Goal: Task Accomplishment & Management: Use online tool/utility

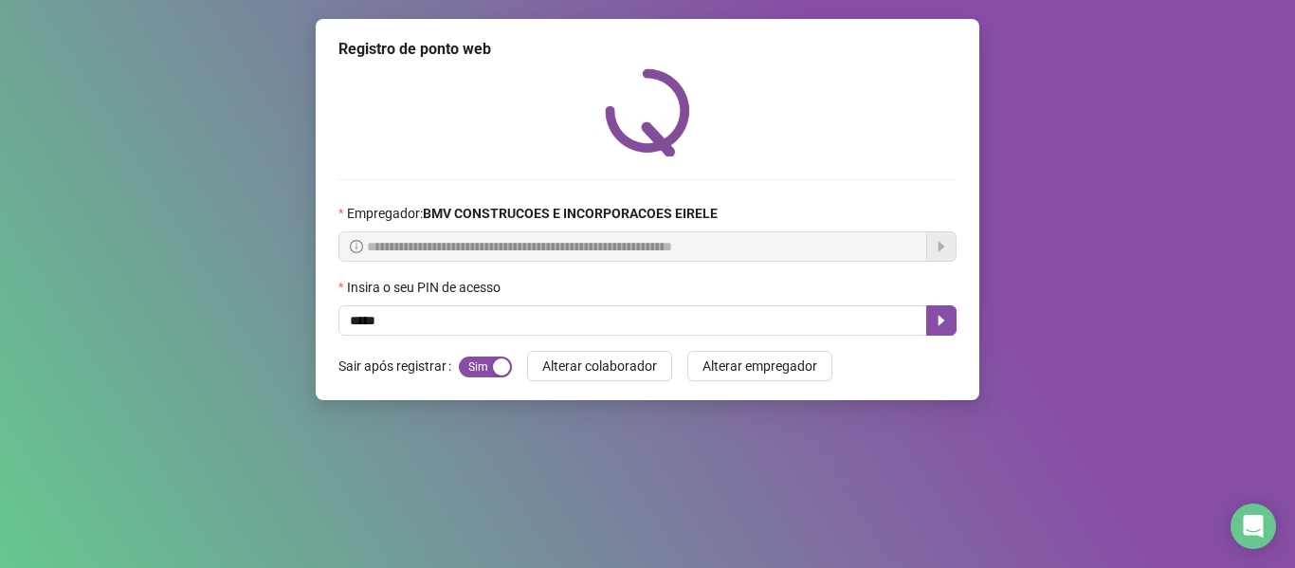
type input "*****"
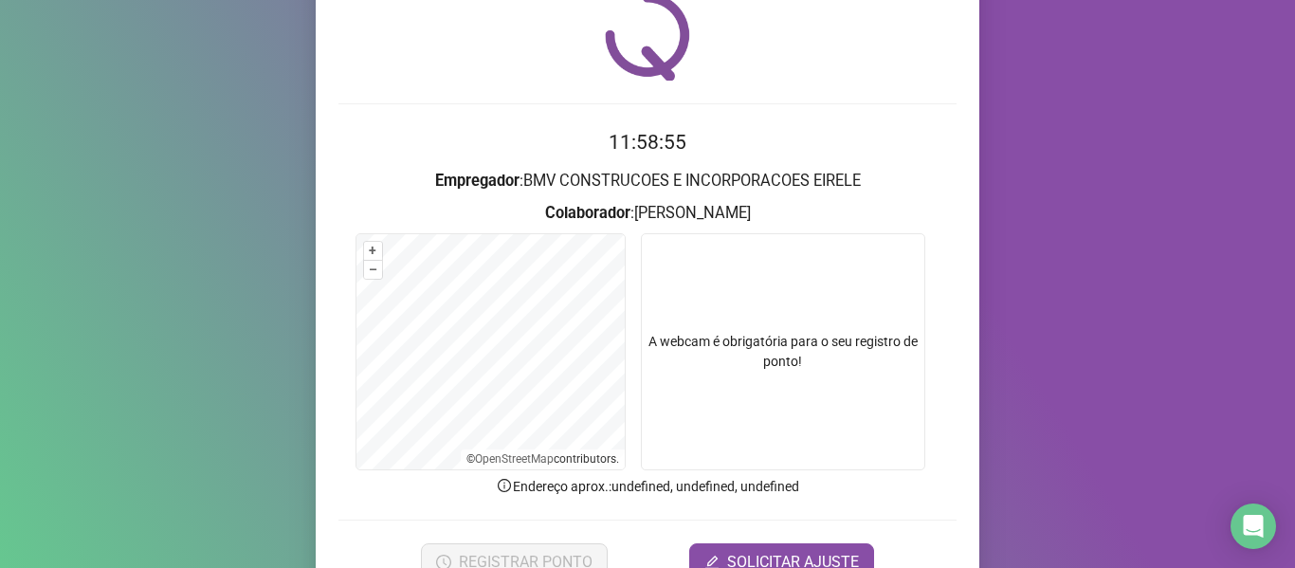
scroll to position [173, 0]
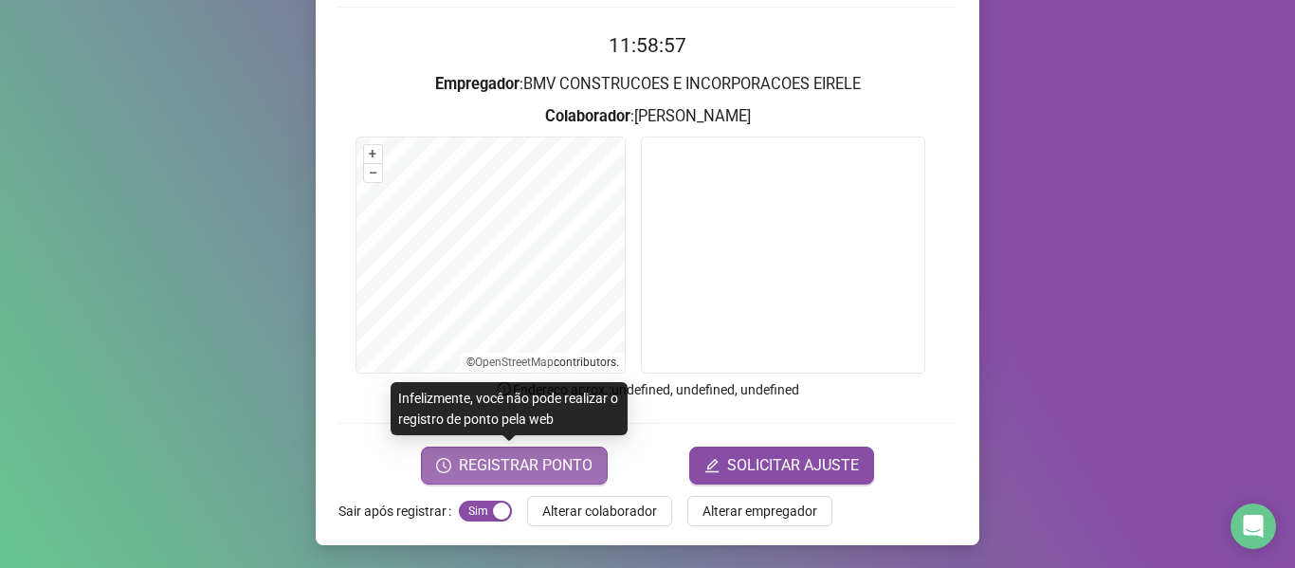
click at [496, 464] on span "REGISTRAR PONTO" at bounding box center [526, 465] width 134 height 23
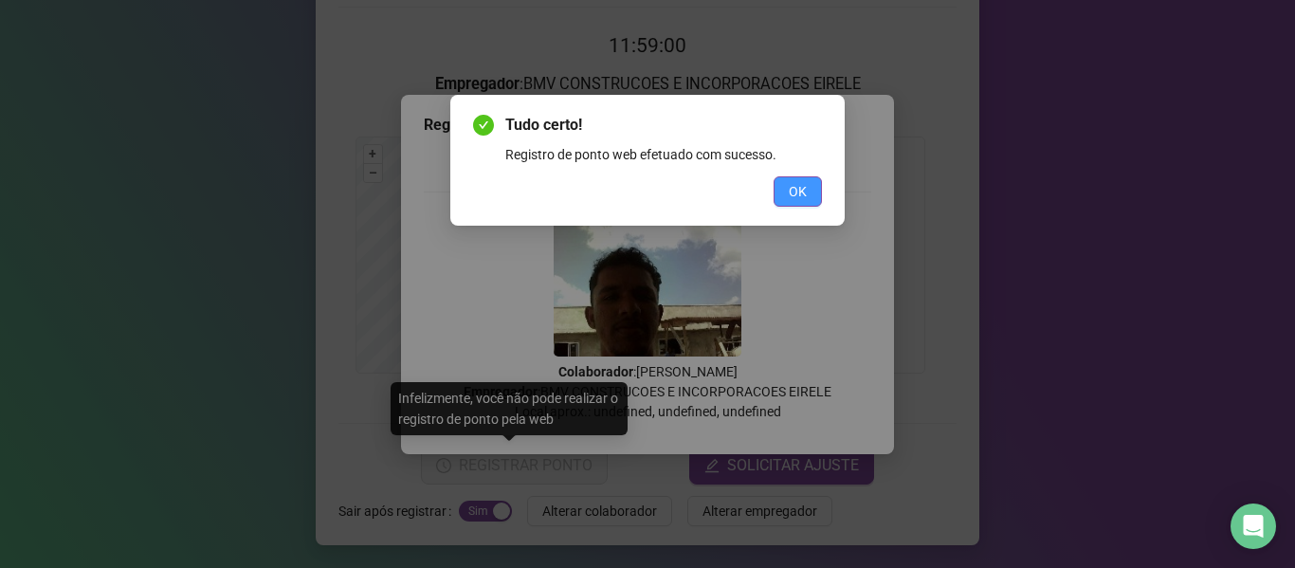
click at [794, 184] on span "OK" at bounding box center [798, 191] width 18 height 21
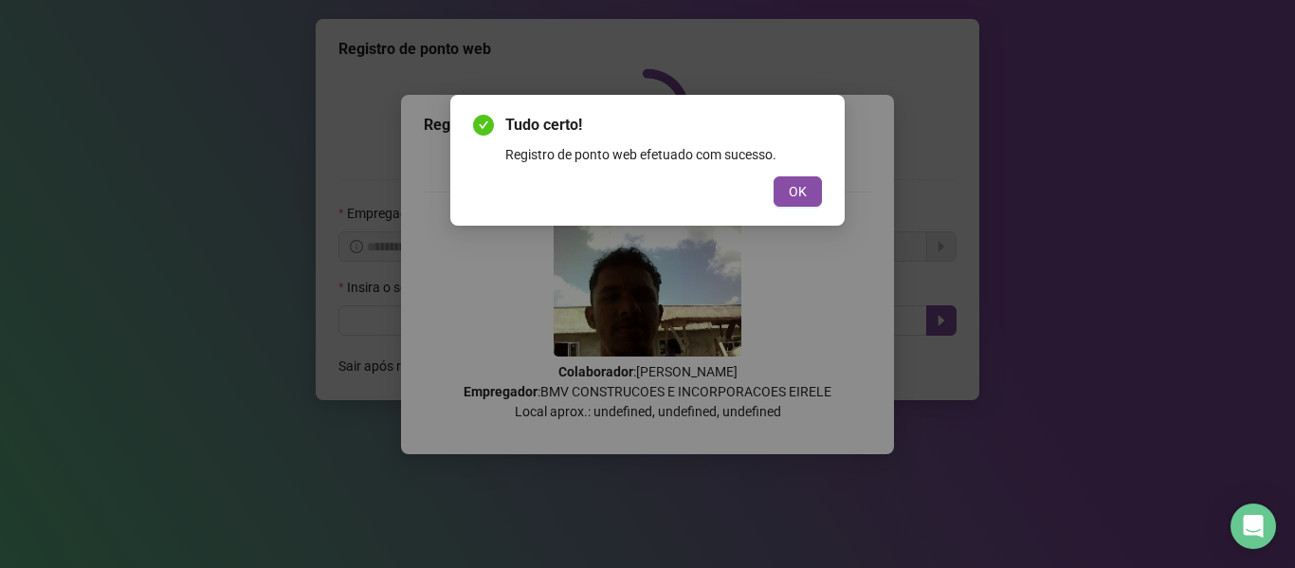
scroll to position [0, 0]
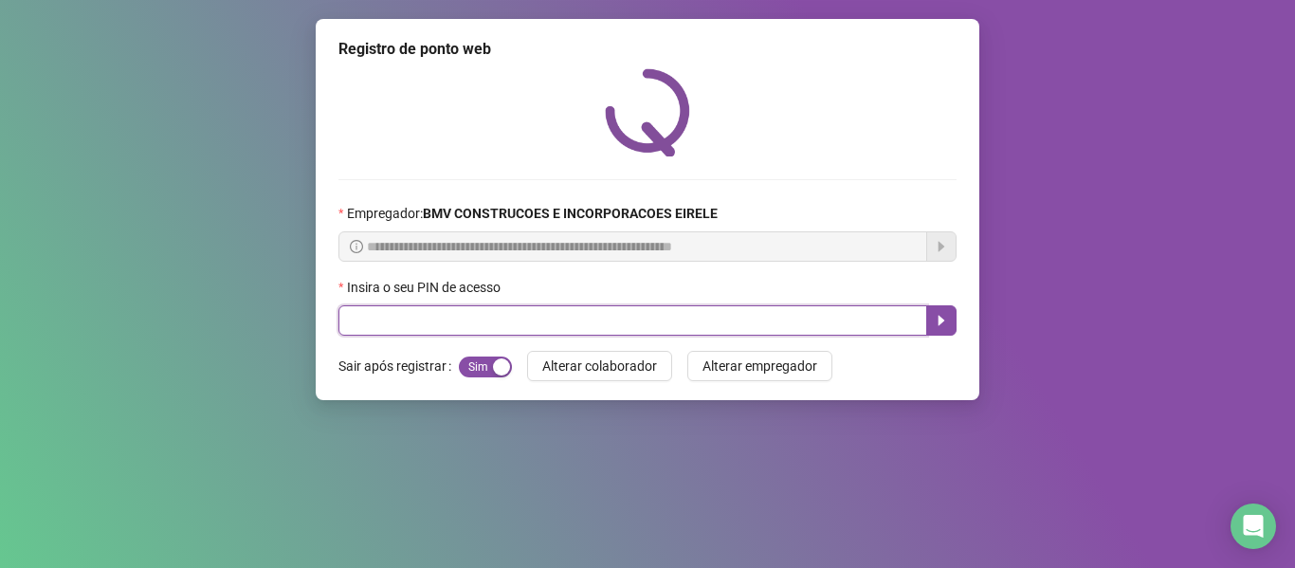
click at [846, 329] on input "text" at bounding box center [632, 320] width 589 height 30
type input "*****"
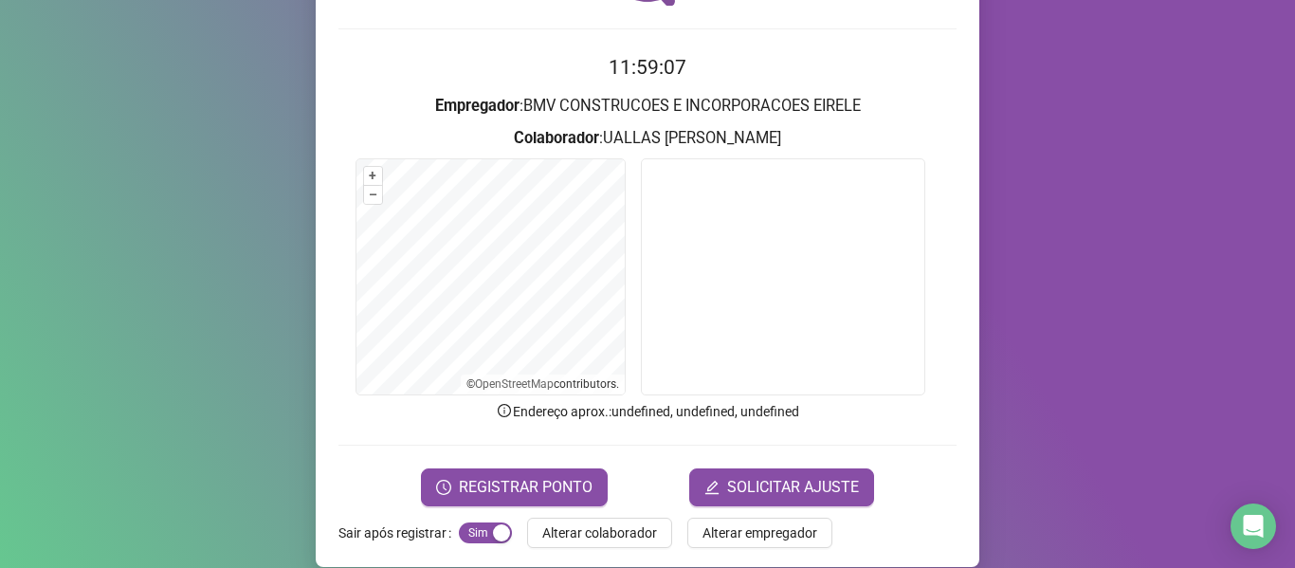
scroll to position [173, 0]
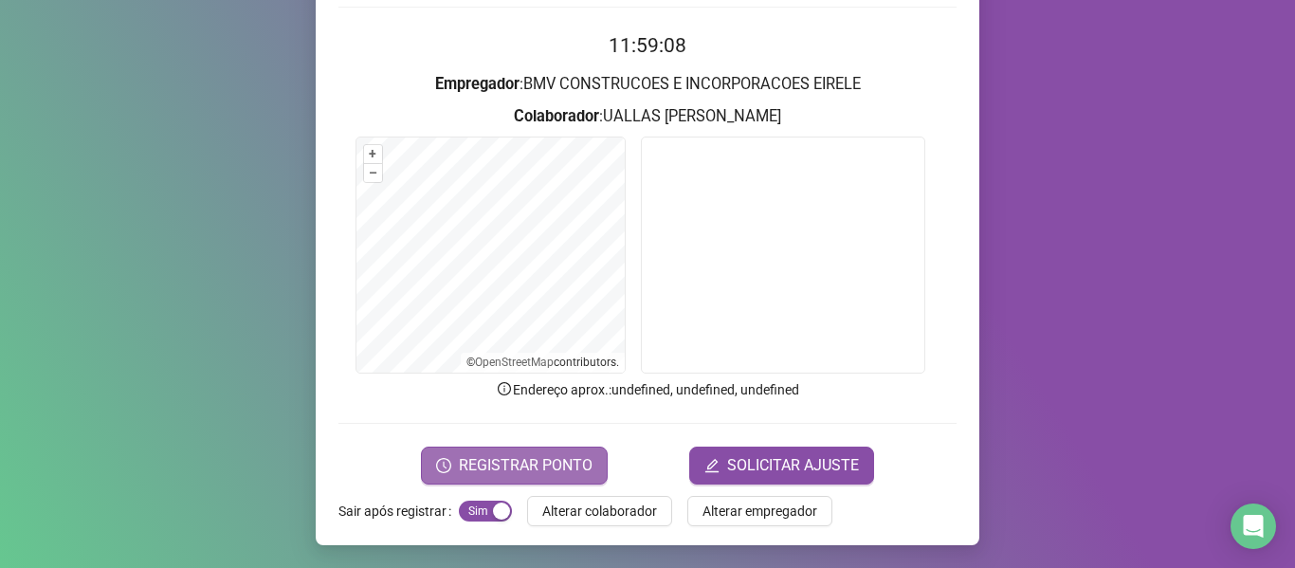
click at [516, 468] on span "REGISTRAR PONTO" at bounding box center [526, 465] width 134 height 23
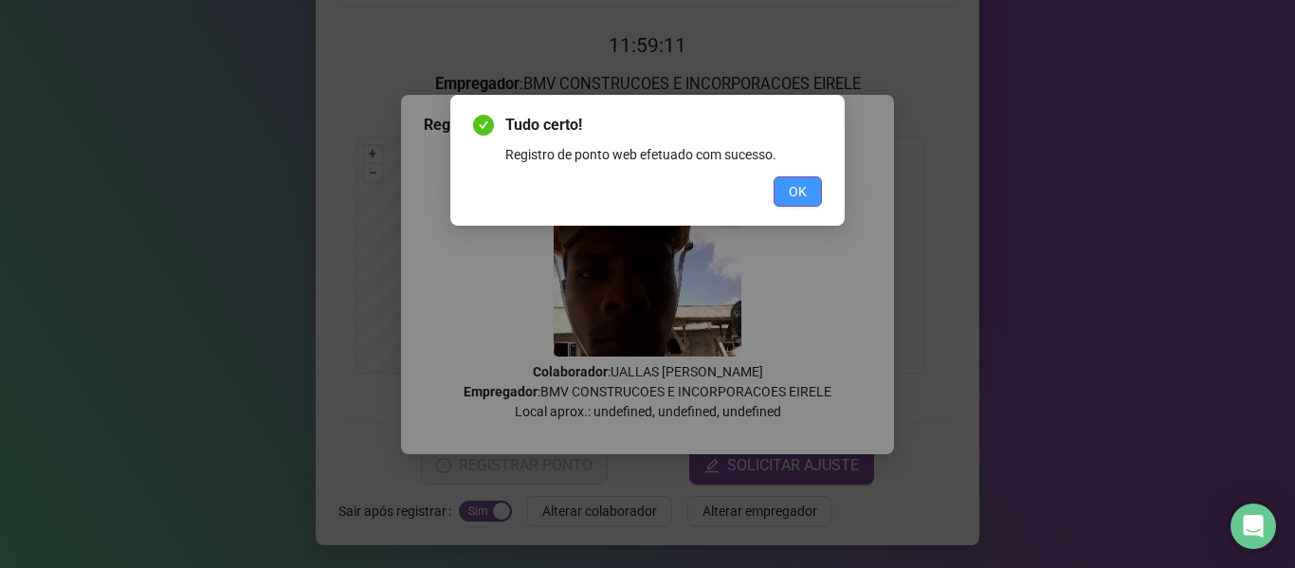
click at [775, 186] on button "OK" at bounding box center [797, 191] width 48 height 30
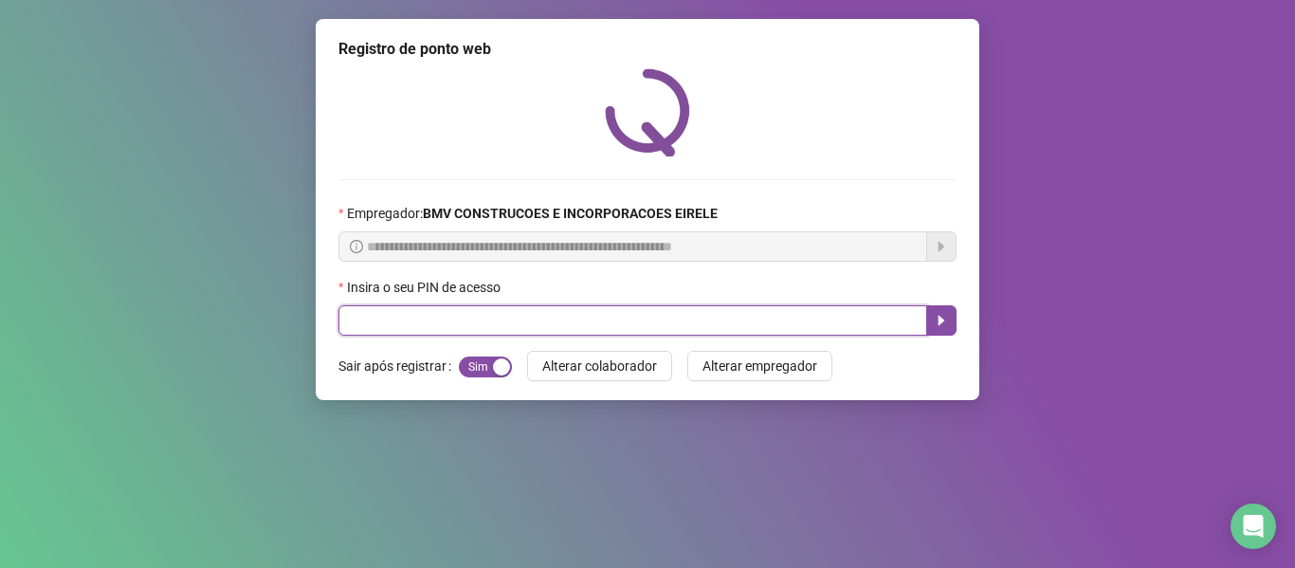
click at [863, 323] on input "text" at bounding box center [632, 320] width 589 height 30
type input "*****"
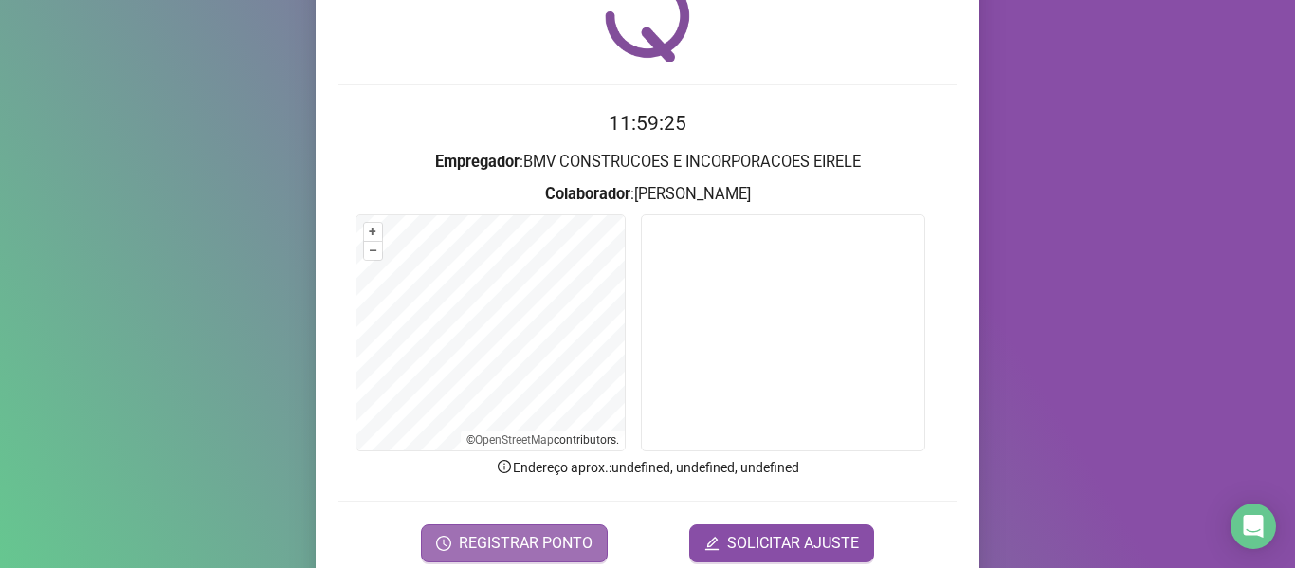
scroll to position [173, 0]
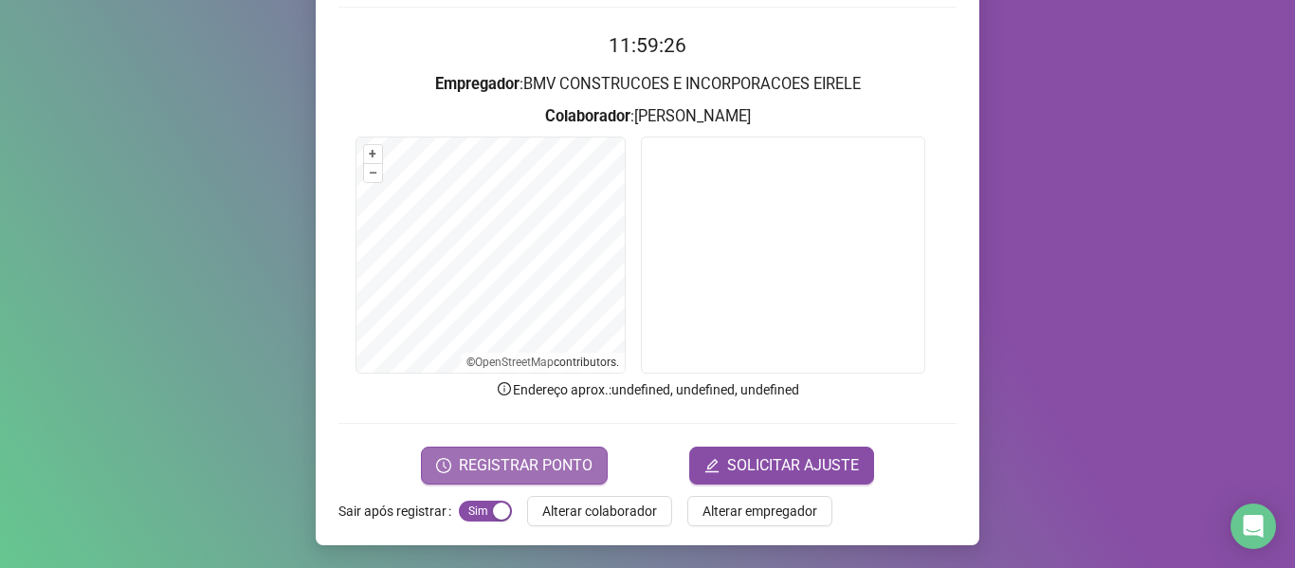
click at [439, 475] on button "REGISTRAR PONTO" at bounding box center [514, 465] width 187 height 38
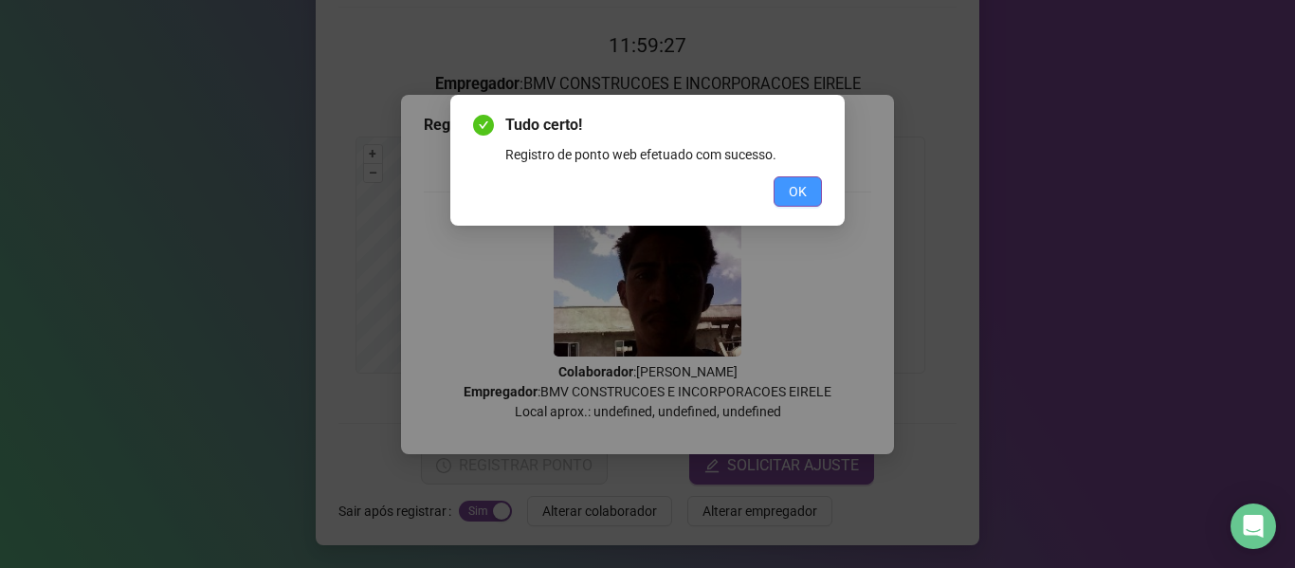
click at [779, 191] on button "OK" at bounding box center [797, 191] width 48 height 30
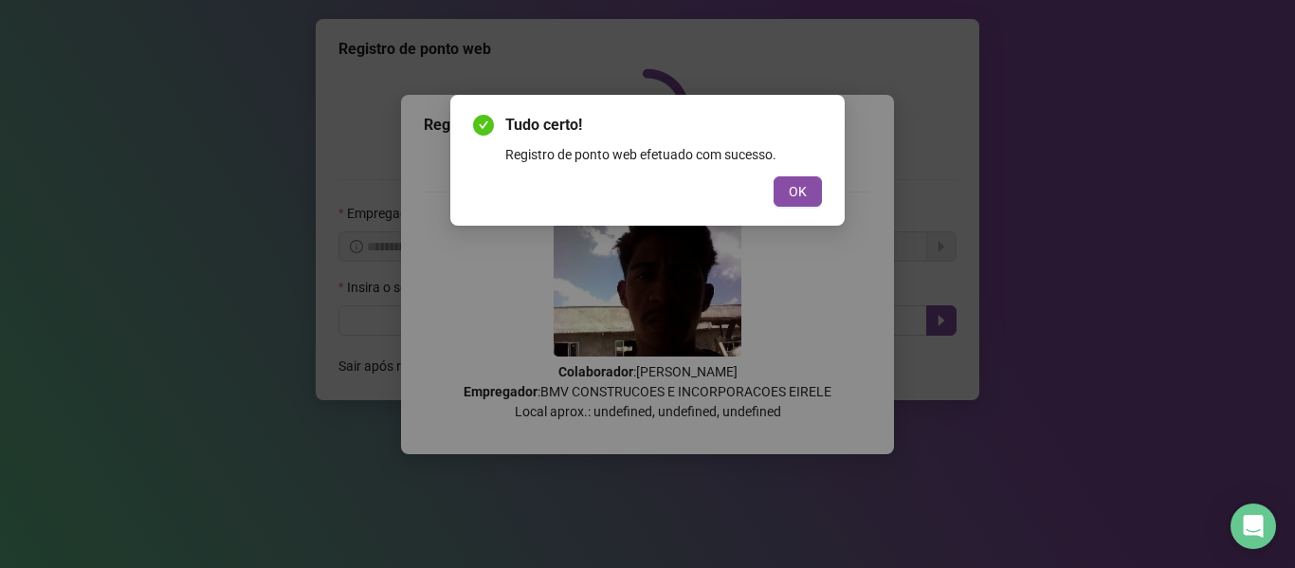
scroll to position [0, 0]
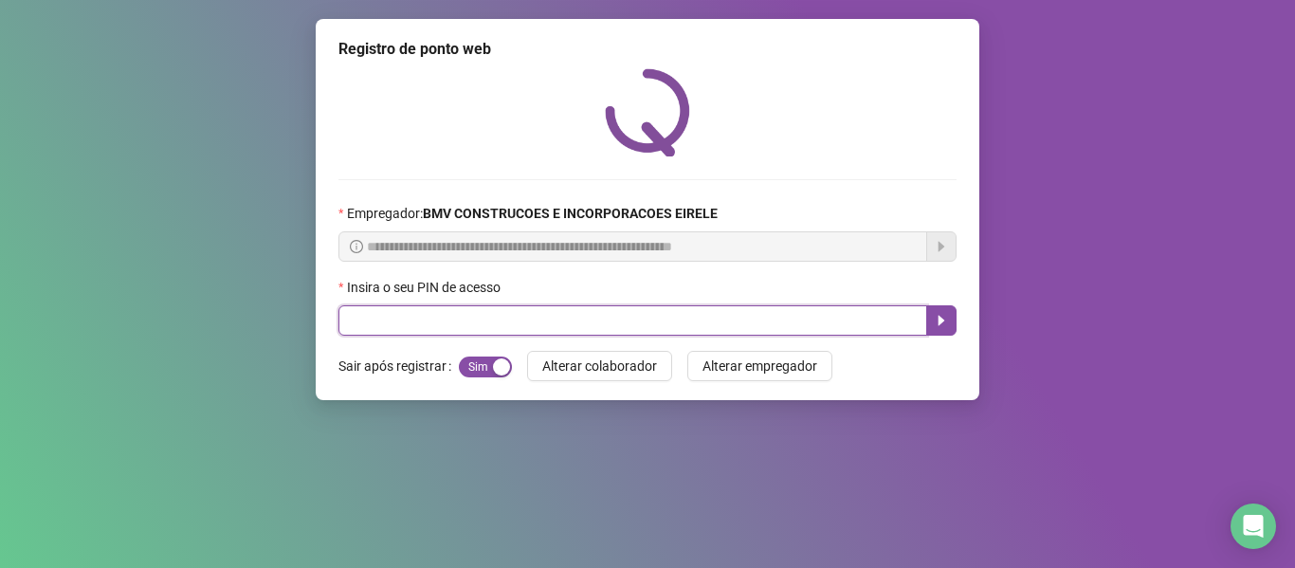
click at [886, 313] on input "text" at bounding box center [632, 320] width 589 height 30
type input "*****"
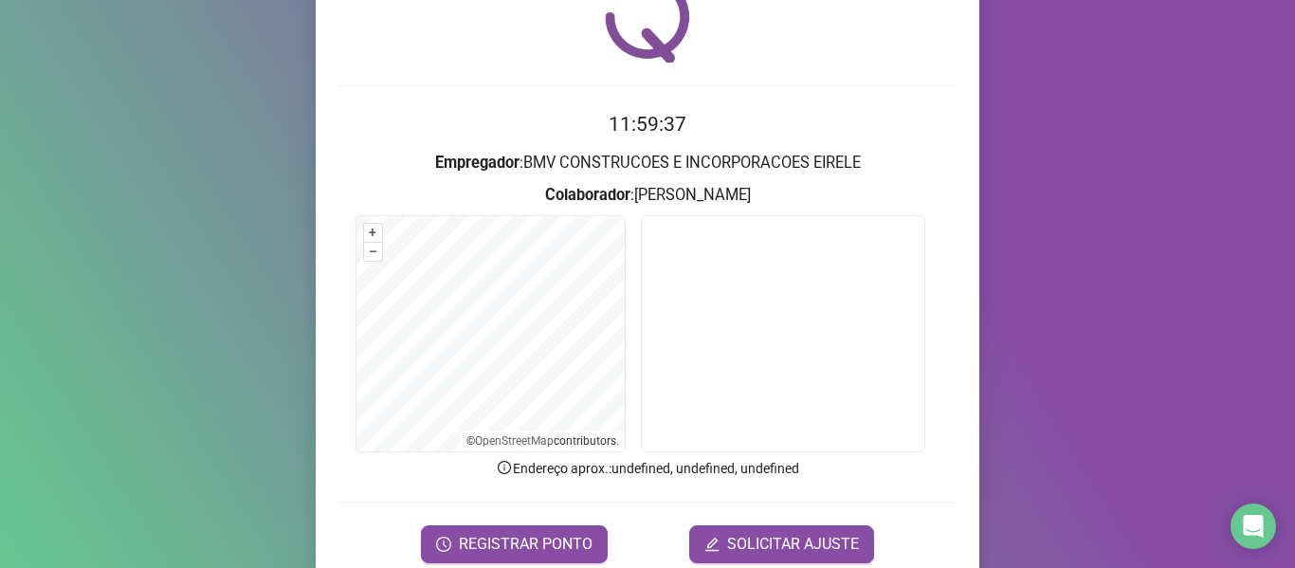
scroll to position [95, 0]
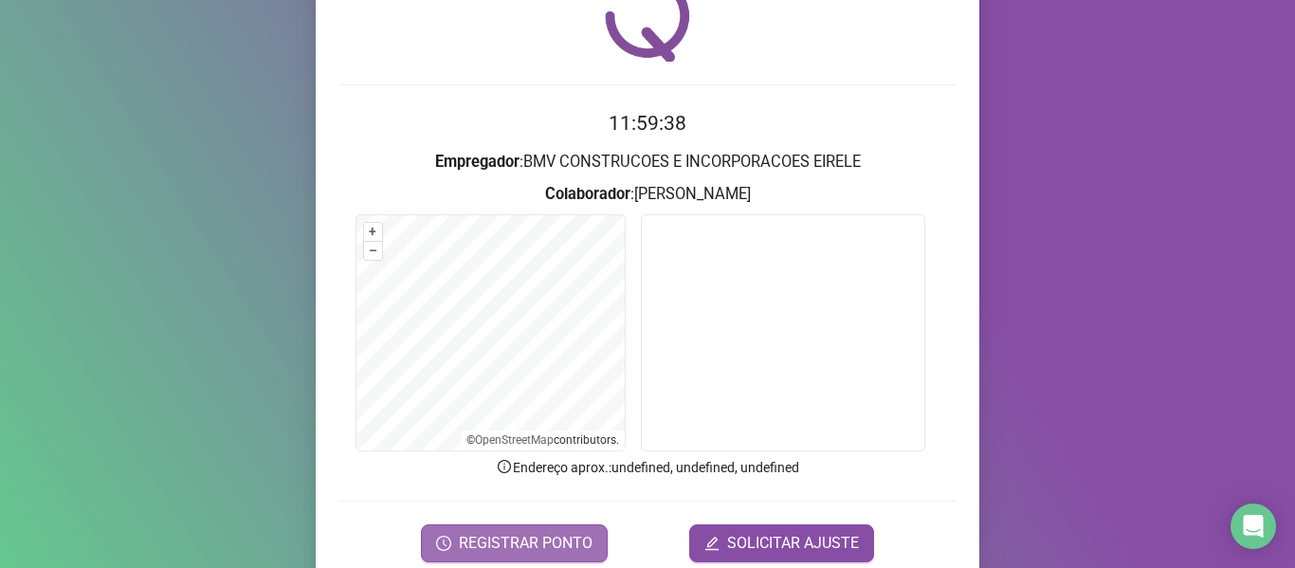
click at [555, 529] on button "REGISTRAR PONTO" at bounding box center [514, 543] width 187 height 38
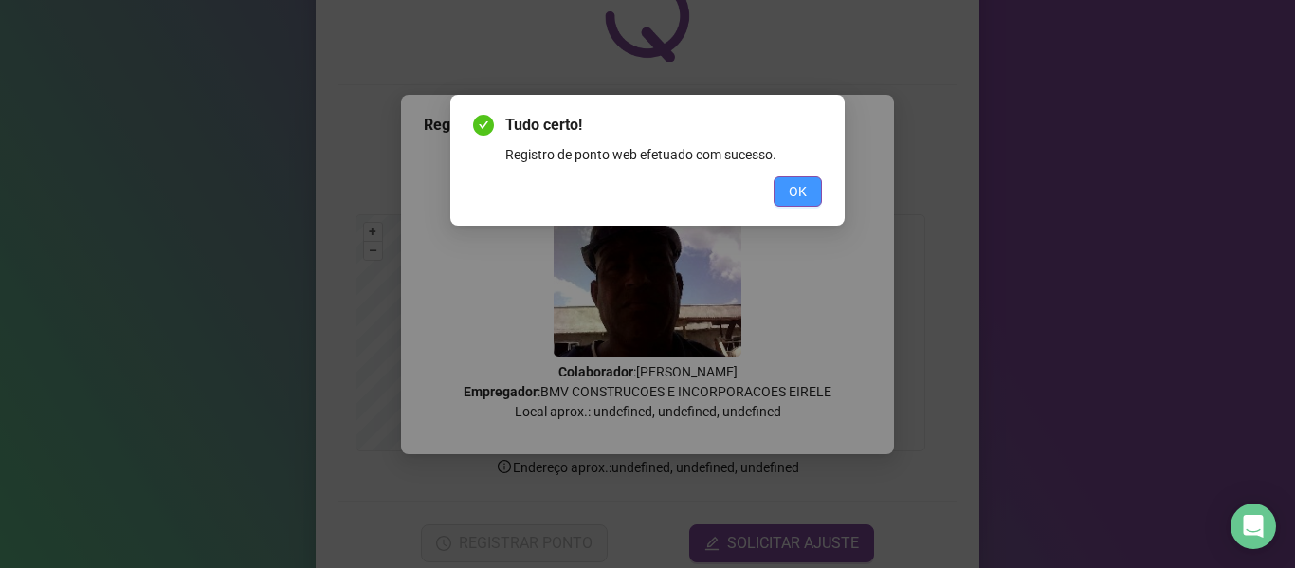
click at [779, 189] on button "OK" at bounding box center [797, 191] width 48 height 30
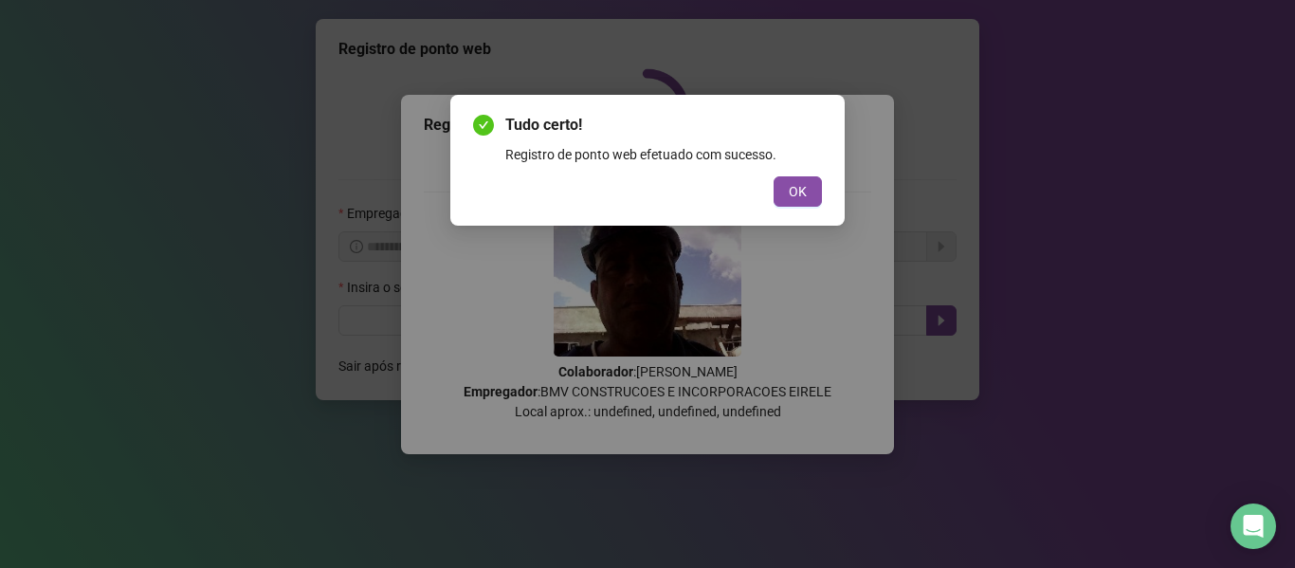
scroll to position [0, 0]
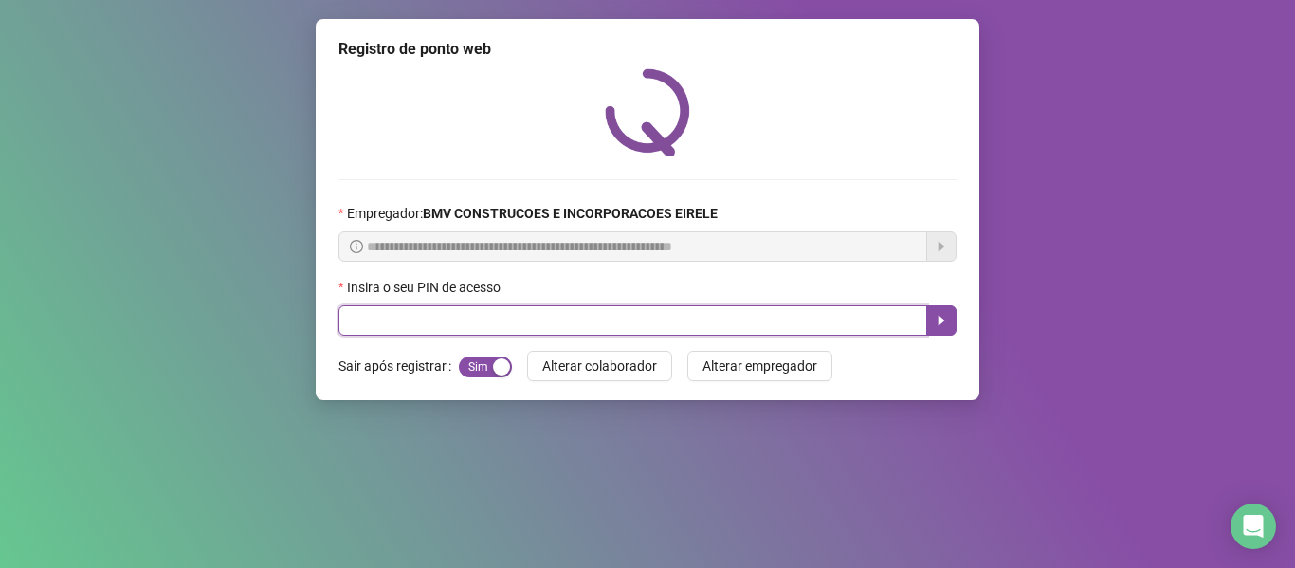
click at [855, 319] on input "text" at bounding box center [632, 320] width 589 height 30
type input "*****"
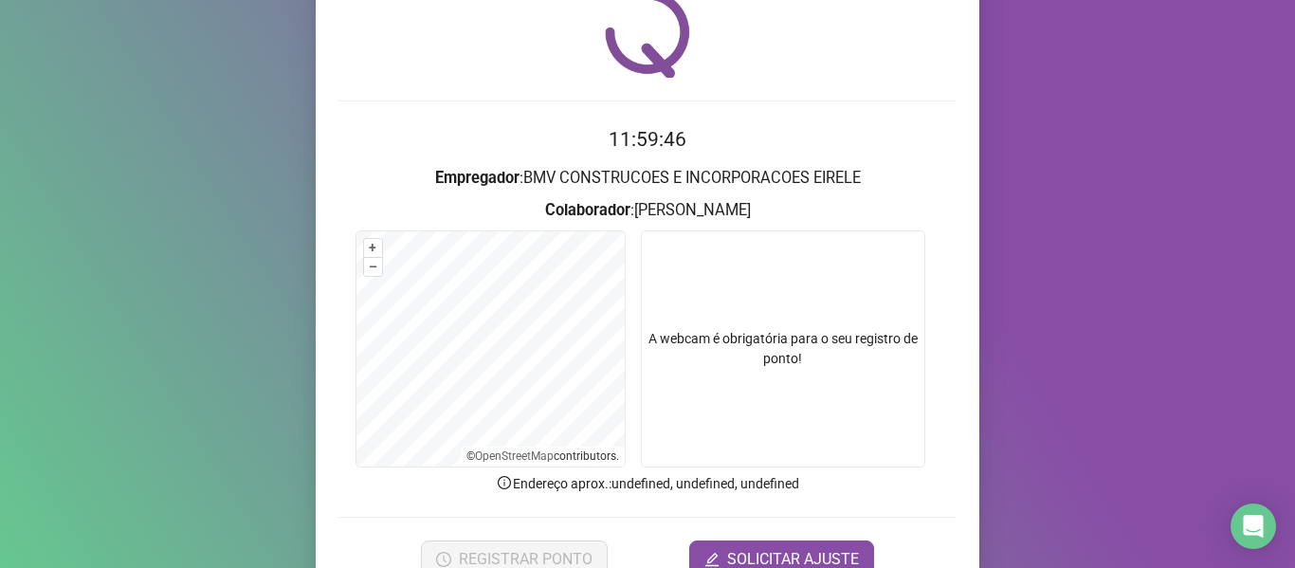
scroll to position [173, 0]
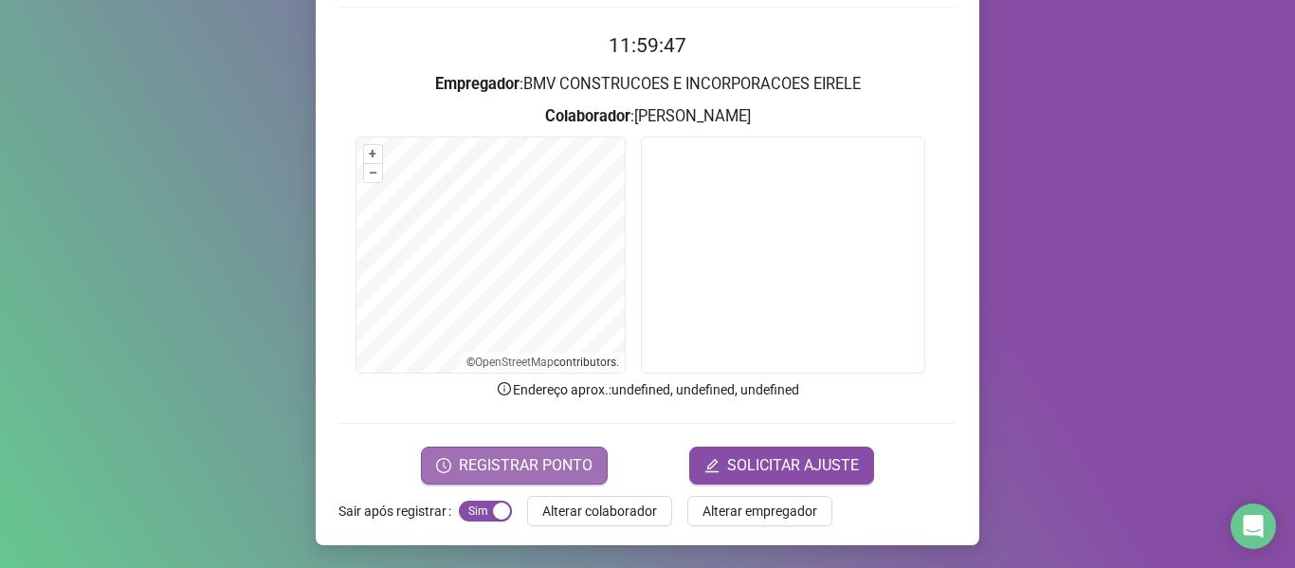
click at [549, 467] on span "REGISTRAR PONTO" at bounding box center [526, 465] width 134 height 23
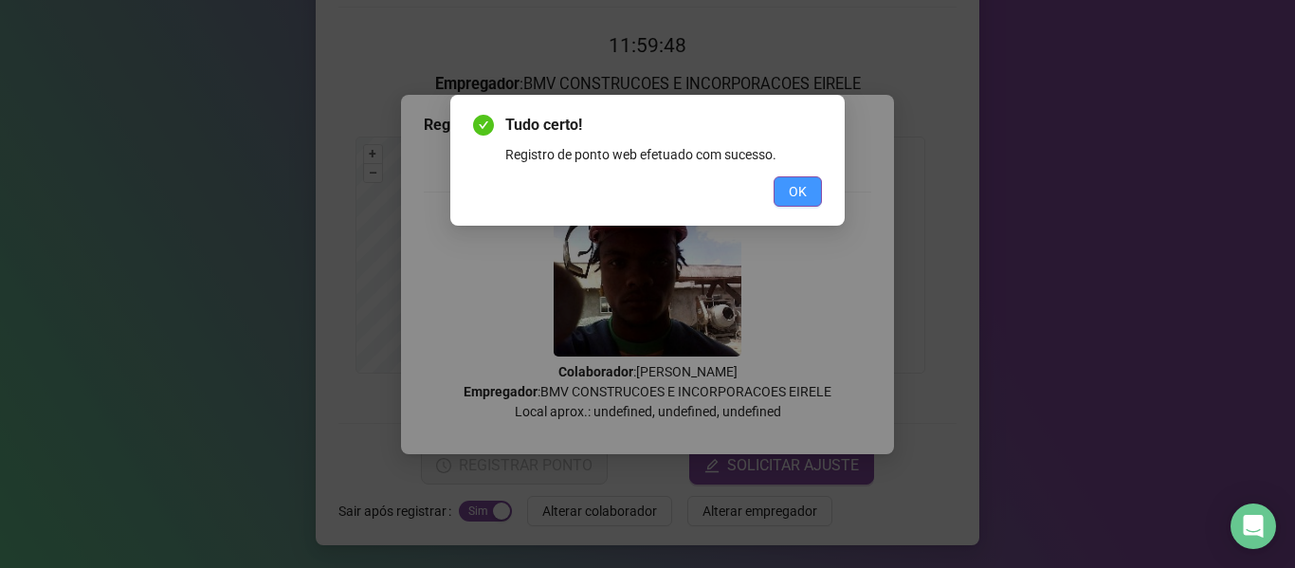
click at [792, 189] on span "OK" at bounding box center [798, 191] width 18 height 21
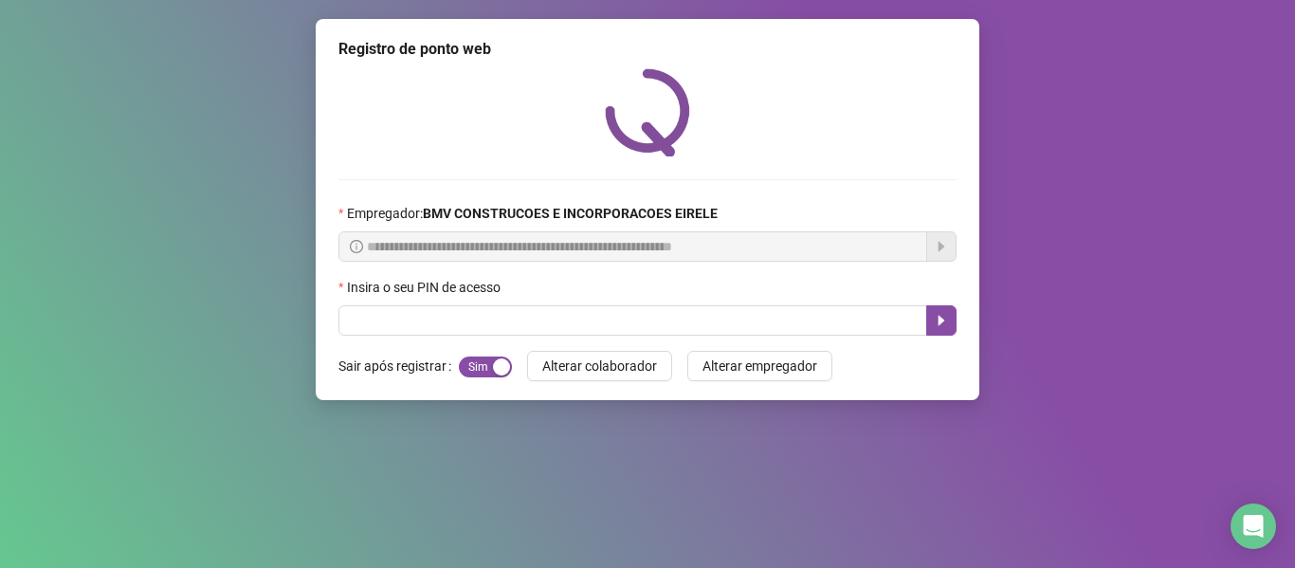
scroll to position [0, 0]
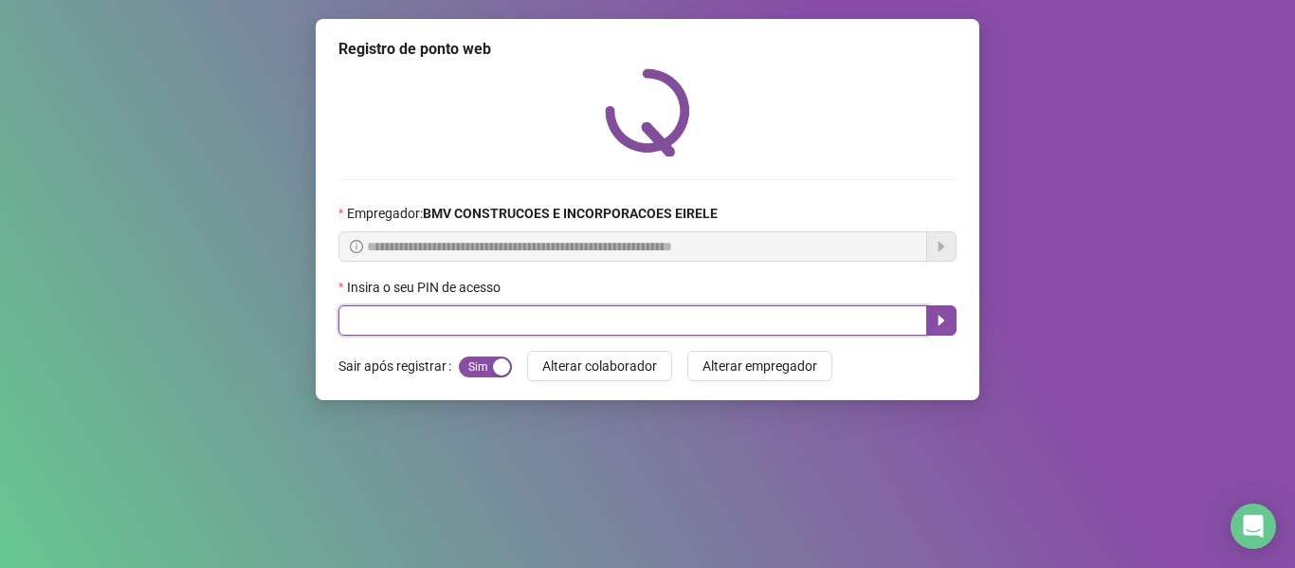
click at [863, 313] on input "text" at bounding box center [632, 320] width 589 height 30
type input "*****"
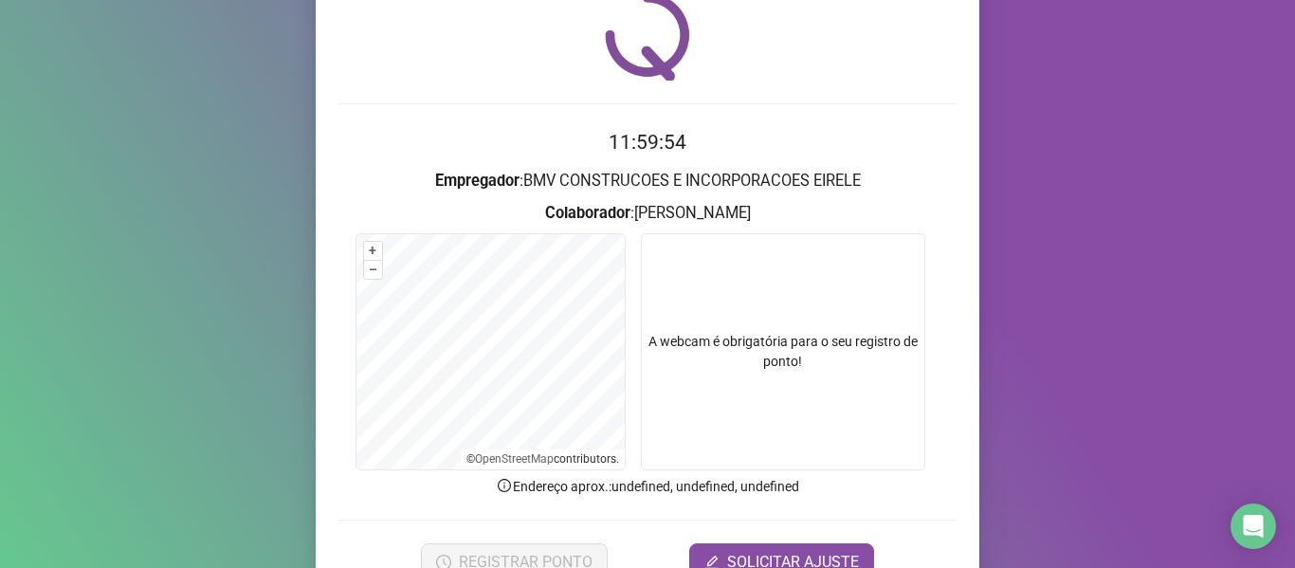
scroll to position [173, 0]
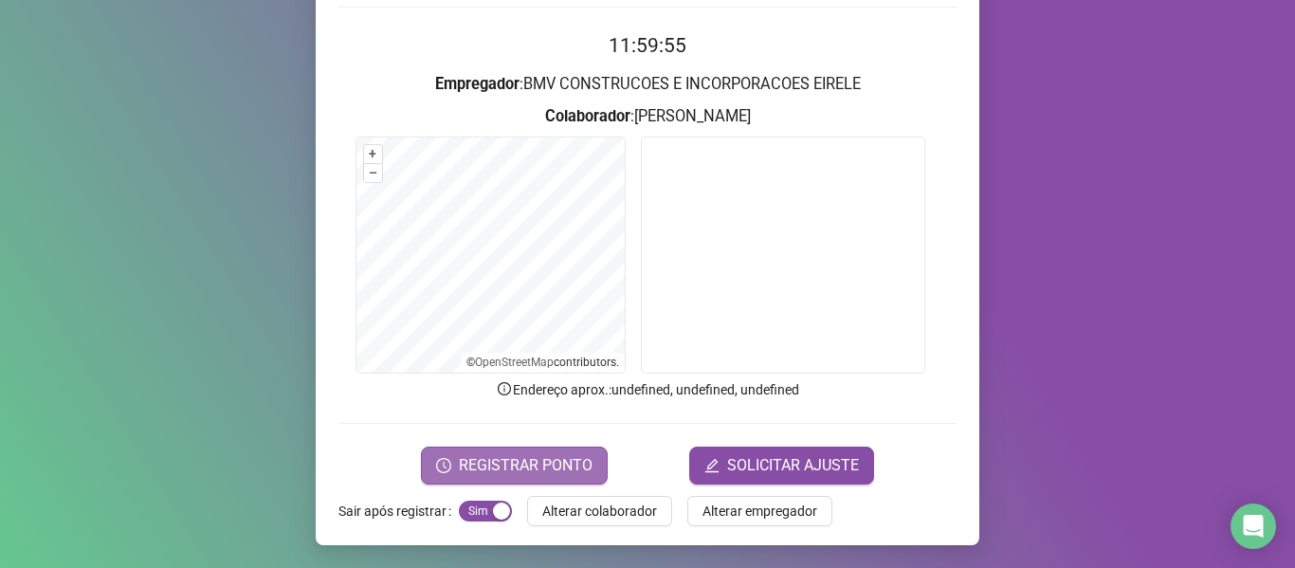
click at [546, 454] on span "REGISTRAR PONTO" at bounding box center [526, 465] width 134 height 23
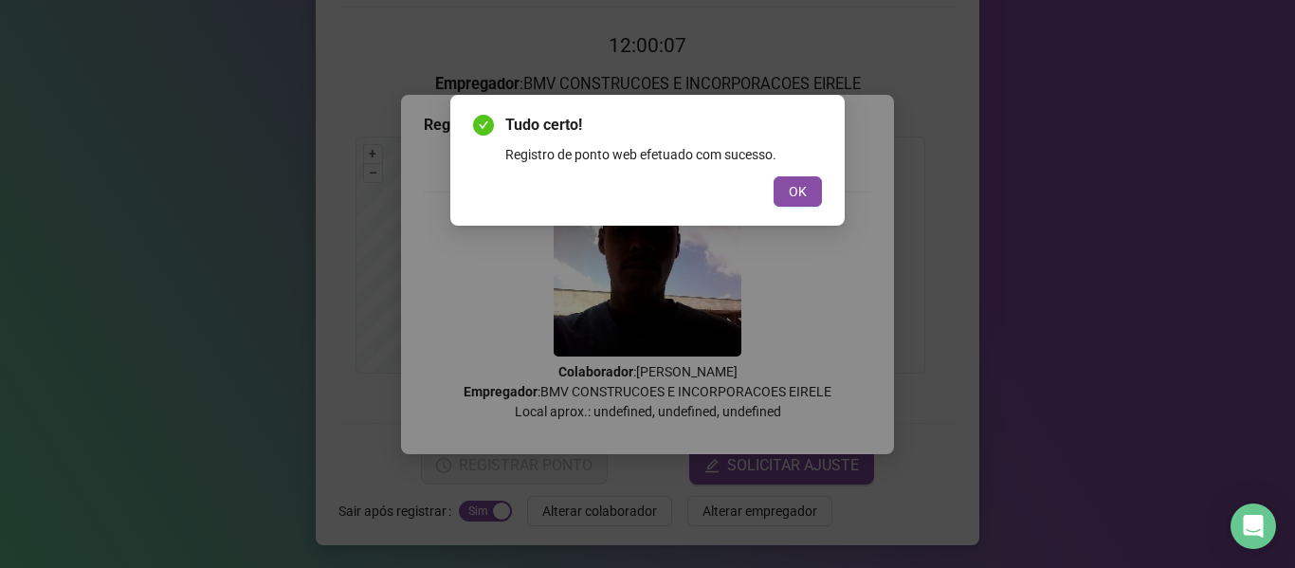
click at [773, 176] on button "OK" at bounding box center [797, 191] width 48 height 30
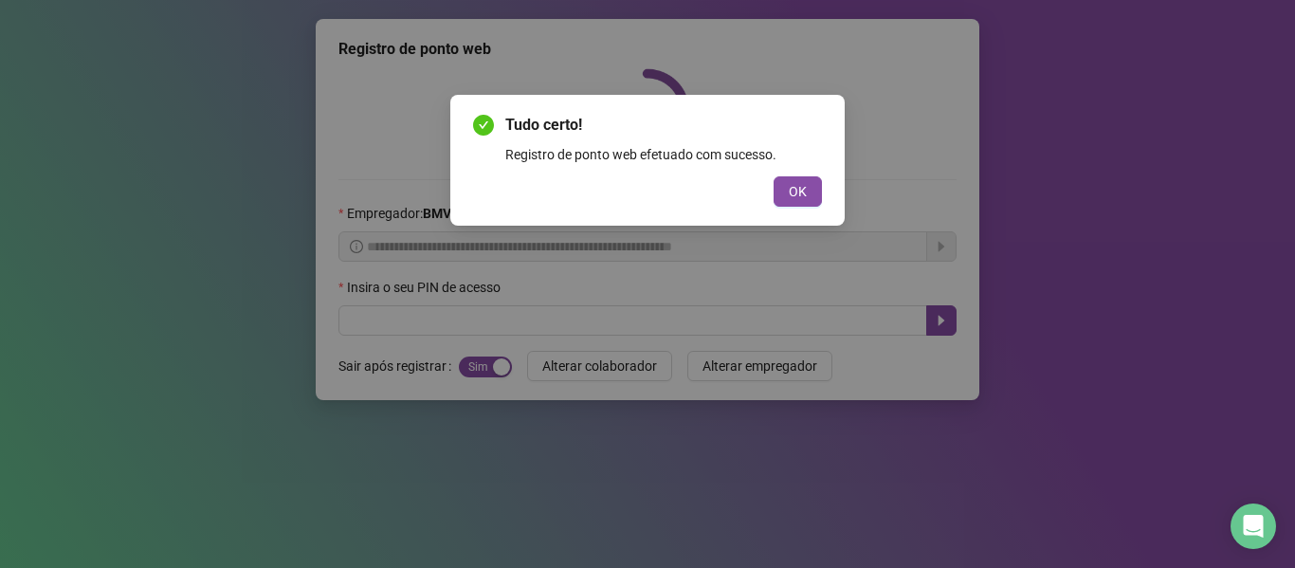
click at [773, 176] on button "OK" at bounding box center [797, 191] width 48 height 30
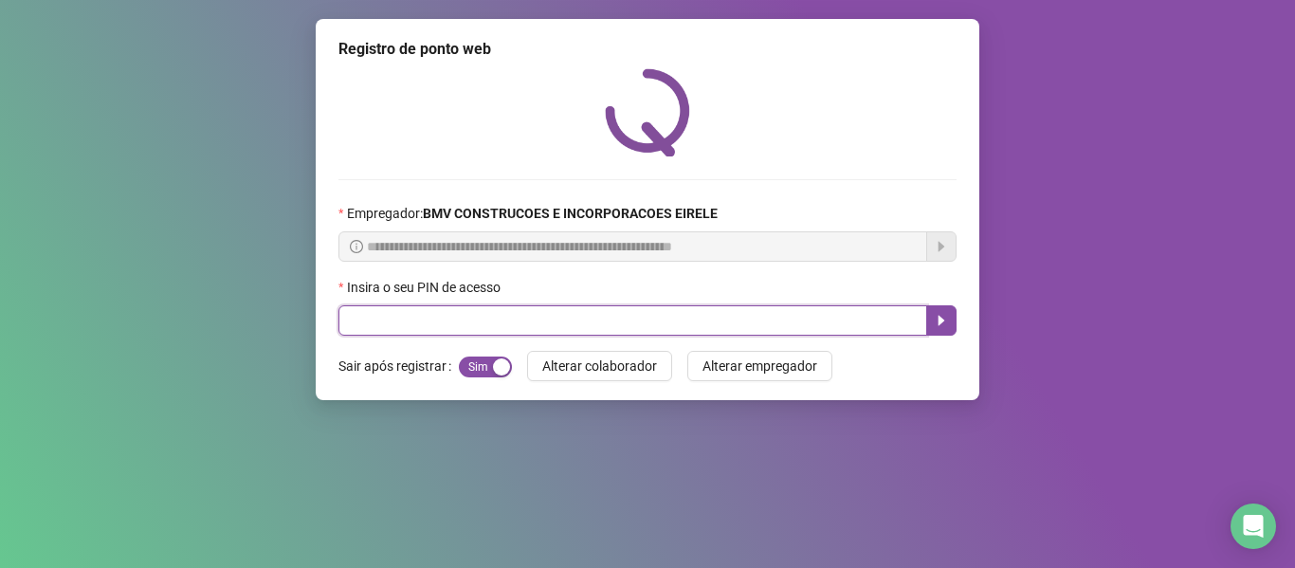
click at [773, 329] on input "text" at bounding box center [632, 320] width 589 height 30
type input "*****"
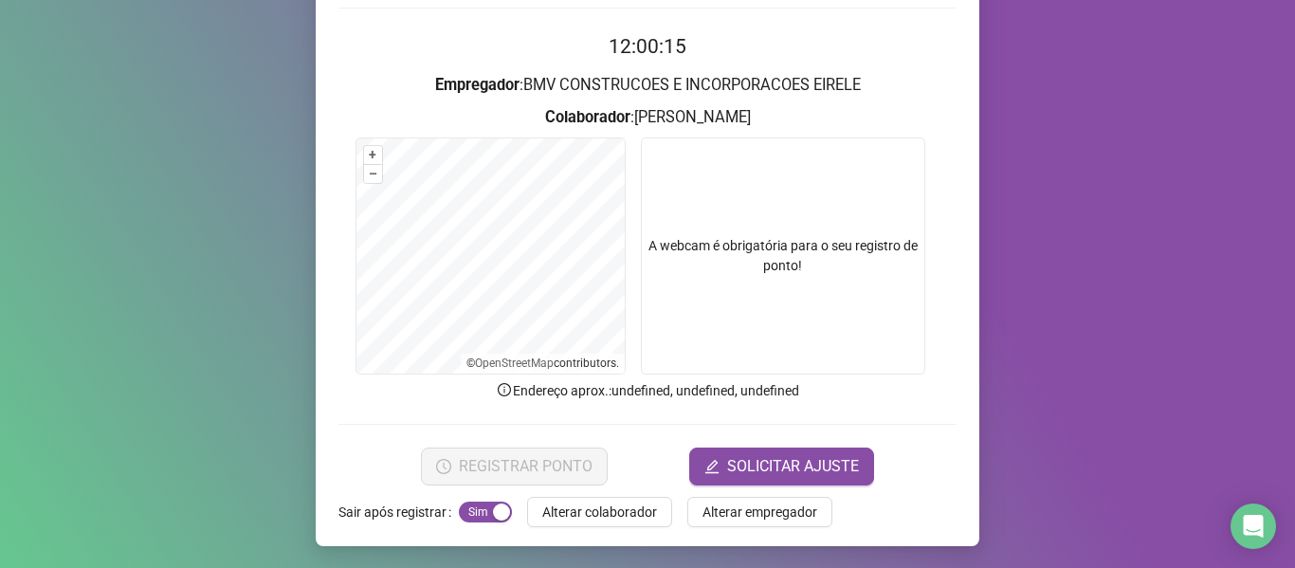
scroll to position [173, 0]
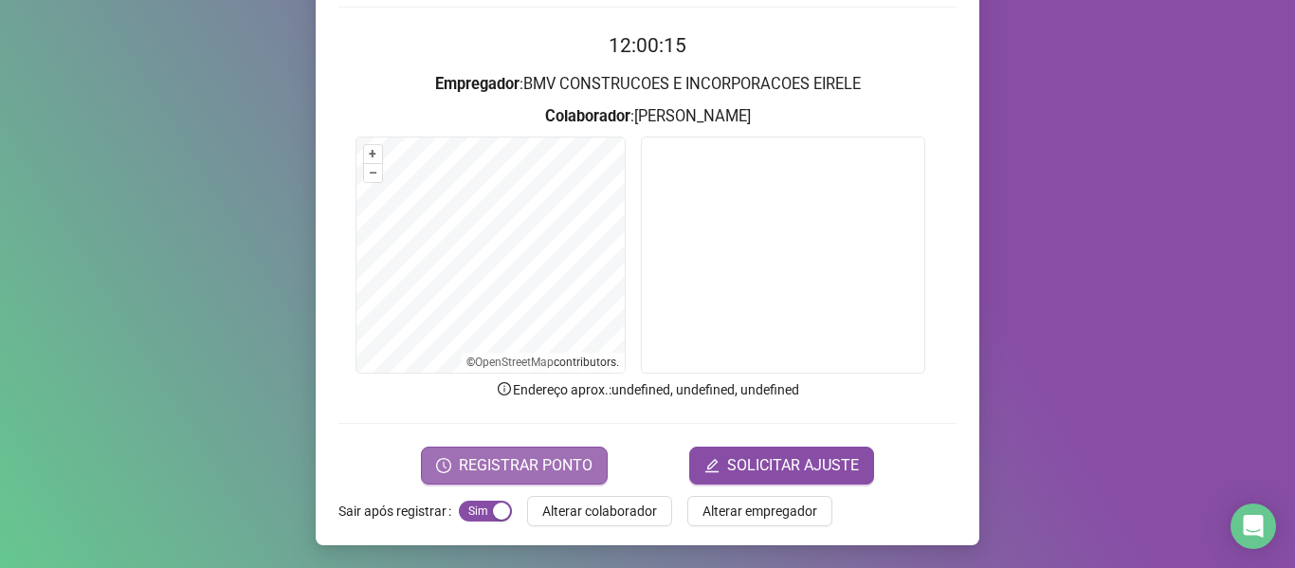
click at [509, 464] on span "REGISTRAR PONTO" at bounding box center [526, 465] width 134 height 23
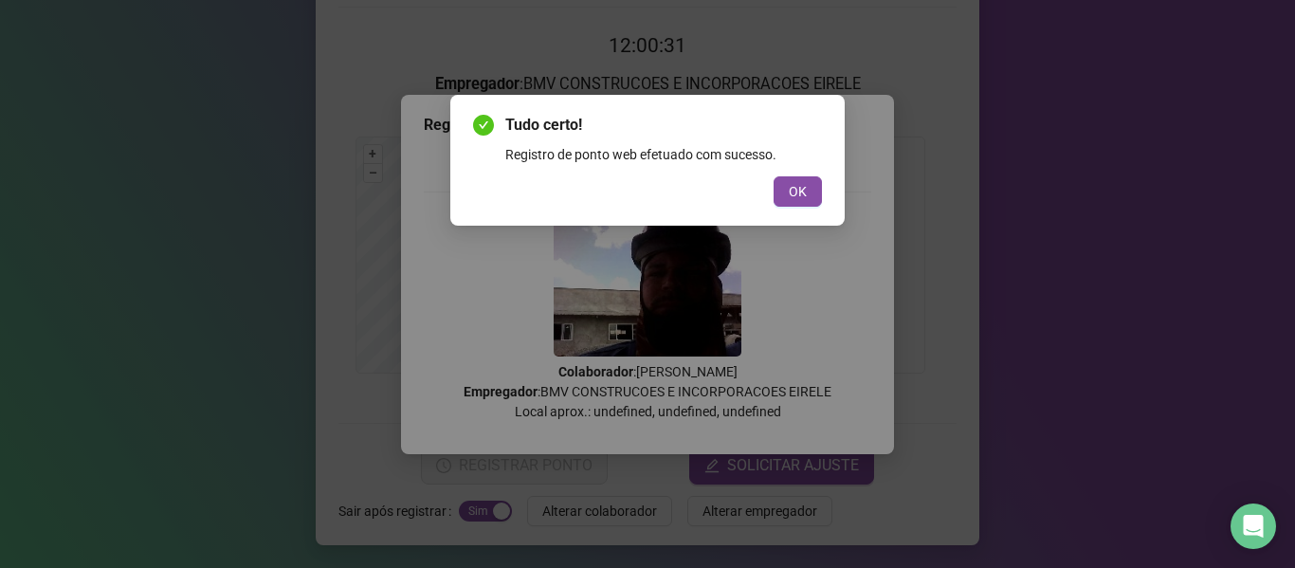
click at [801, 197] on span "OK" at bounding box center [798, 191] width 18 height 21
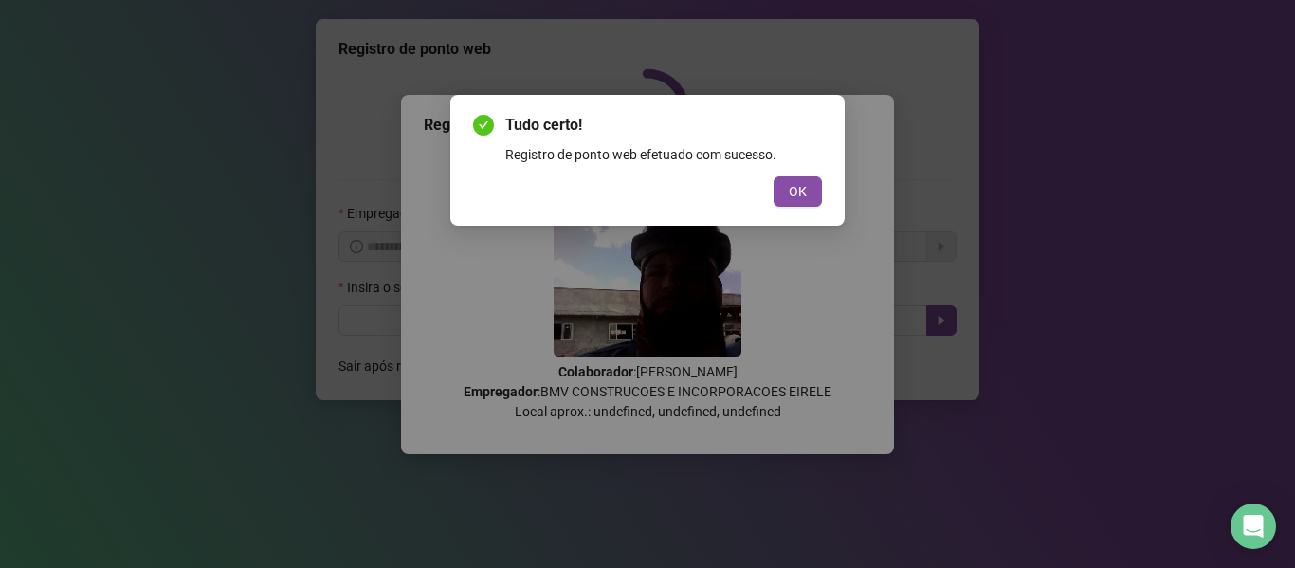
scroll to position [0, 0]
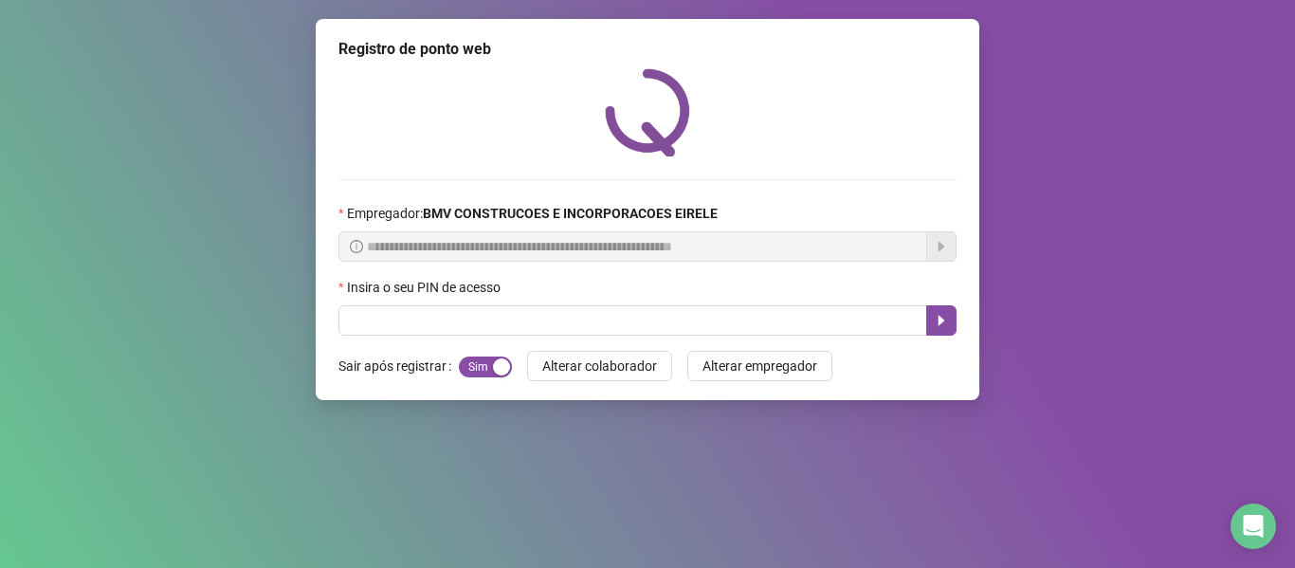
click at [889, 304] on div "Insira o seu PIN de acesso" at bounding box center [647, 291] width 618 height 28
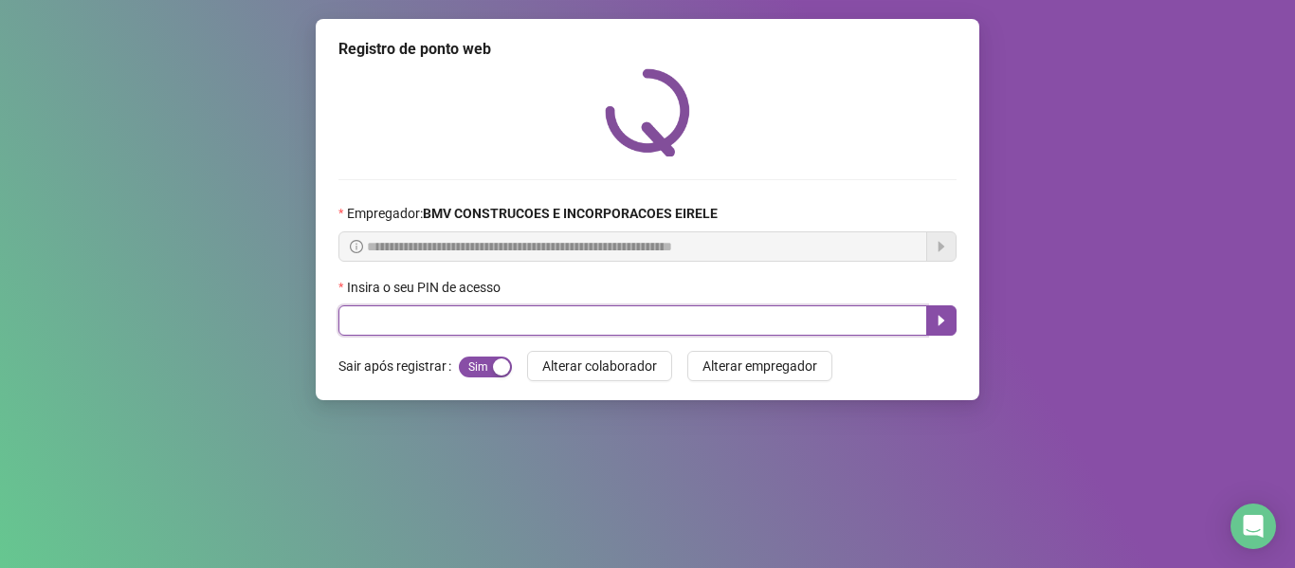
click at [886, 312] on input "text" at bounding box center [632, 320] width 589 height 30
type input "*****"
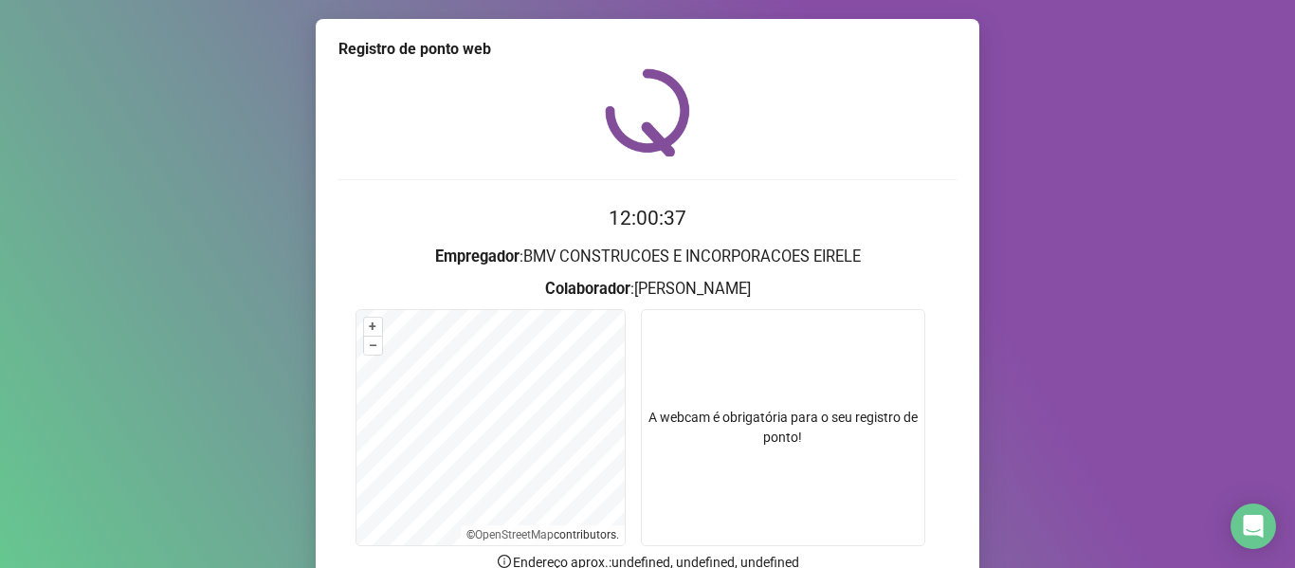
scroll to position [173, 0]
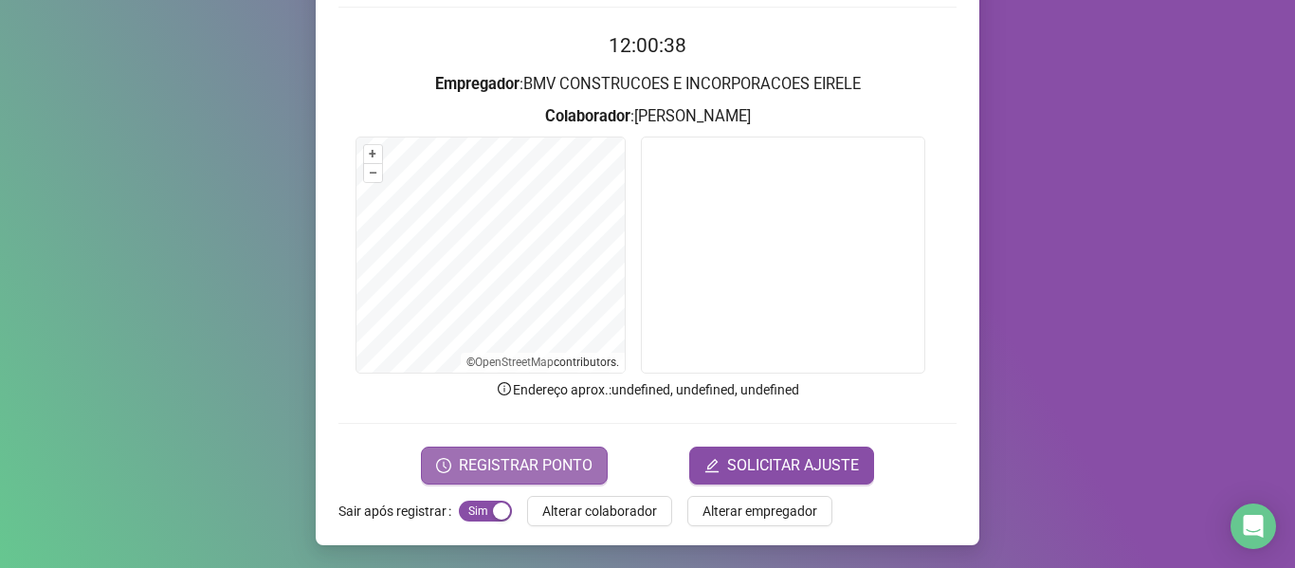
click at [496, 468] on span "REGISTRAR PONTO" at bounding box center [526, 465] width 134 height 23
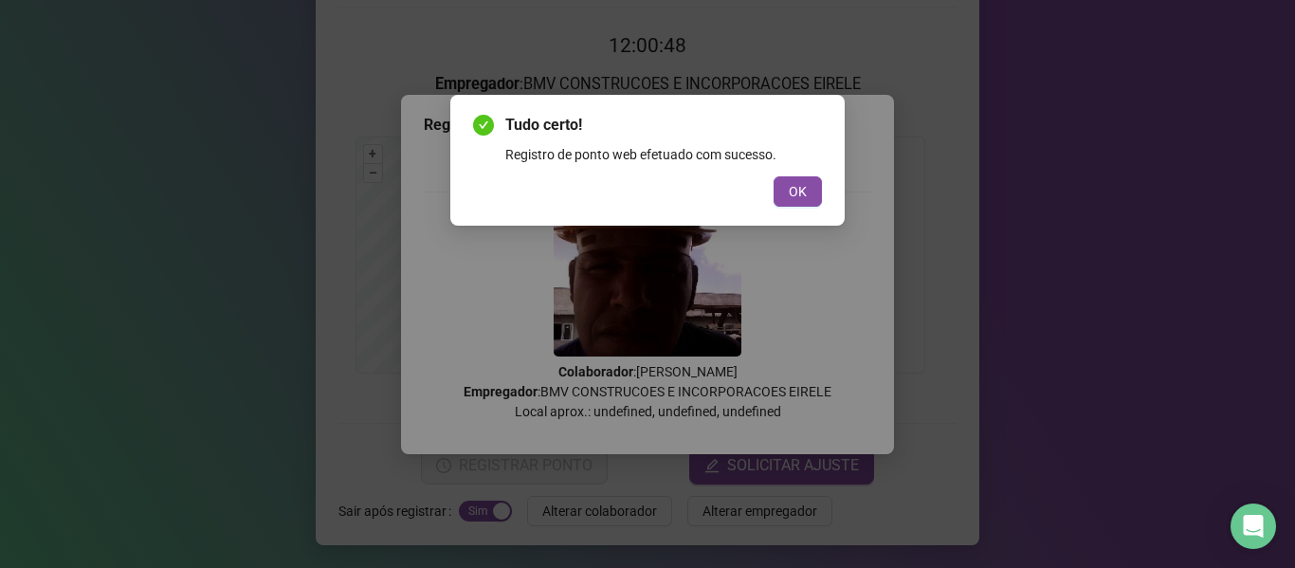
click at [795, 202] on button "OK" at bounding box center [797, 191] width 48 height 30
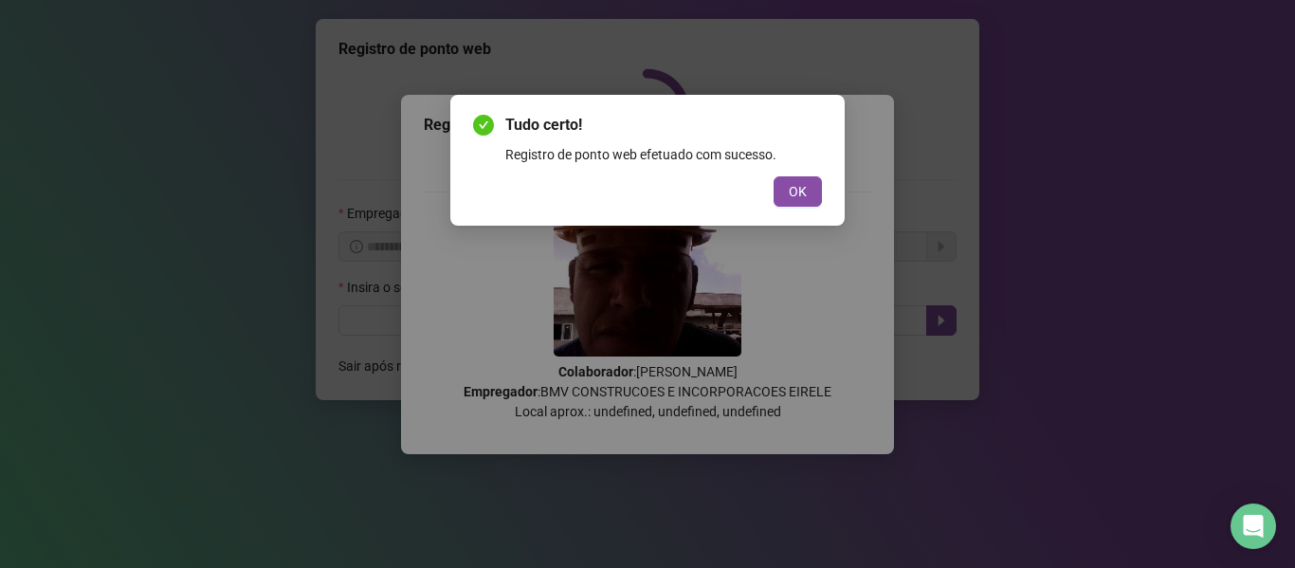
scroll to position [0, 0]
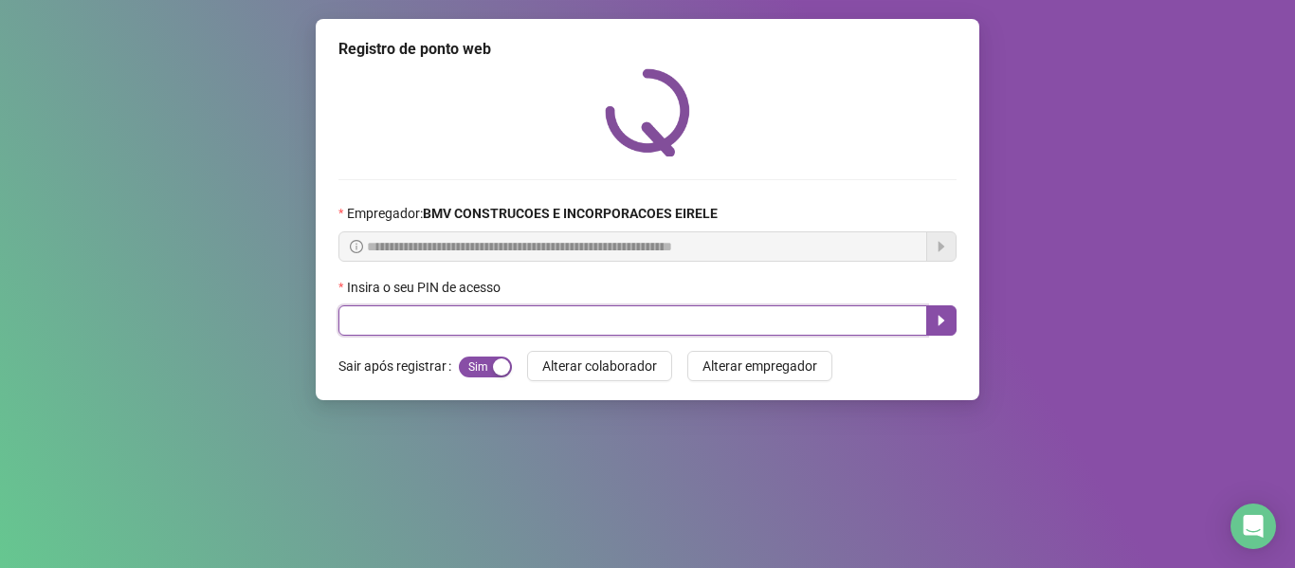
click at [899, 321] on input "text" at bounding box center [632, 320] width 589 height 30
type input "*****"
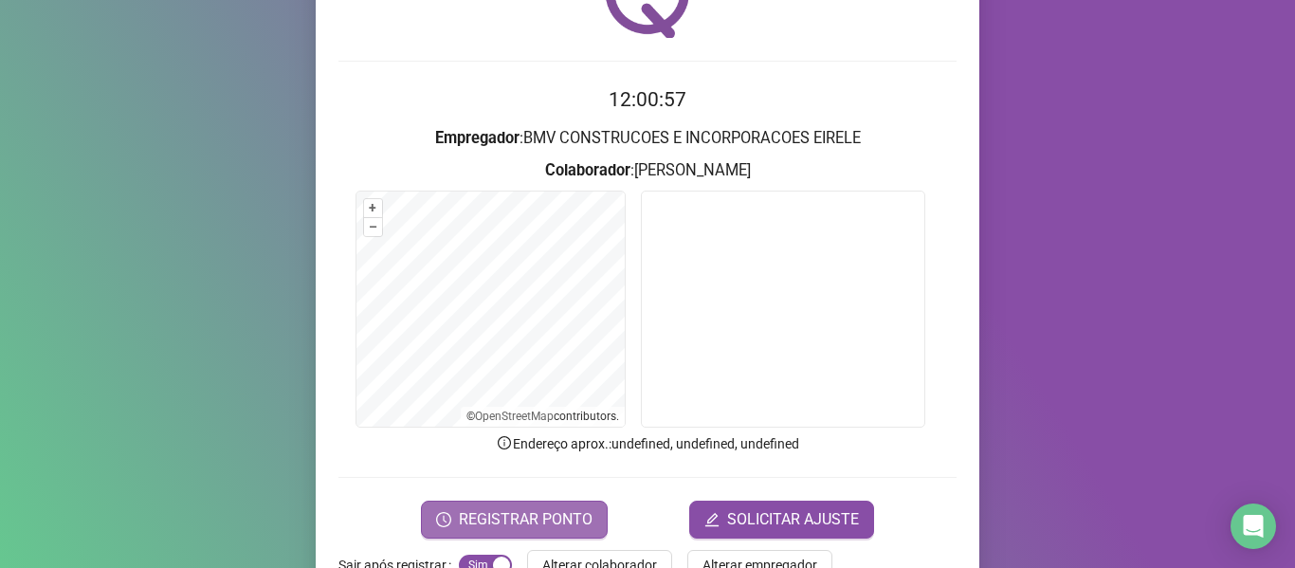
scroll to position [173, 0]
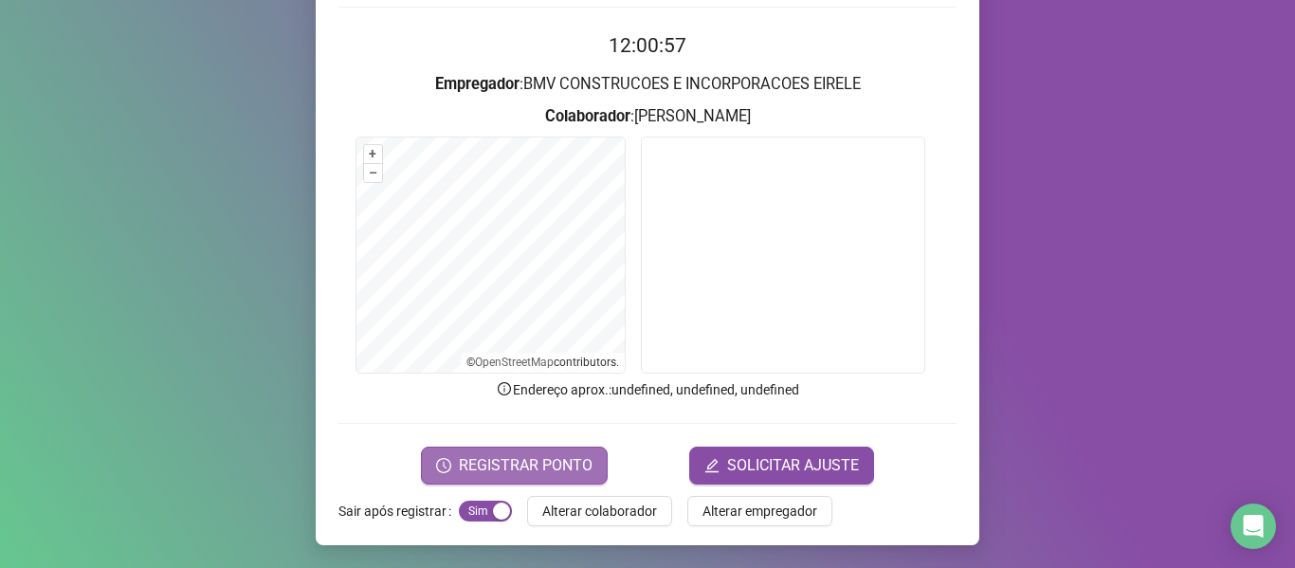
click at [472, 450] on button "REGISTRAR PONTO" at bounding box center [514, 465] width 187 height 38
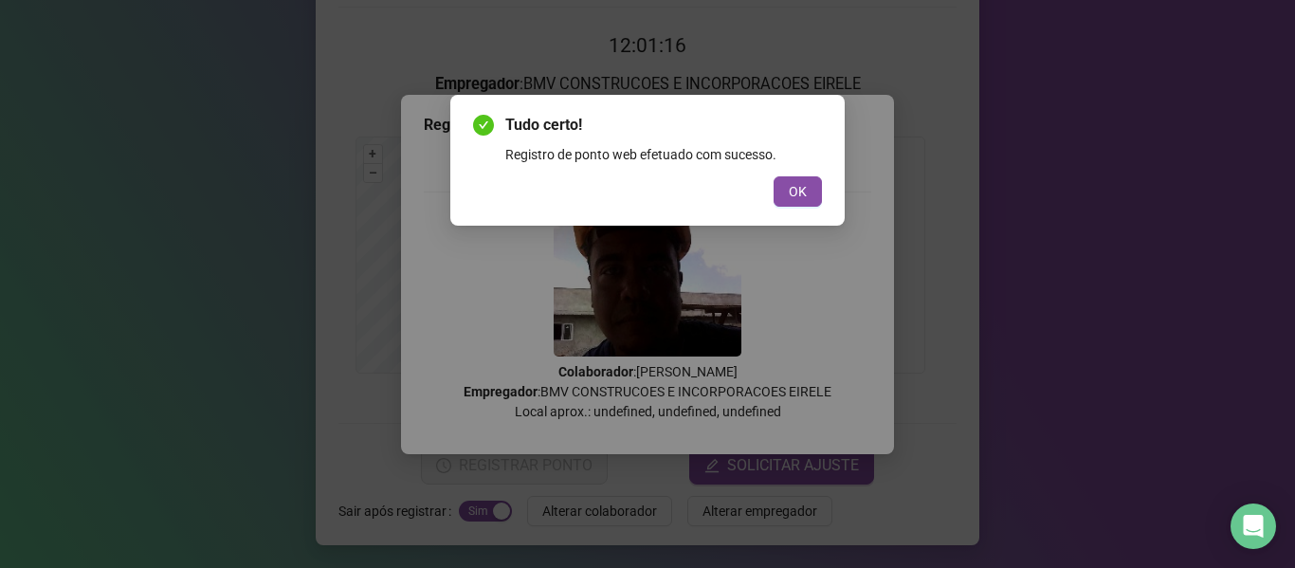
click at [787, 186] on button "OK" at bounding box center [797, 191] width 48 height 30
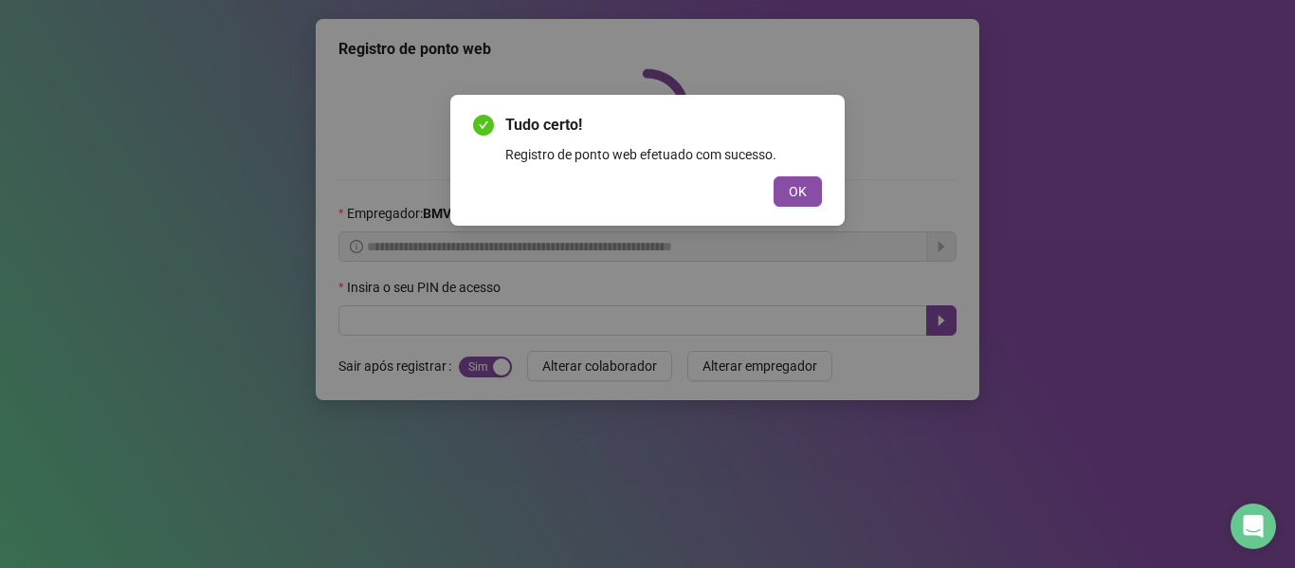
scroll to position [0, 0]
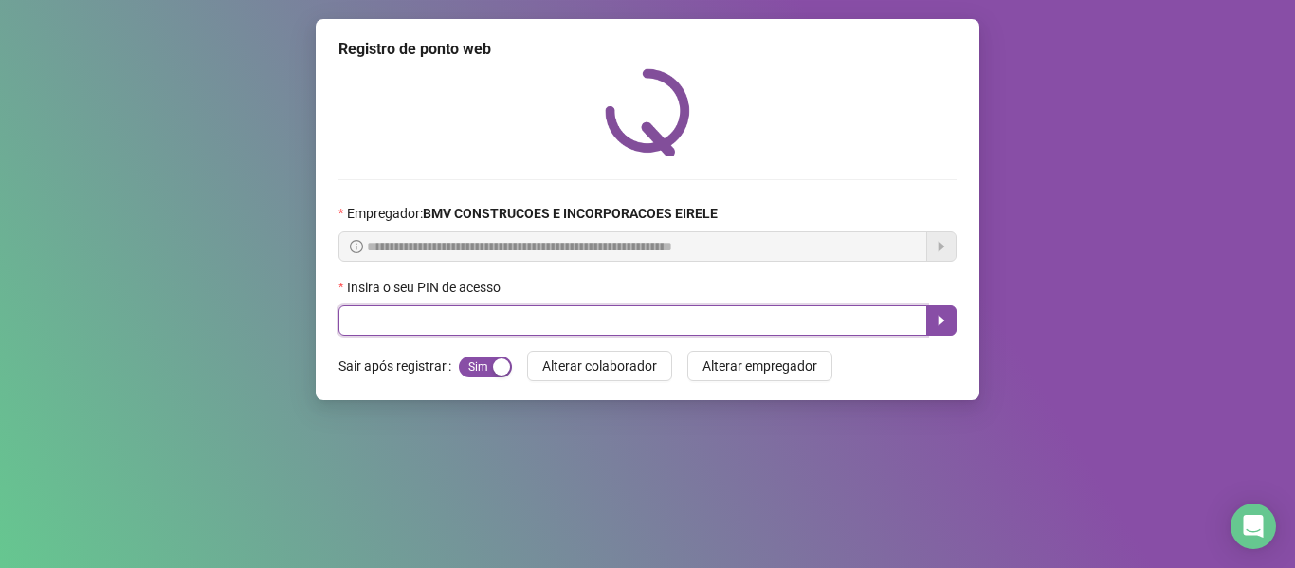
click at [835, 316] on input "text" at bounding box center [632, 320] width 589 height 30
type input "*****"
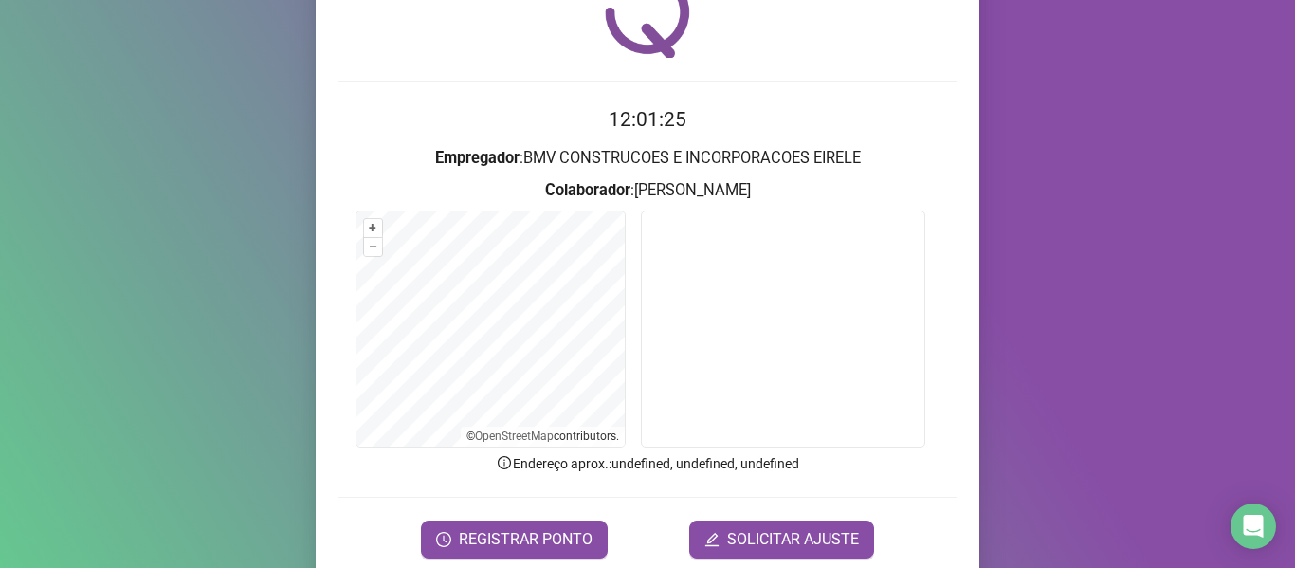
scroll to position [173, 0]
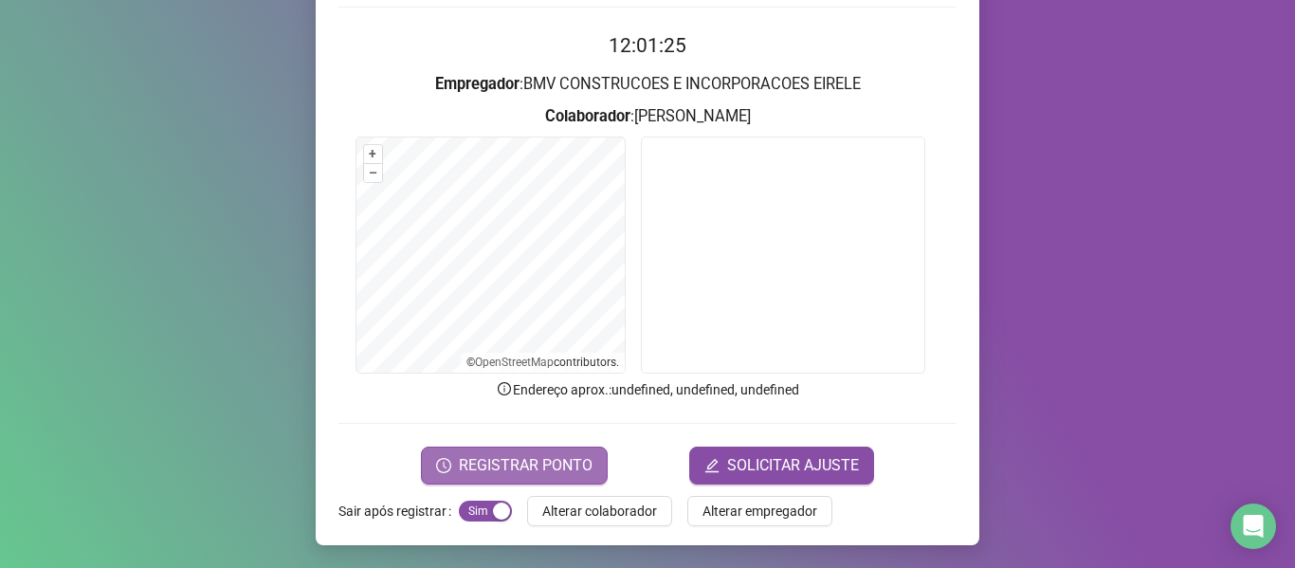
click at [515, 462] on span "REGISTRAR PONTO" at bounding box center [526, 465] width 134 height 23
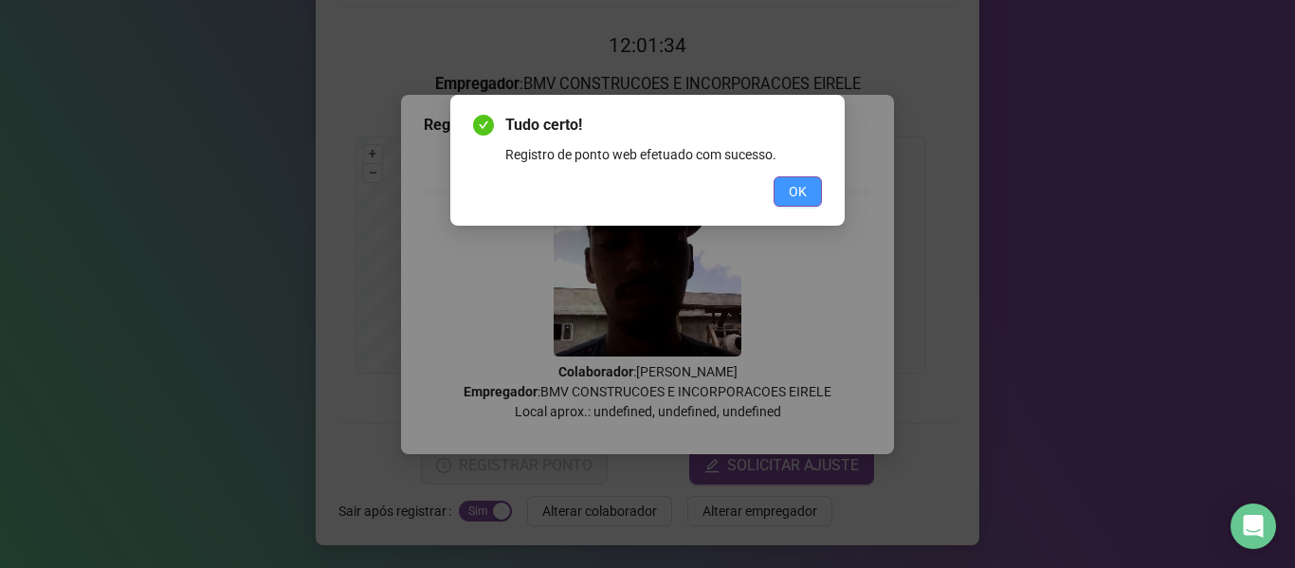
click at [777, 180] on button "OK" at bounding box center [797, 191] width 48 height 30
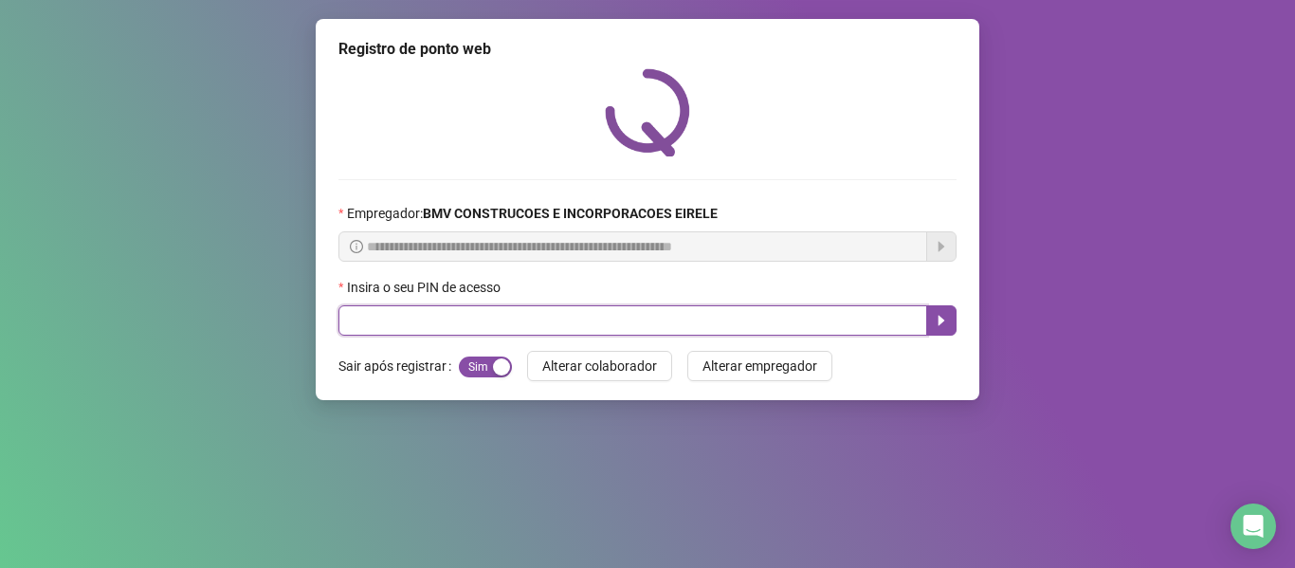
click at [790, 316] on input "text" at bounding box center [632, 320] width 589 height 30
type input "*****"
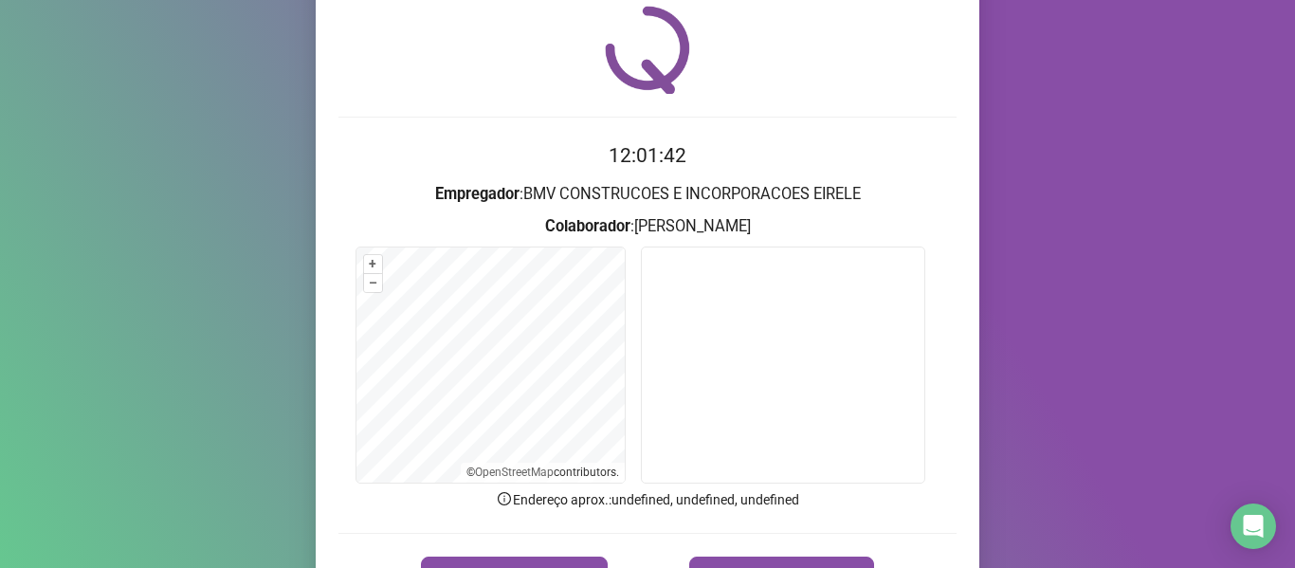
scroll to position [95, 0]
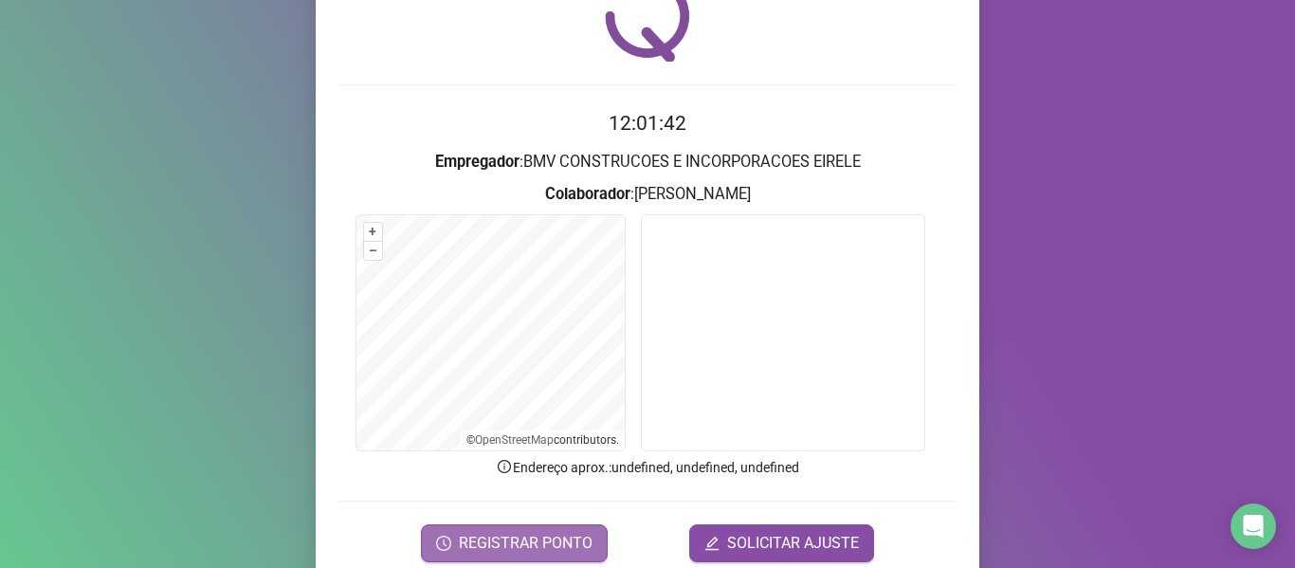
click at [525, 533] on span "REGISTRAR PONTO" at bounding box center [526, 543] width 134 height 23
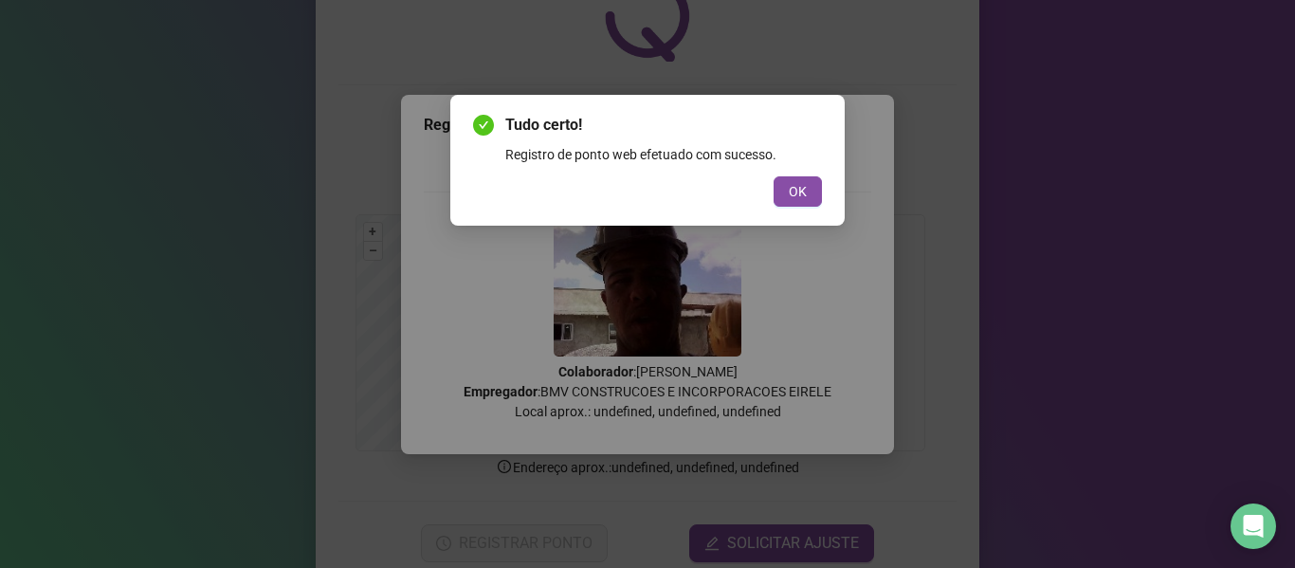
click at [794, 202] on button "OK" at bounding box center [797, 191] width 48 height 30
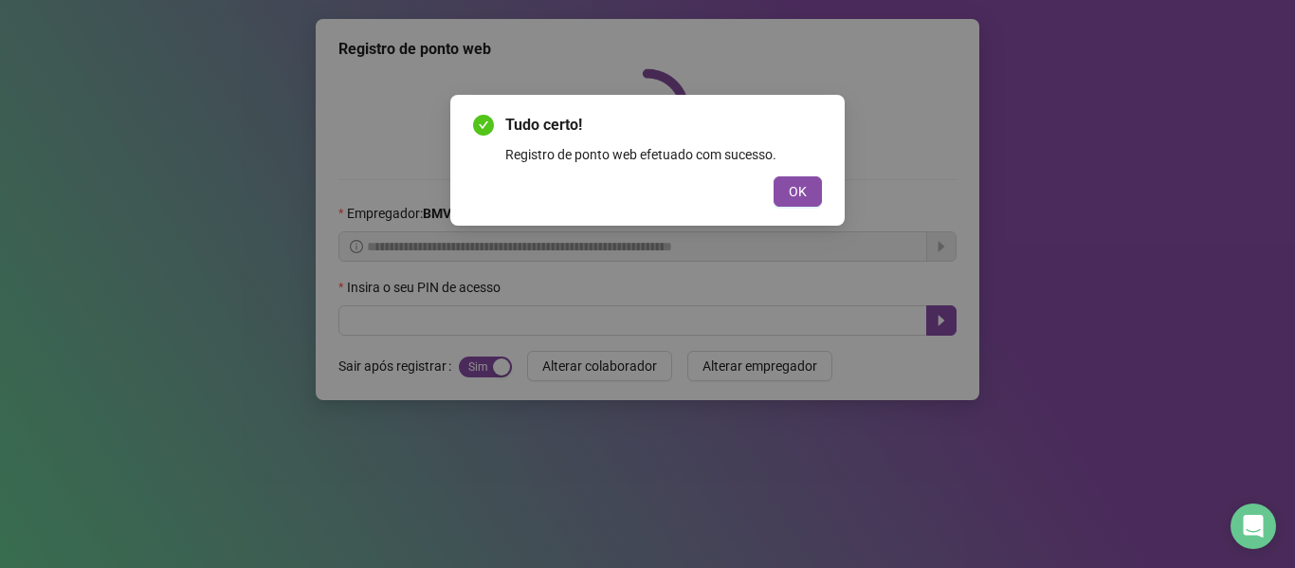
scroll to position [0, 0]
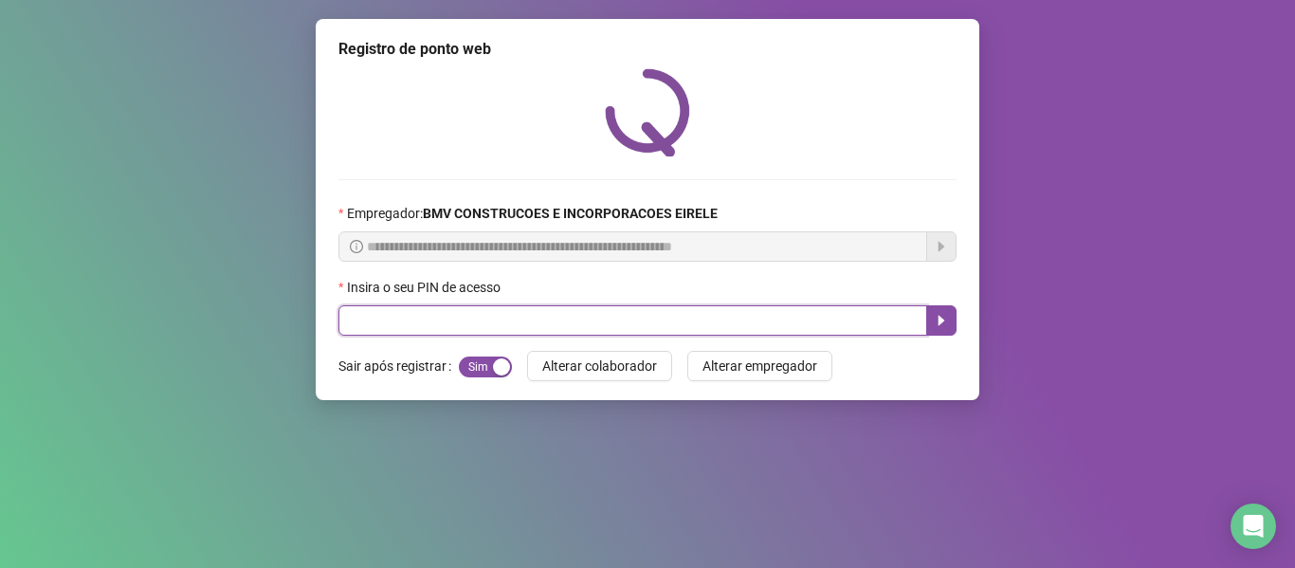
click at [871, 327] on input "text" at bounding box center [632, 320] width 589 height 30
type input "*****"
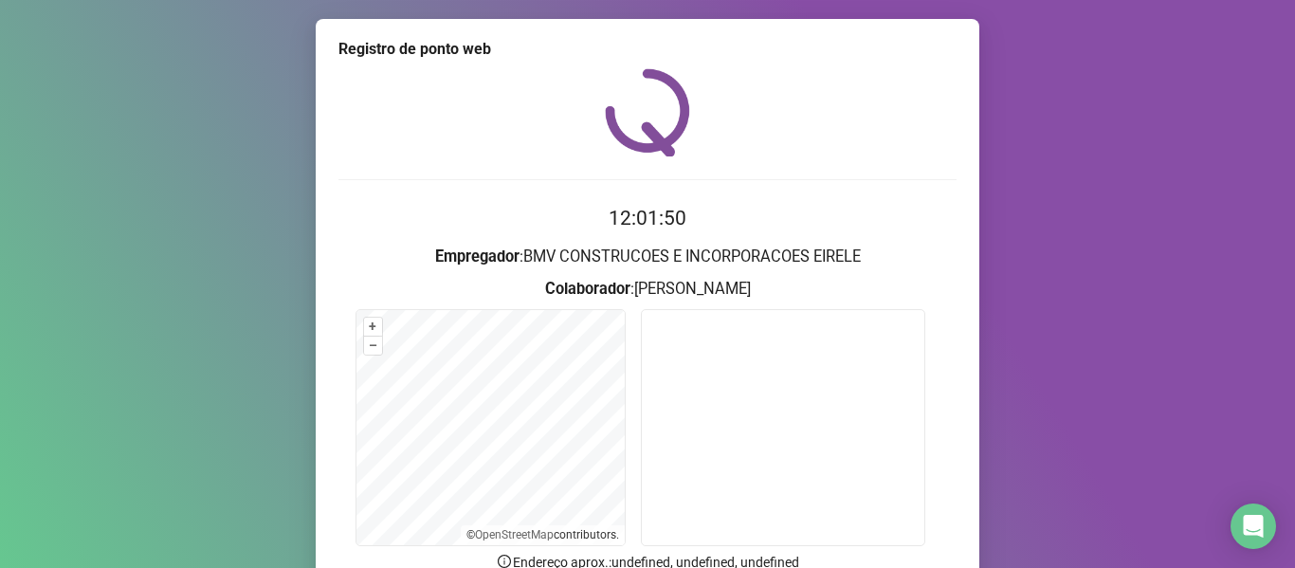
scroll to position [173, 0]
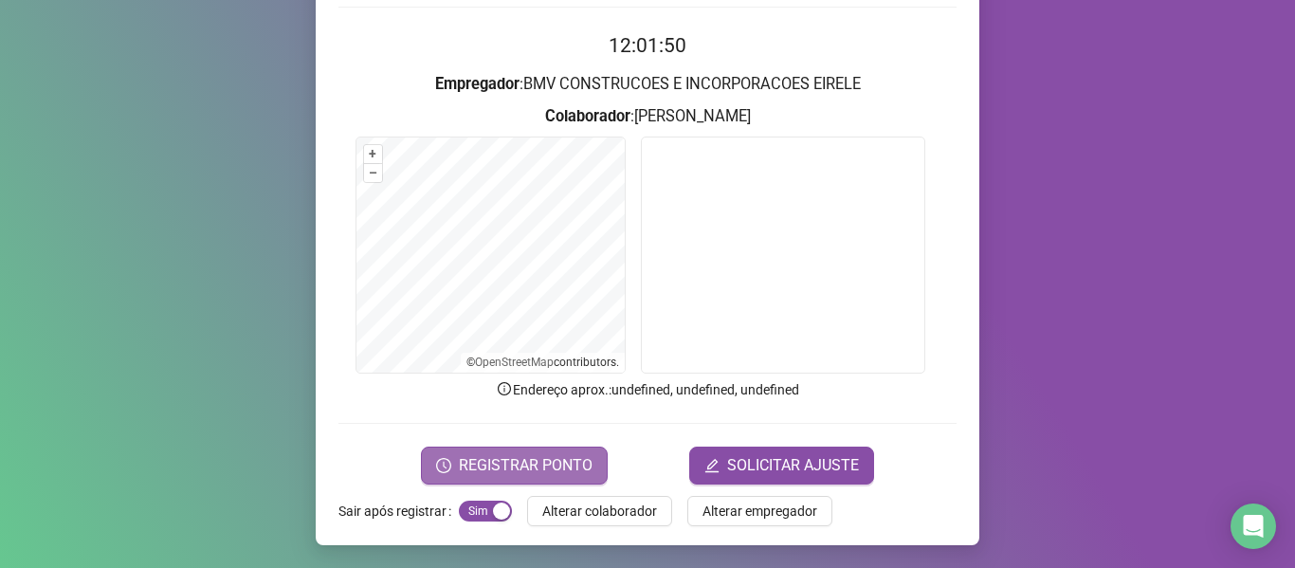
click at [553, 464] on span "REGISTRAR PONTO" at bounding box center [526, 465] width 134 height 23
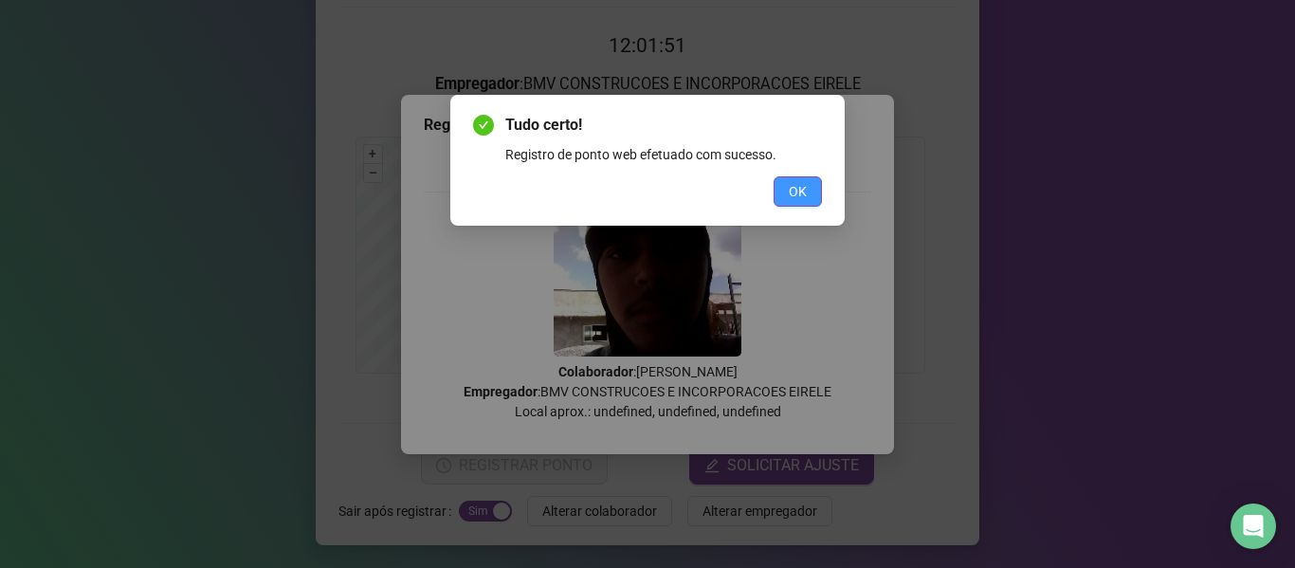
click at [800, 191] on span "OK" at bounding box center [798, 191] width 18 height 21
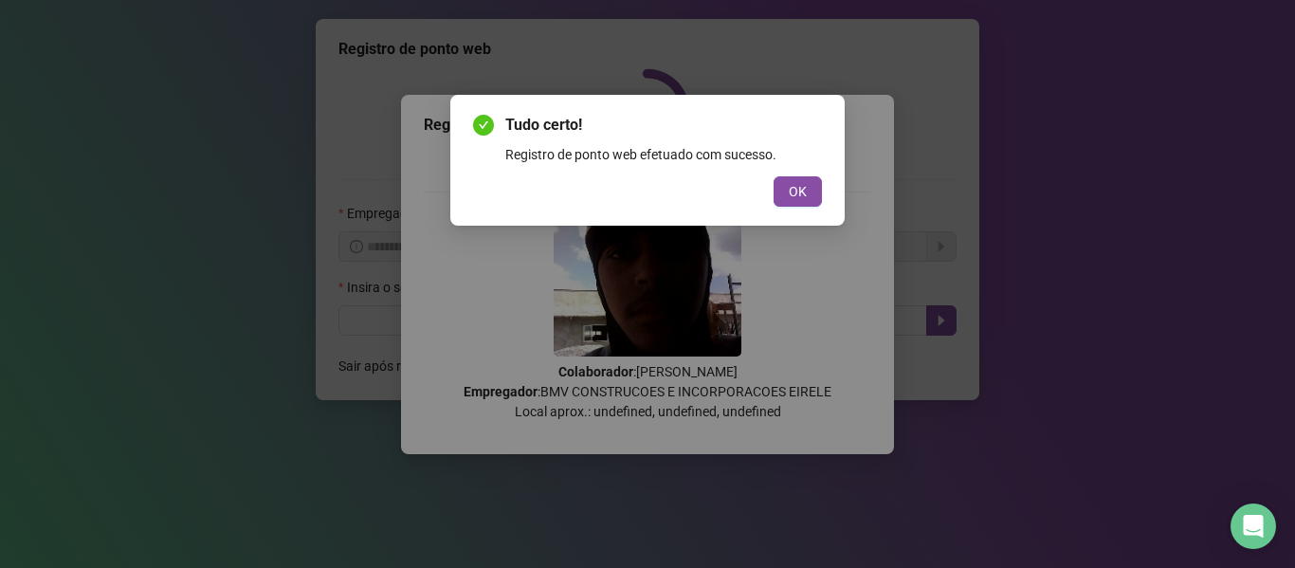
scroll to position [0, 0]
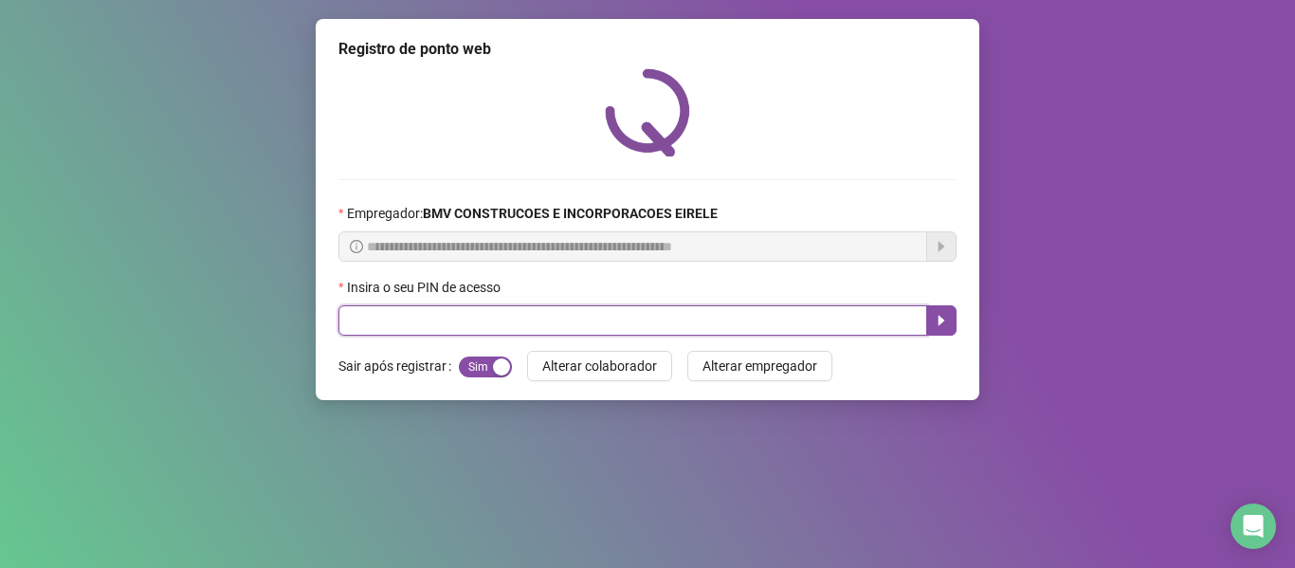
click at [865, 321] on input "text" at bounding box center [632, 320] width 589 height 30
type input "*****"
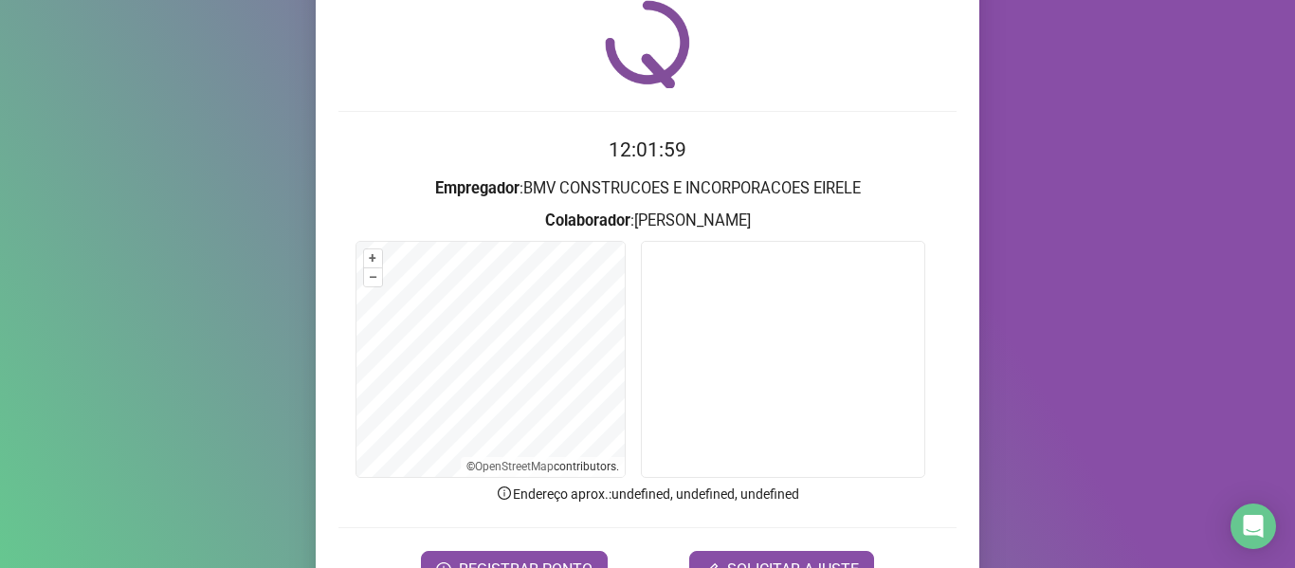
scroll to position [173, 0]
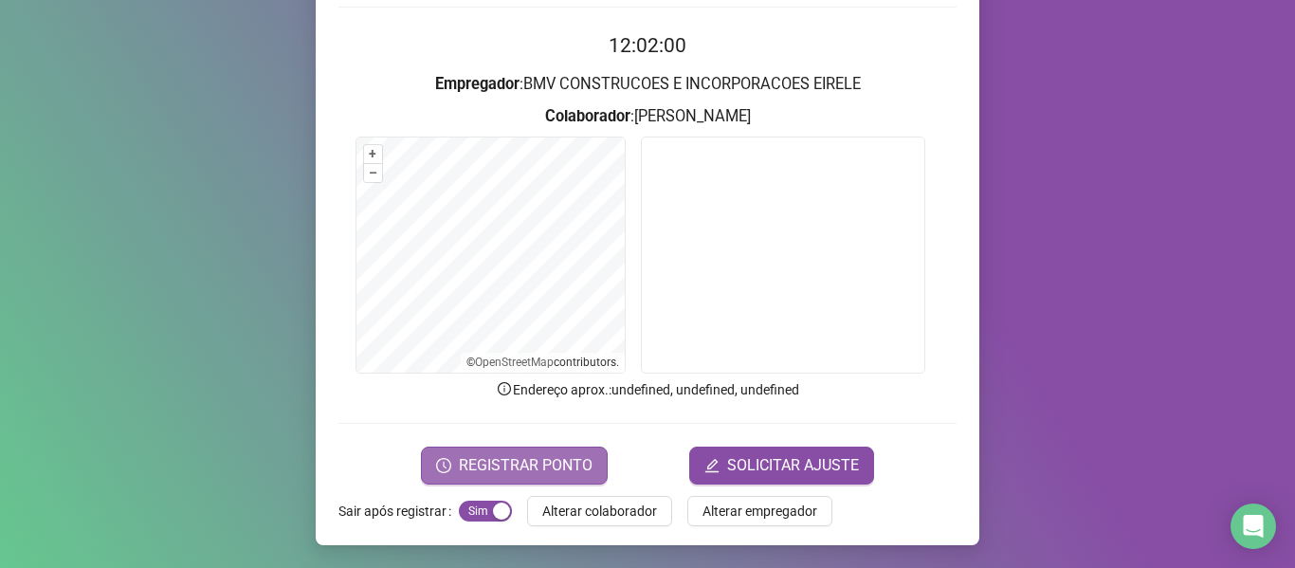
click at [500, 471] on span "REGISTRAR PONTO" at bounding box center [526, 465] width 134 height 23
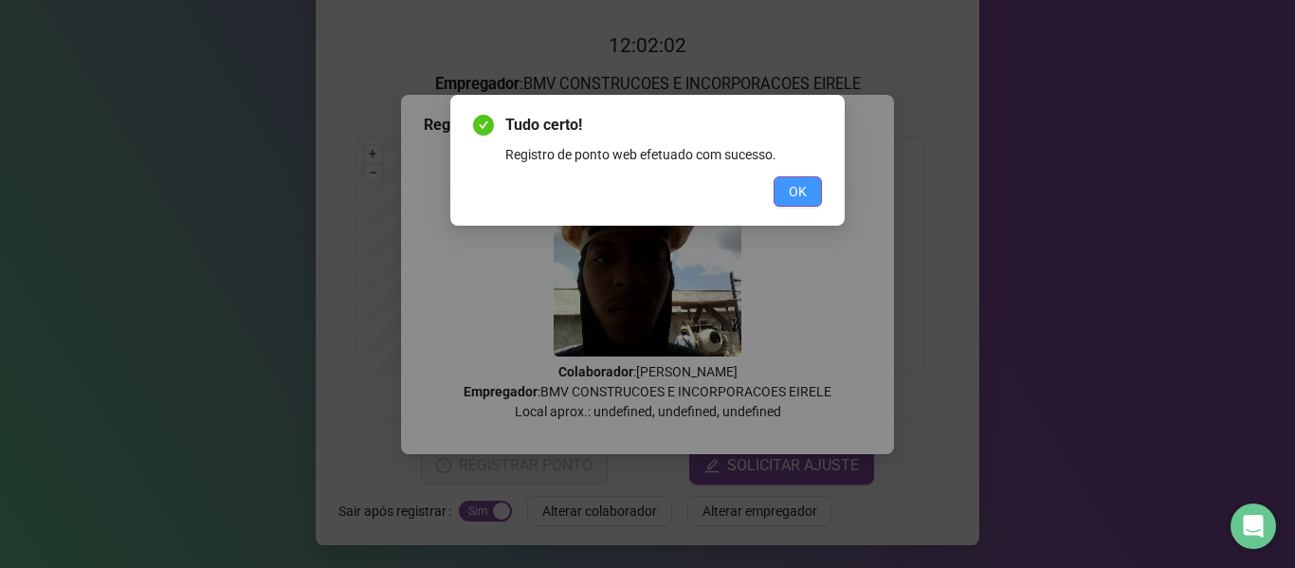
click at [807, 179] on button "OK" at bounding box center [797, 191] width 48 height 30
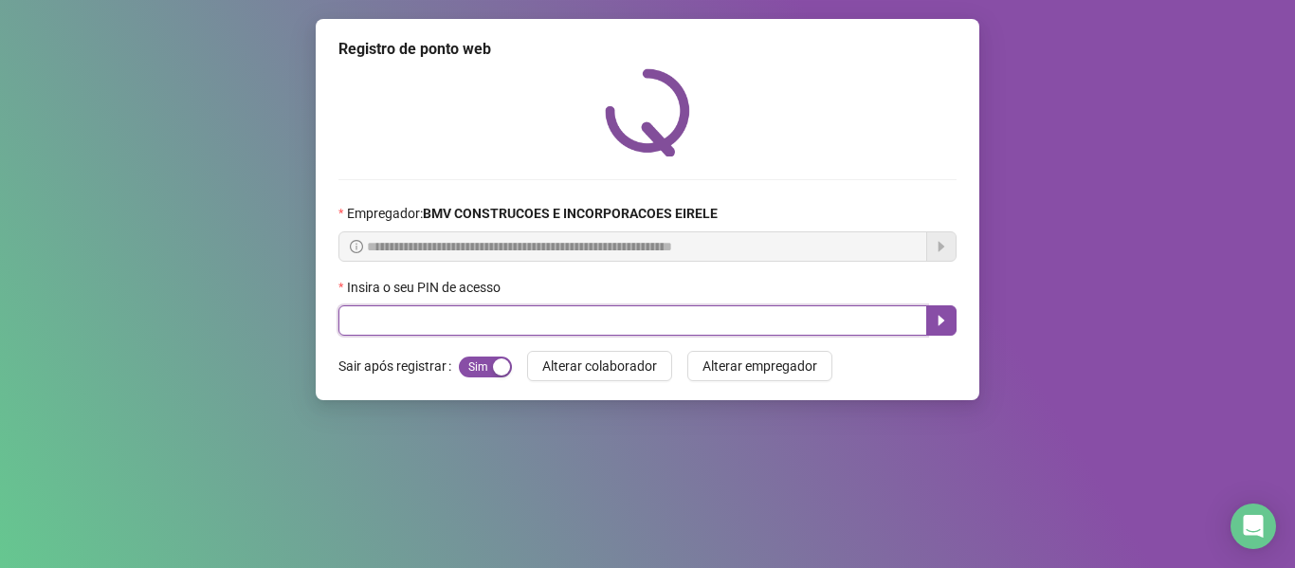
click at [831, 316] on input "text" at bounding box center [632, 320] width 589 height 30
type input "*****"
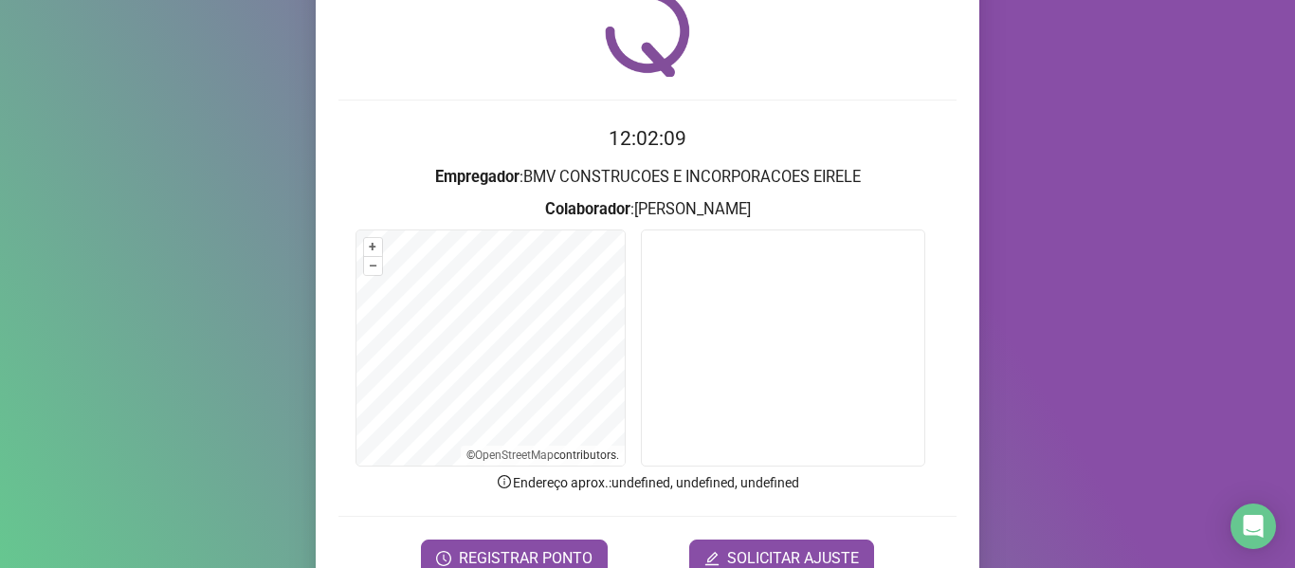
scroll to position [173, 0]
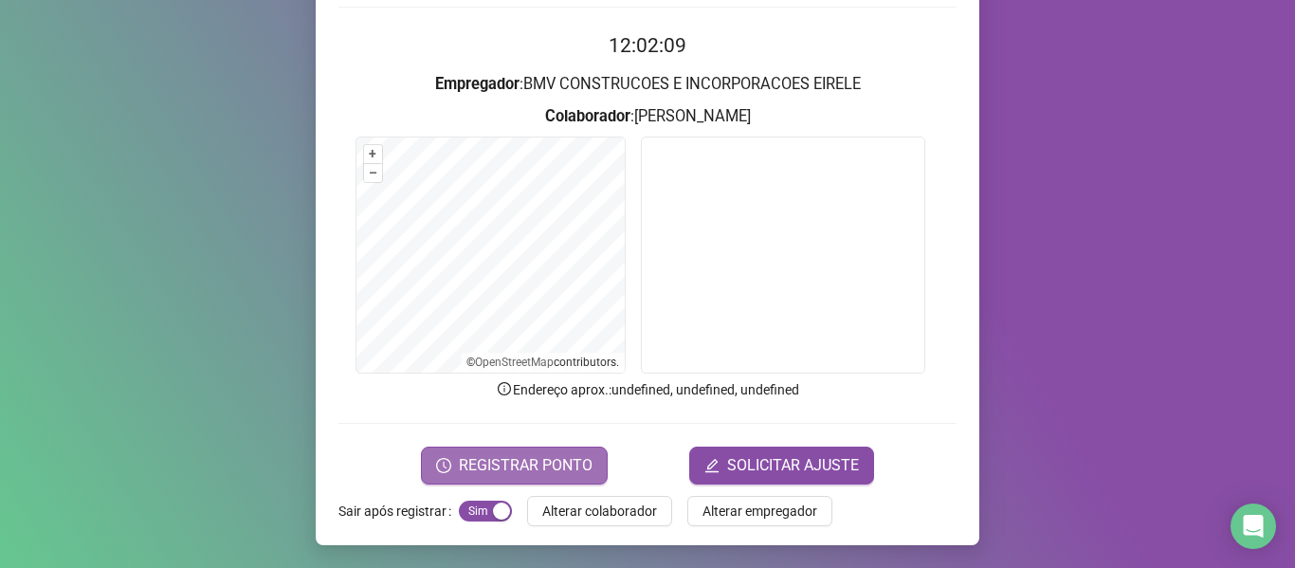
click at [571, 464] on span "REGISTRAR PONTO" at bounding box center [526, 465] width 134 height 23
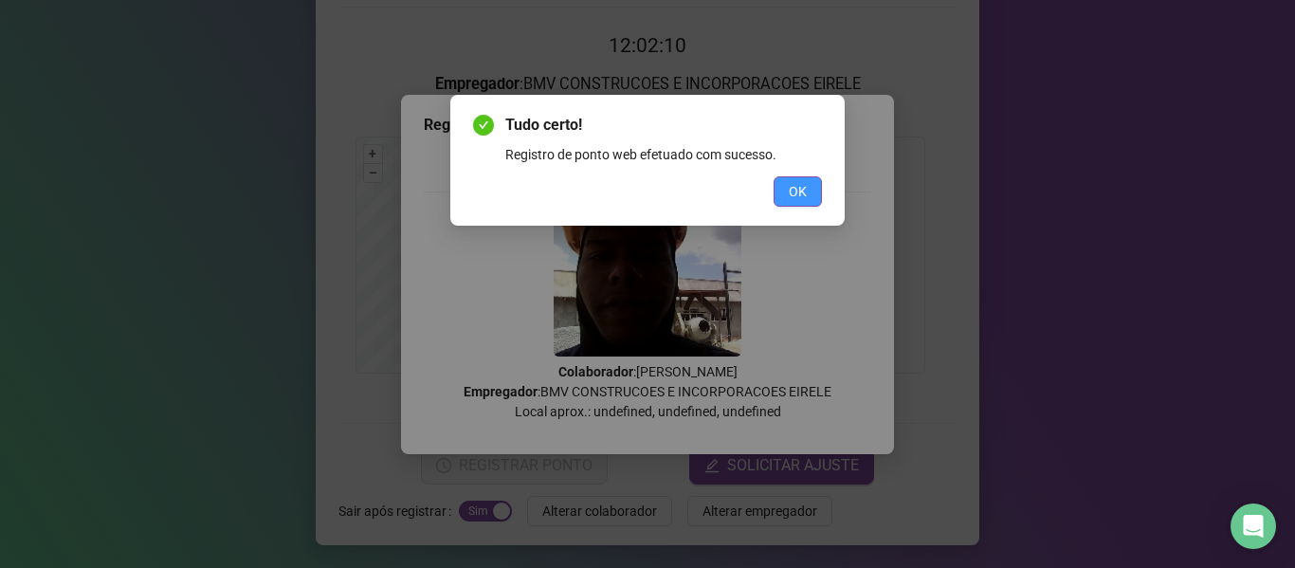
click at [794, 189] on span "OK" at bounding box center [798, 191] width 18 height 21
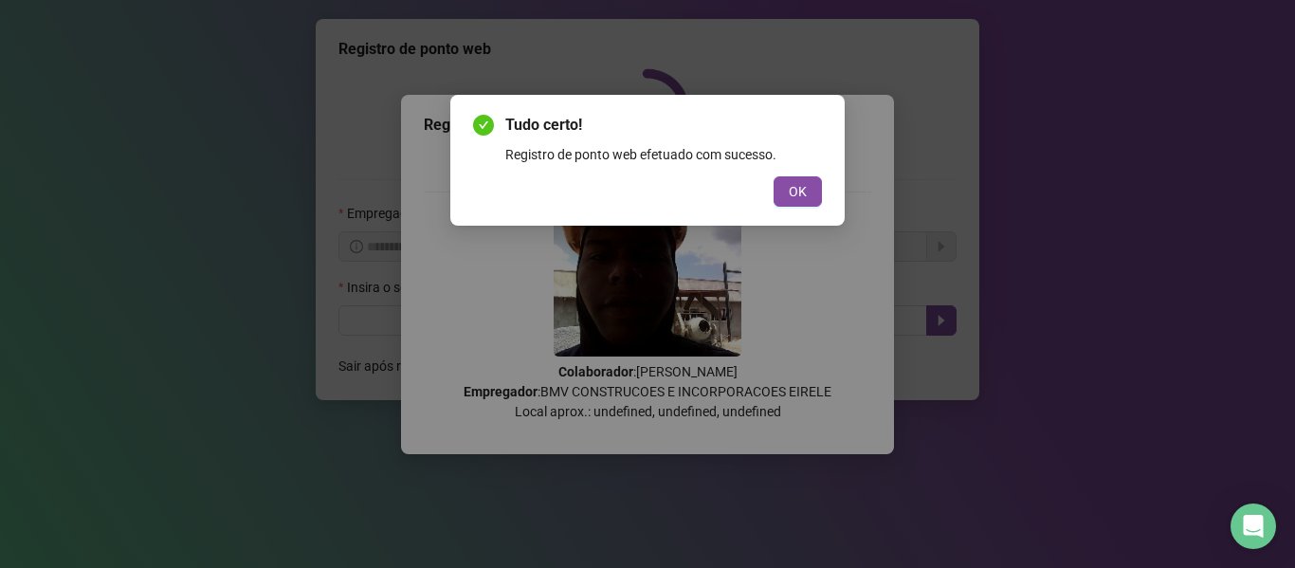
scroll to position [0, 0]
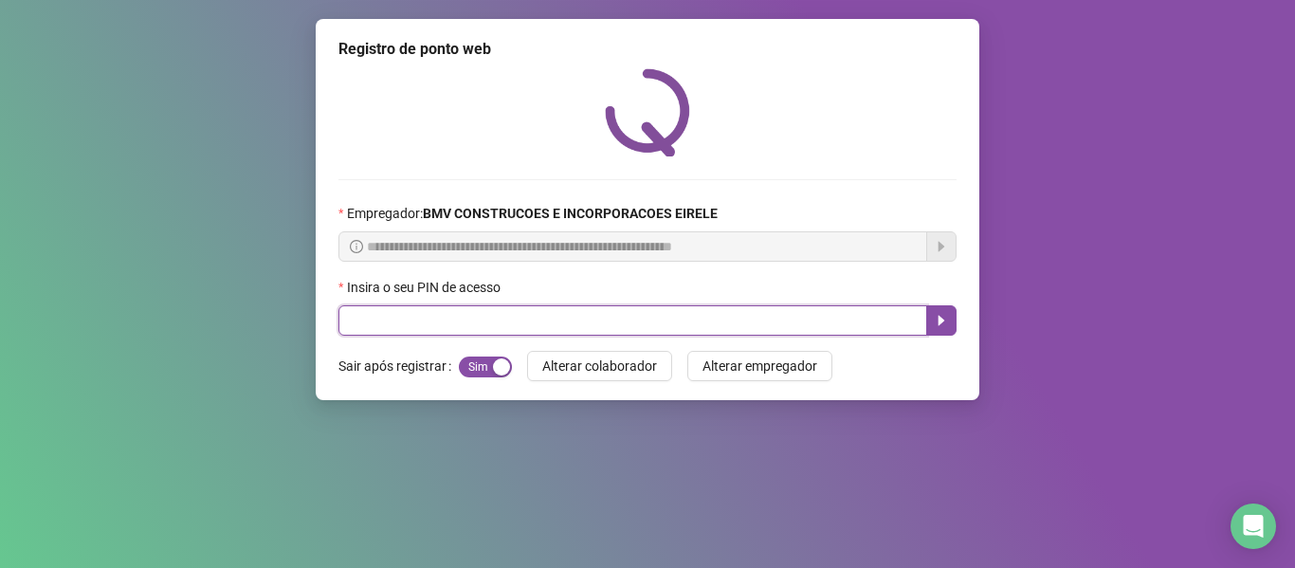
click at [833, 326] on input "text" at bounding box center [632, 320] width 589 height 30
type input "*****"
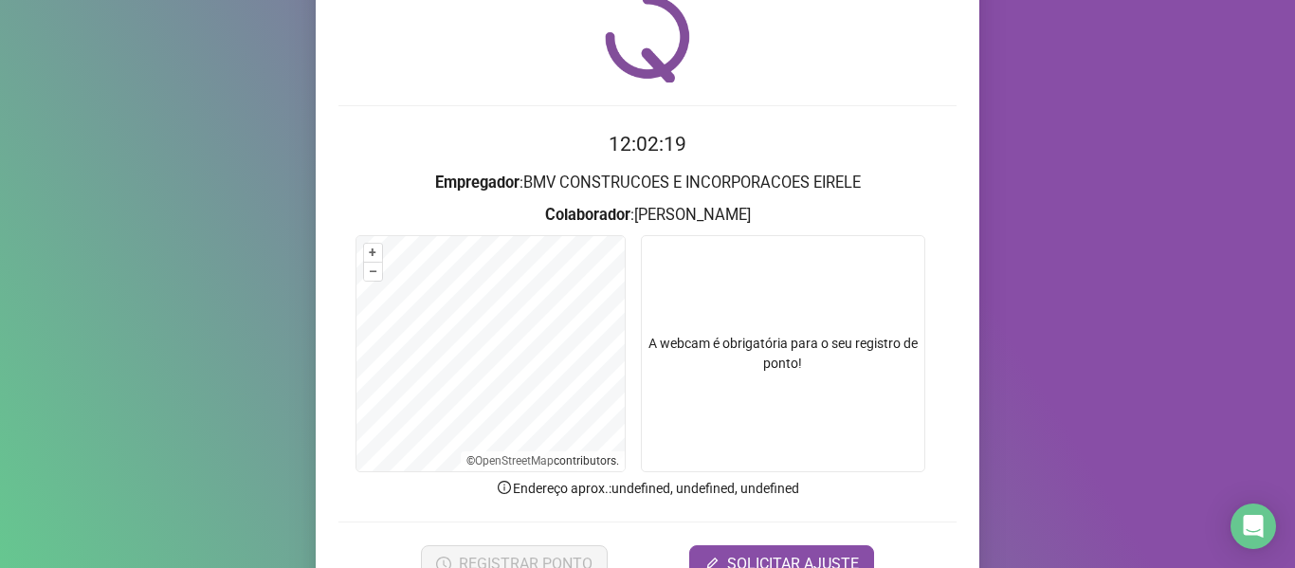
scroll to position [173, 0]
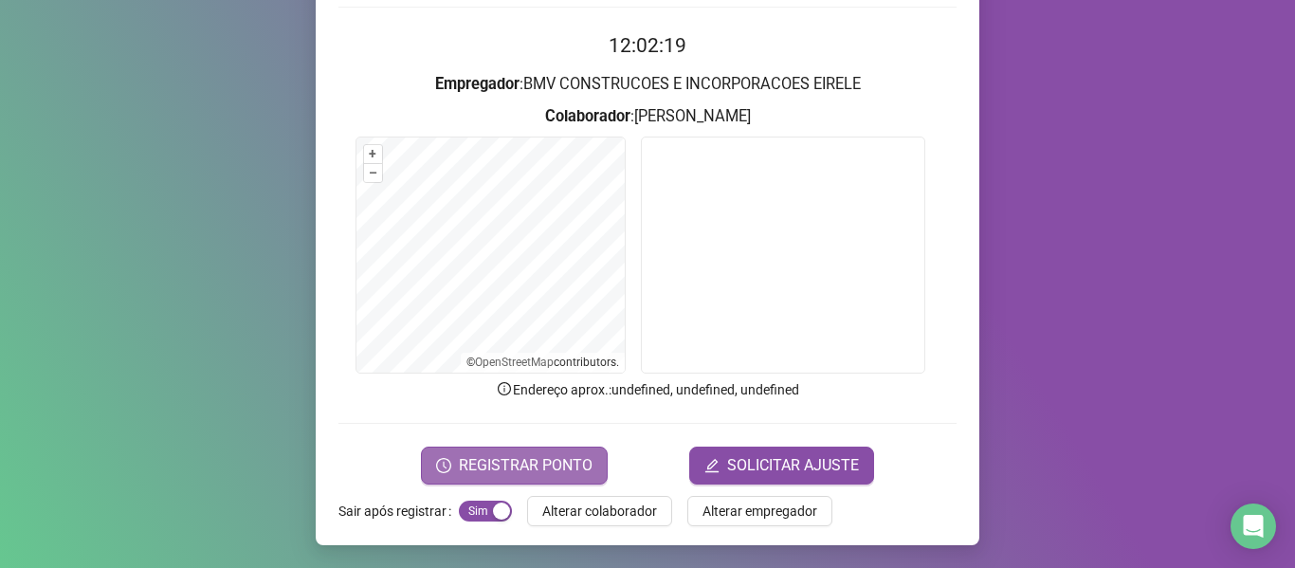
click at [577, 458] on span "REGISTRAR PONTO" at bounding box center [526, 465] width 134 height 23
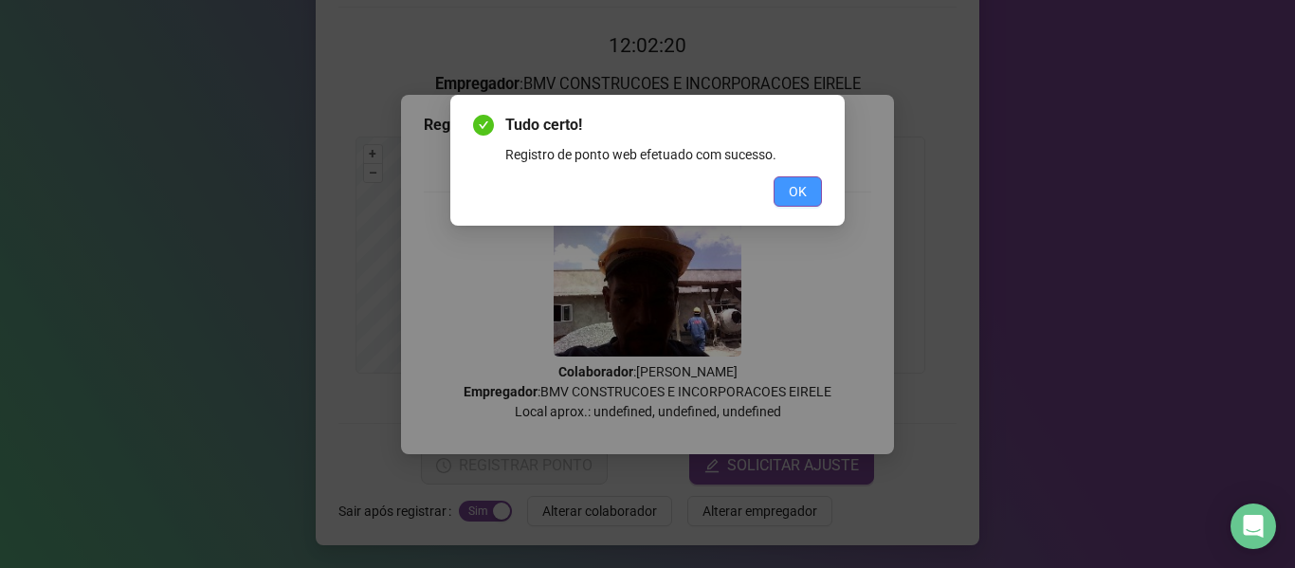
click at [778, 185] on button "OK" at bounding box center [797, 191] width 48 height 30
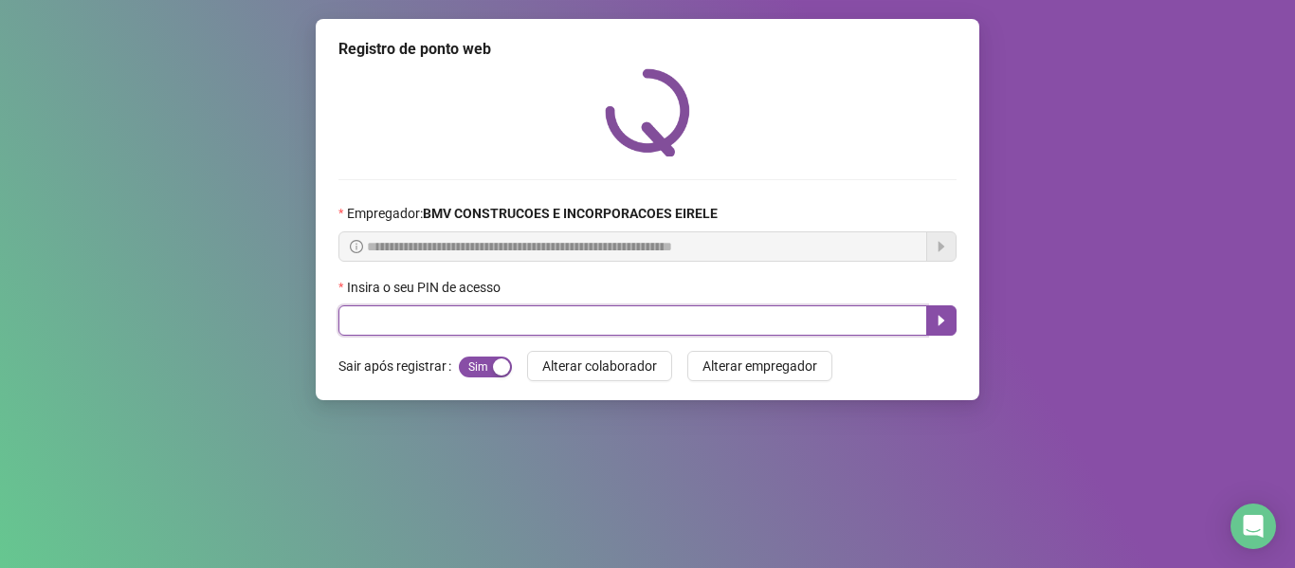
click at [850, 317] on input "text" at bounding box center [632, 320] width 589 height 30
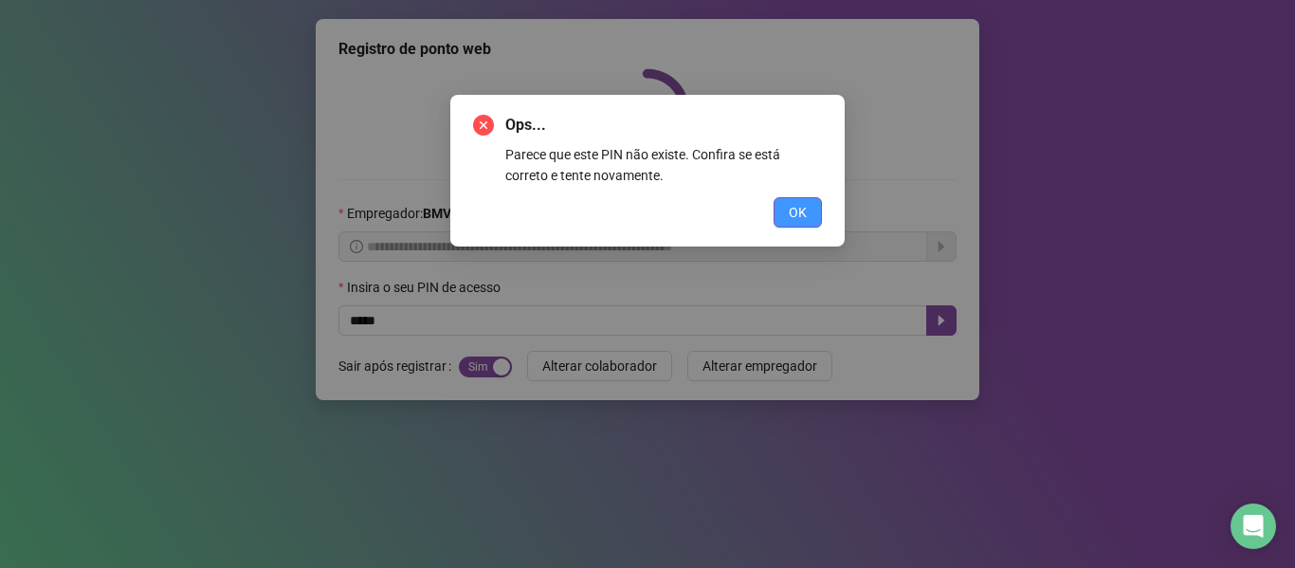
click at [803, 219] on span "OK" at bounding box center [798, 212] width 18 height 21
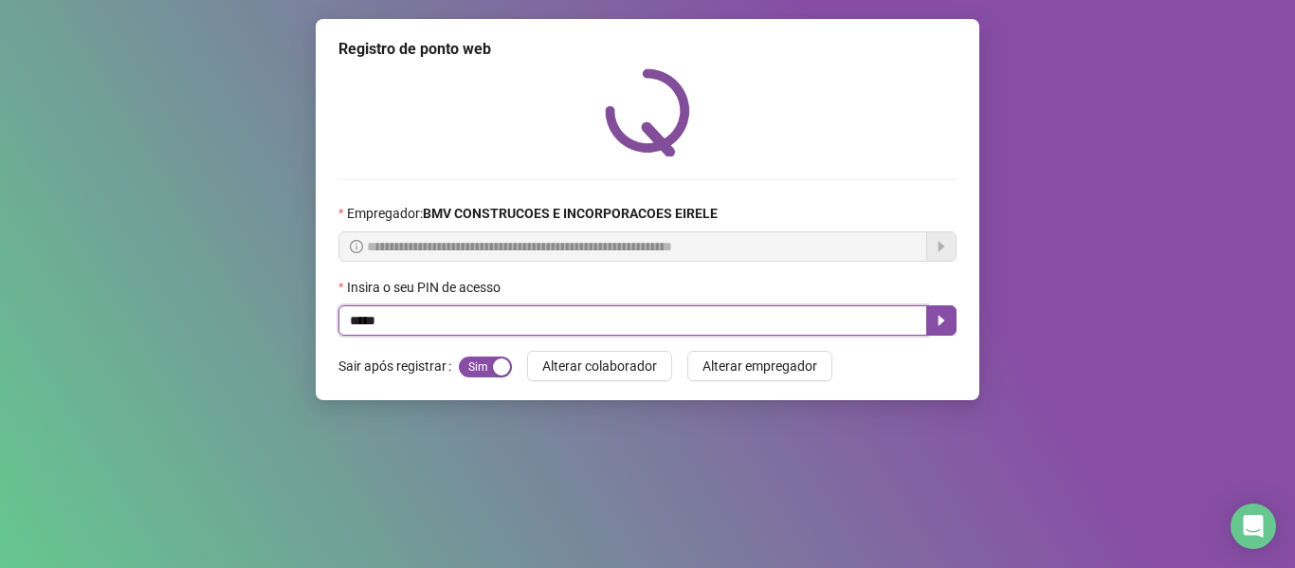
click at [840, 318] on input "*****" at bounding box center [632, 320] width 589 height 30
type input "*****"
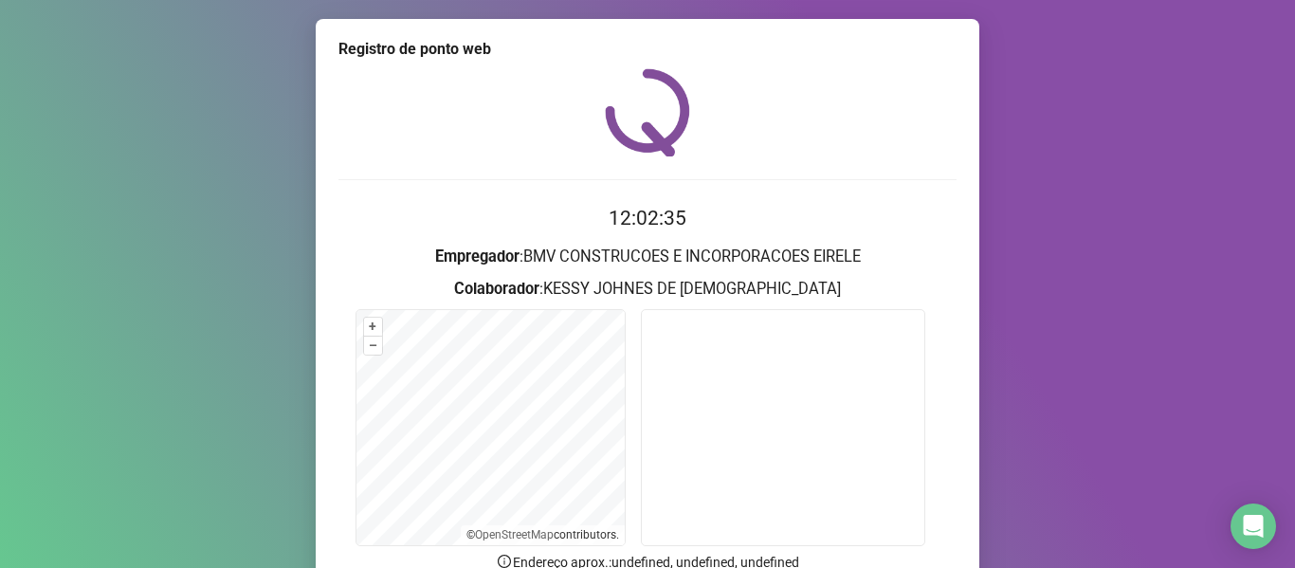
scroll to position [173, 0]
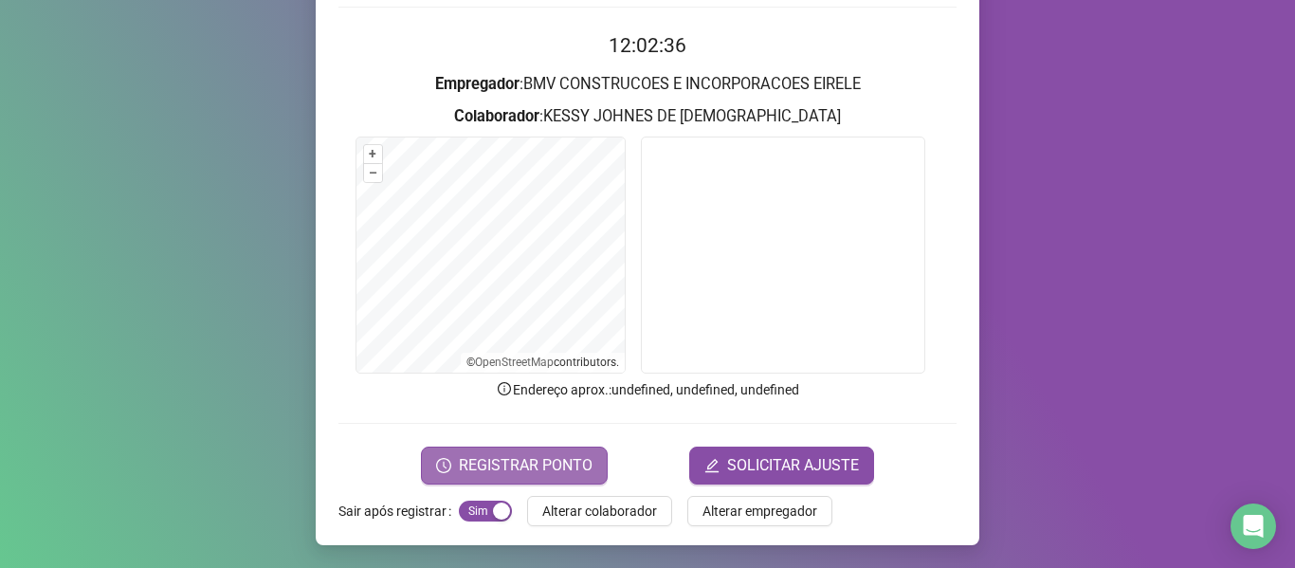
click at [516, 458] on span "REGISTRAR PONTO" at bounding box center [526, 465] width 134 height 23
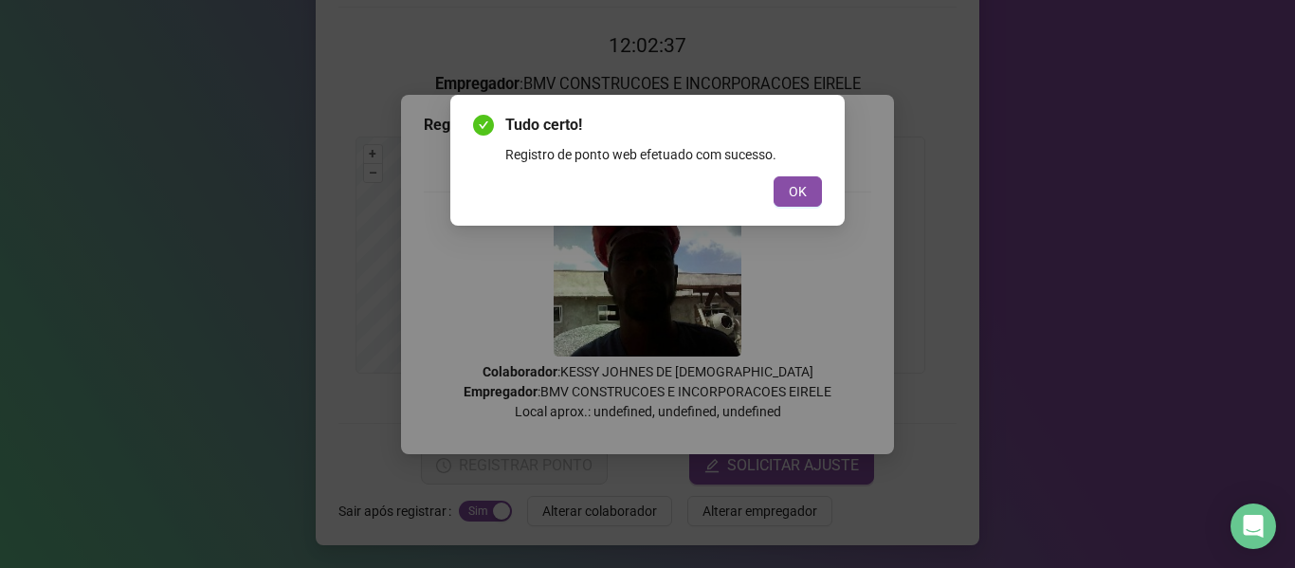
click at [802, 188] on span "OK" at bounding box center [798, 191] width 18 height 21
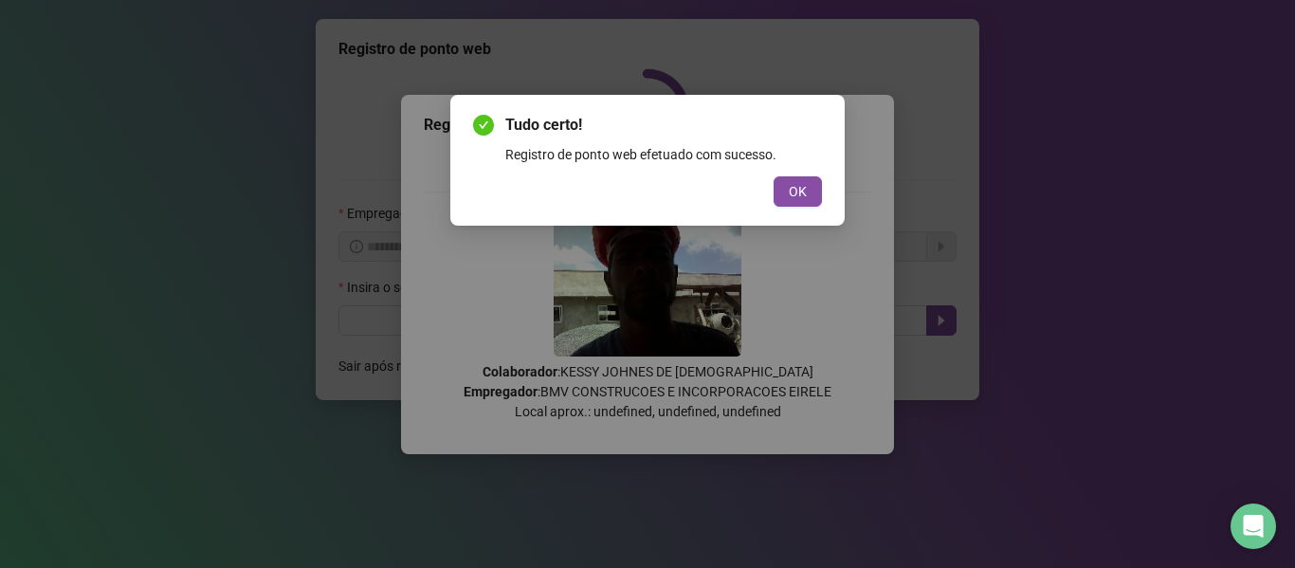
scroll to position [0, 0]
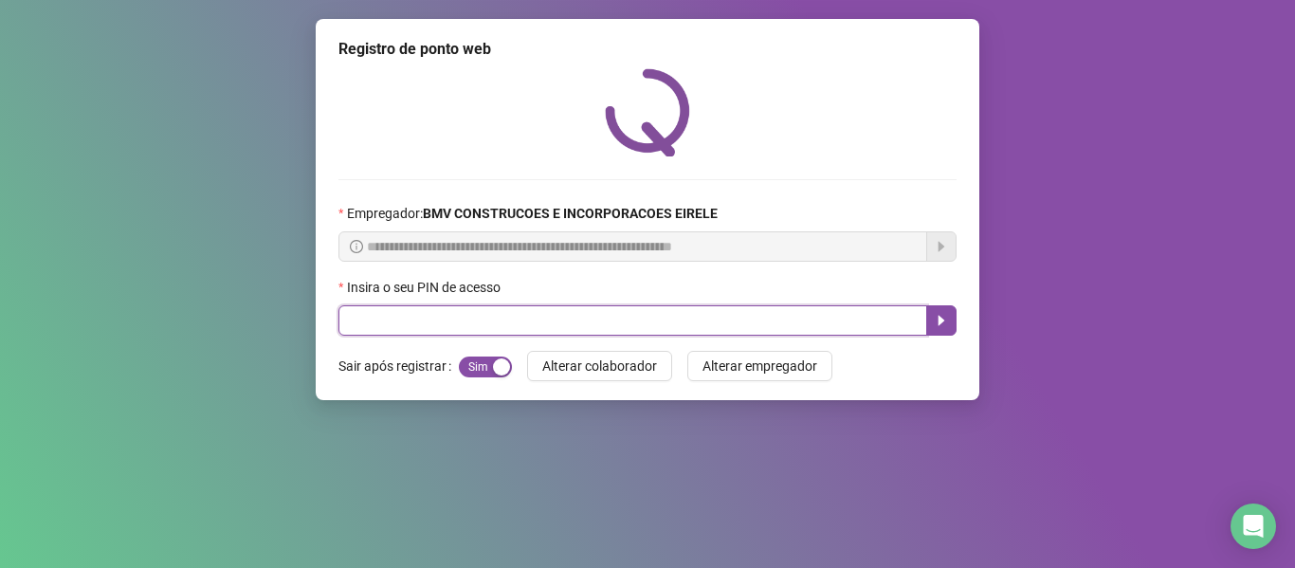
click at [833, 311] on input "text" at bounding box center [632, 320] width 589 height 30
type input "*****"
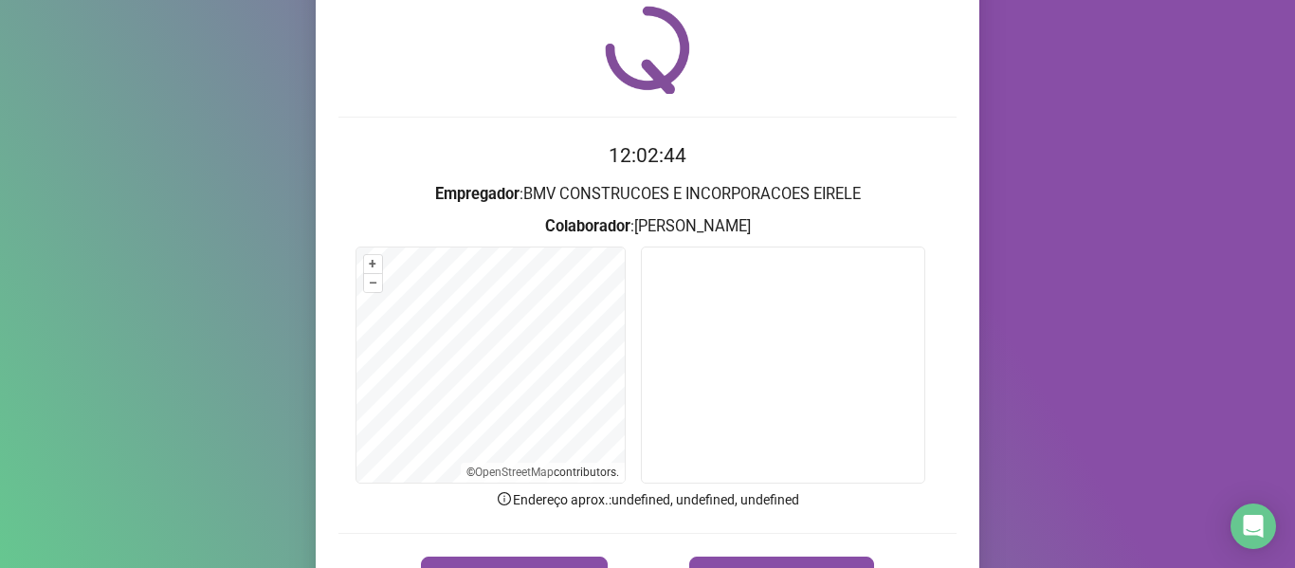
scroll to position [95, 0]
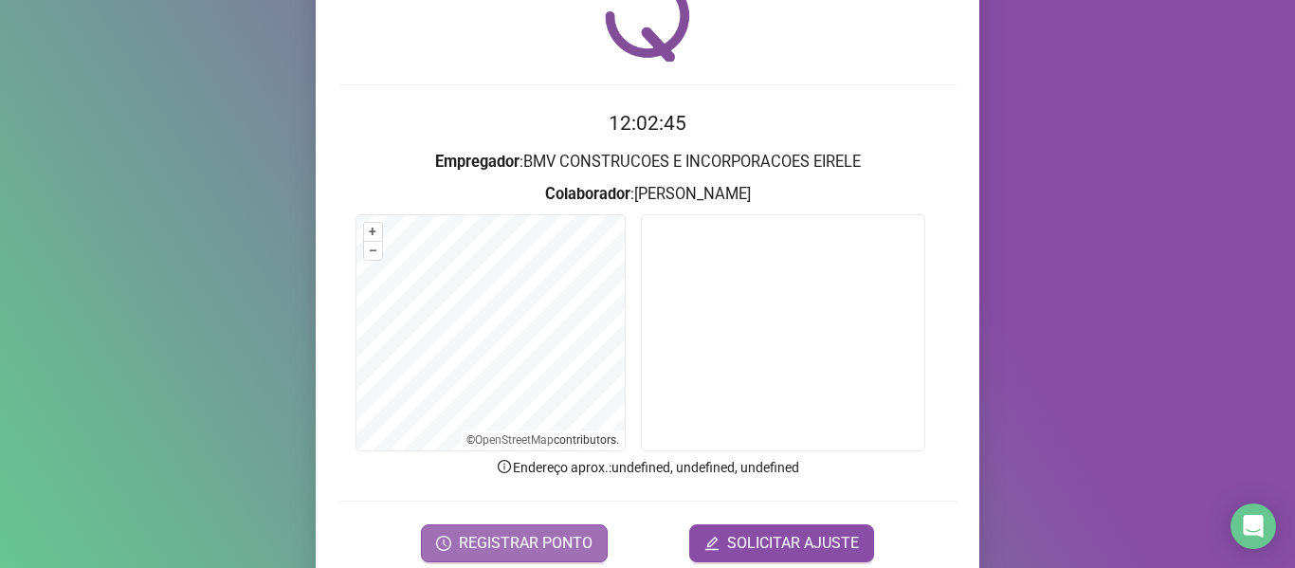
click at [464, 519] on form "12:02:45 Empregador : BMV CONSTRUCOES E INCORPORACOES EIRELE Colaborador : [PER…" at bounding box center [647, 334] width 618 height 453
click at [459, 555] on button "REGISTRAR PONTO" at bounding box center [514, 543] width 187 height 38
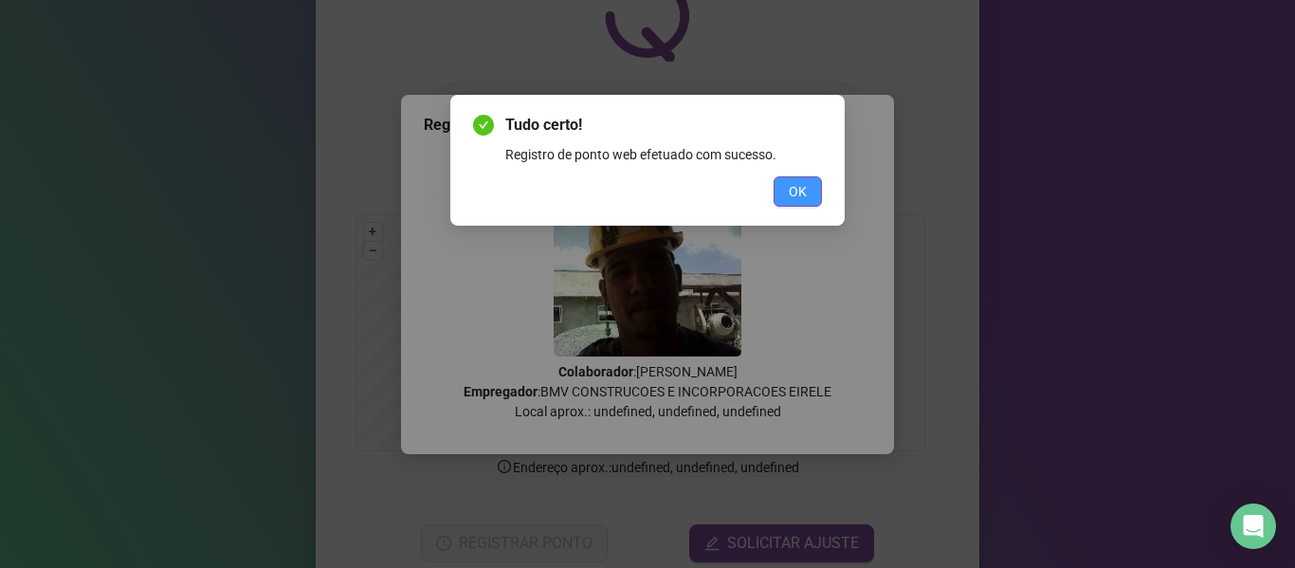
click at [806, 187] on span "OK" at bounding box center [798, 191] width 18 height 21
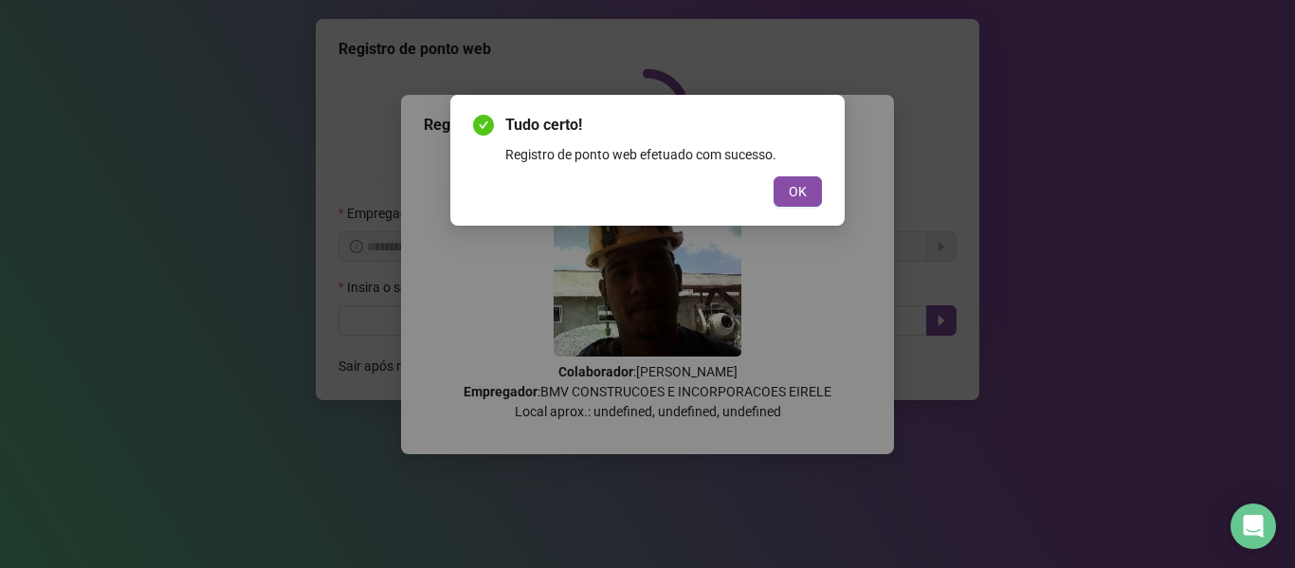
scroll to position [0, 0]
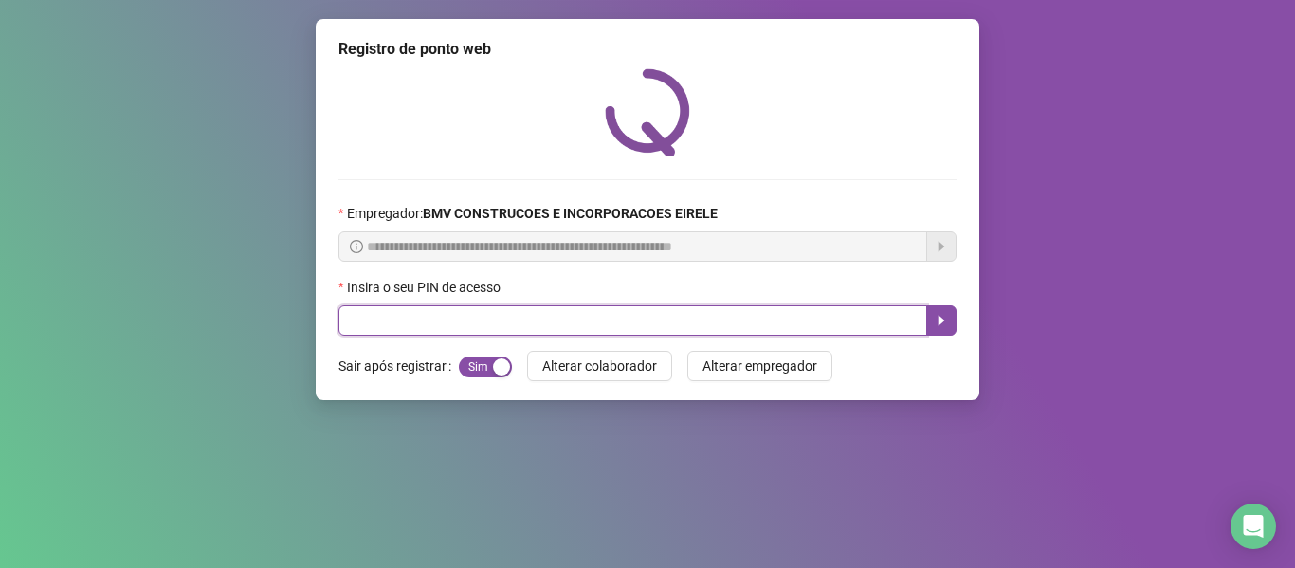
click at [834, 318] on input "text" at bounding box center [632, 320] width 589 height 30
type input "*****"
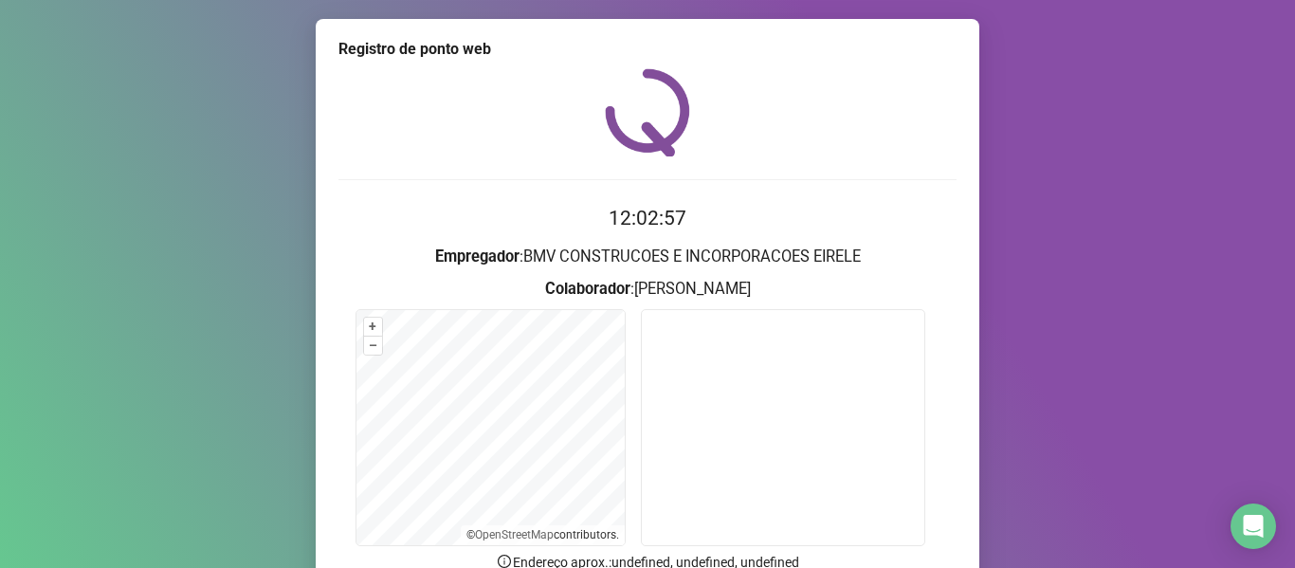
scroll to position [95, 0]
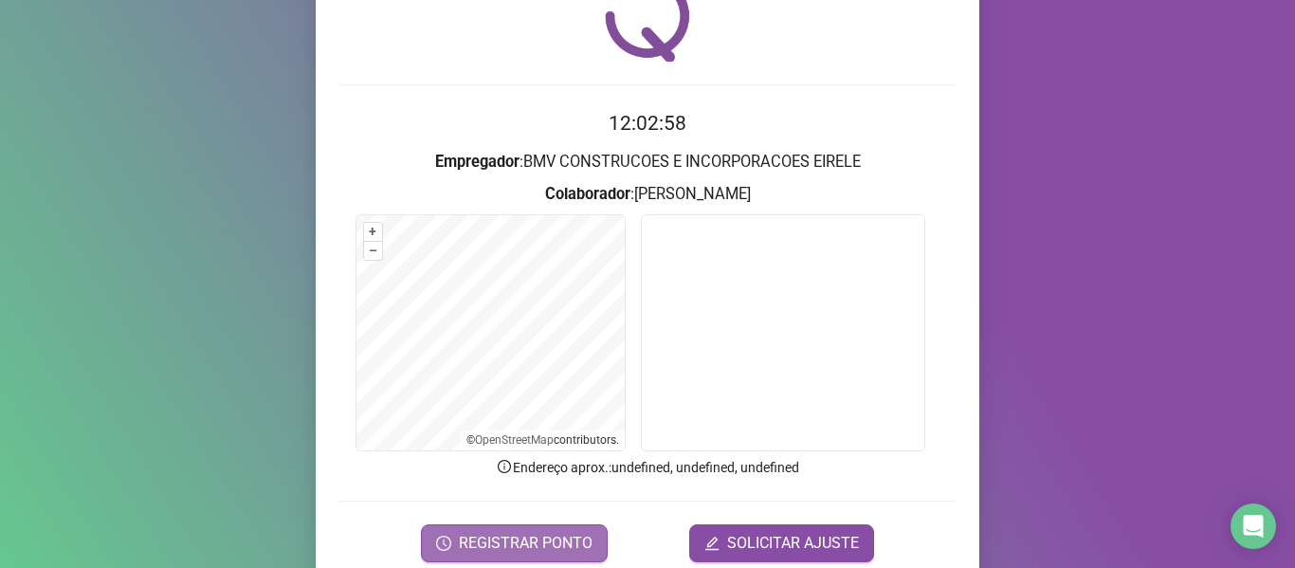
click at [494, 540] on span "REGISTRAR PONTO" at bounding box center [526, 543] width 134 height 23
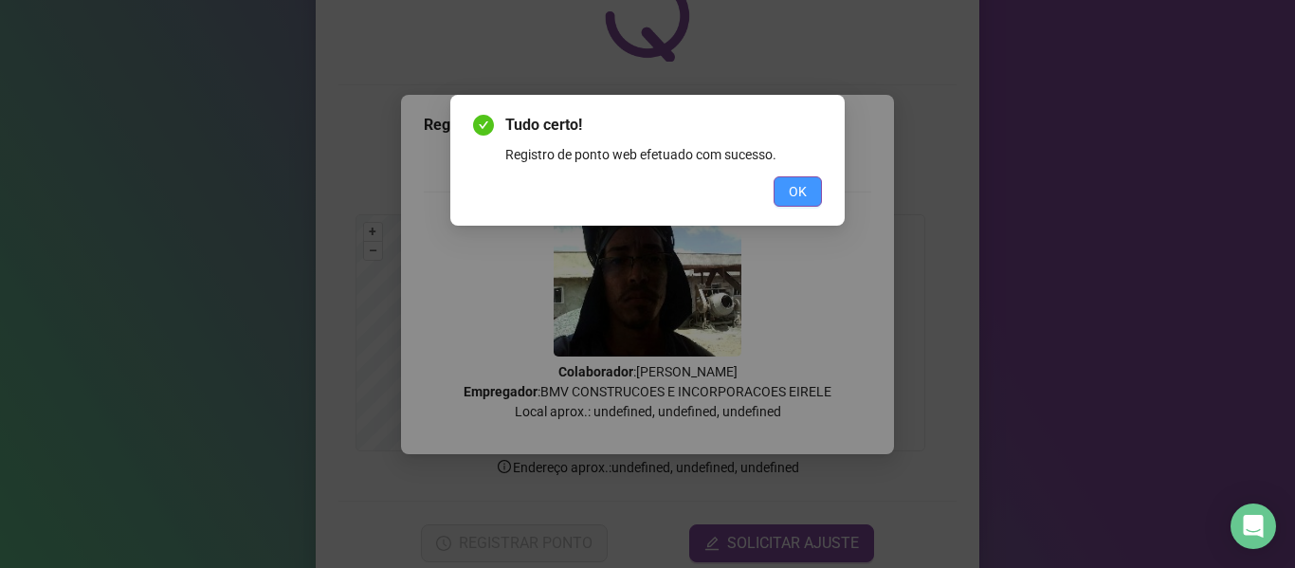
click at [778, 188] on button "OK" at bounding box center [797, 191] width 48 height 30
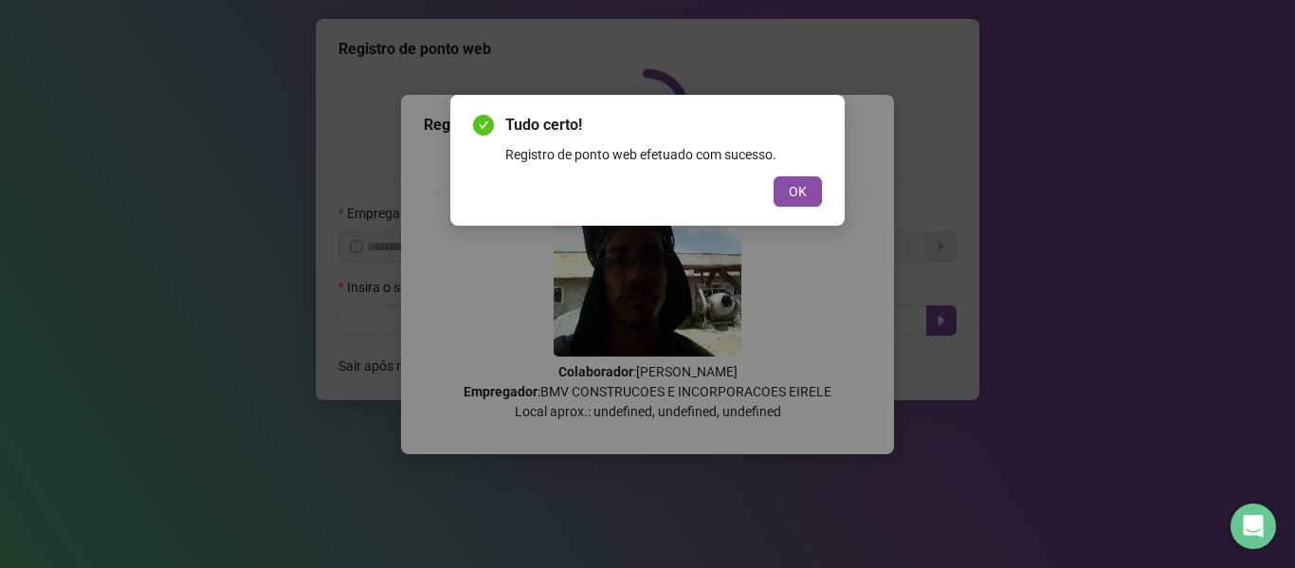
scroll to position [0, 0]
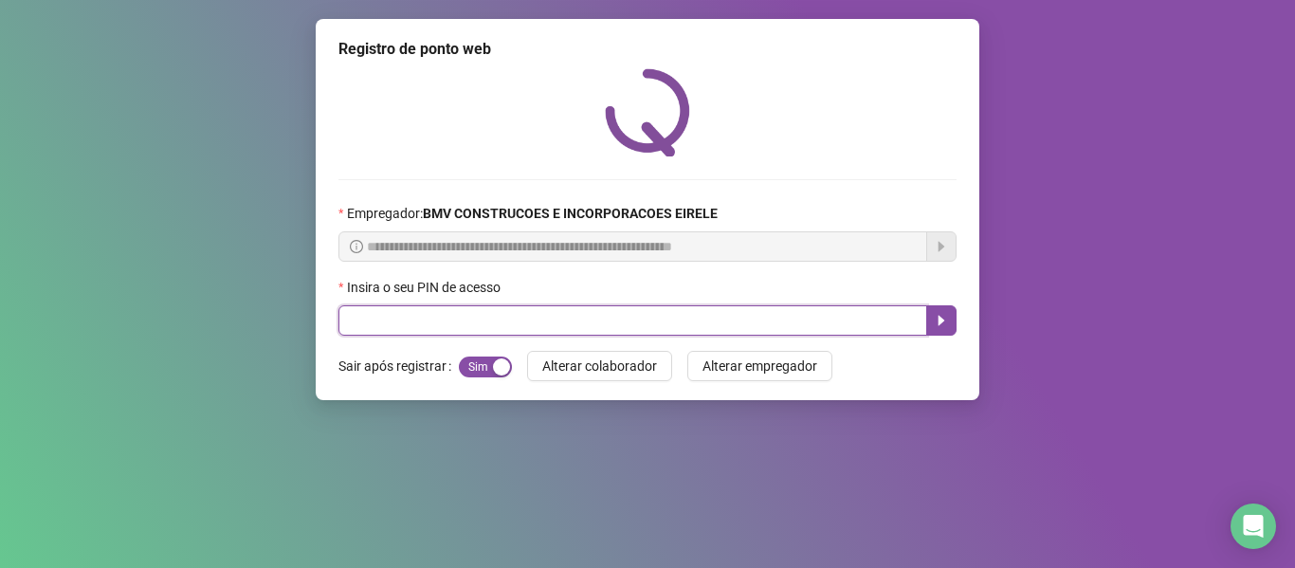
click at [819, 318] on input "text" at bounding box center [632, 320] width 589 height 30
type input "*****"
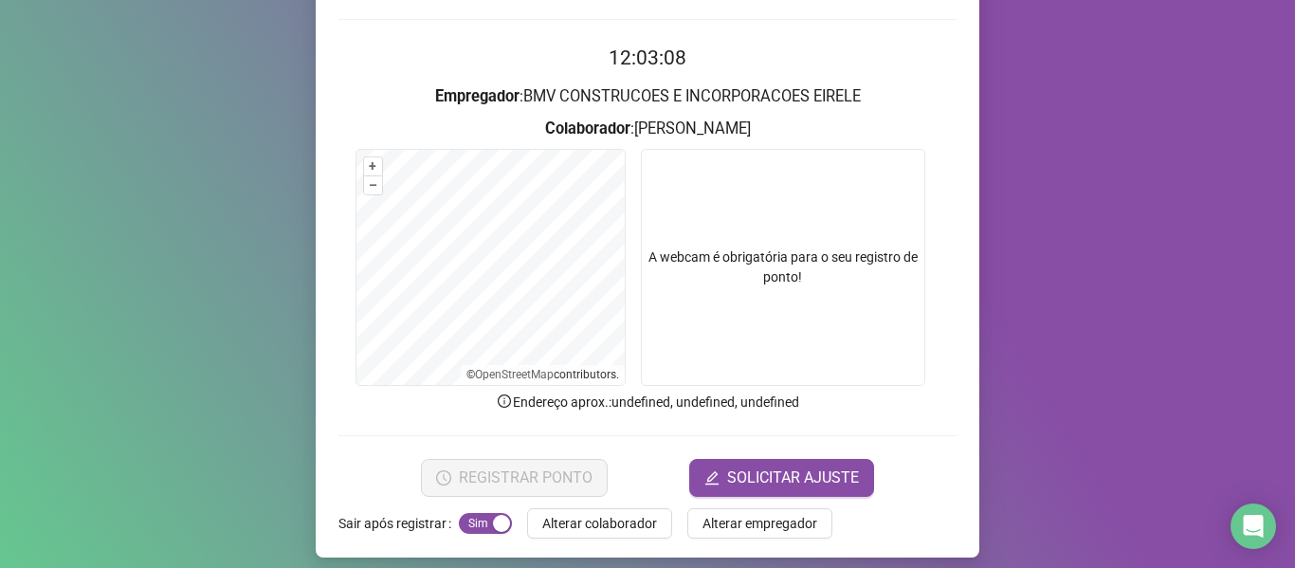
scroll to position [173, 0]
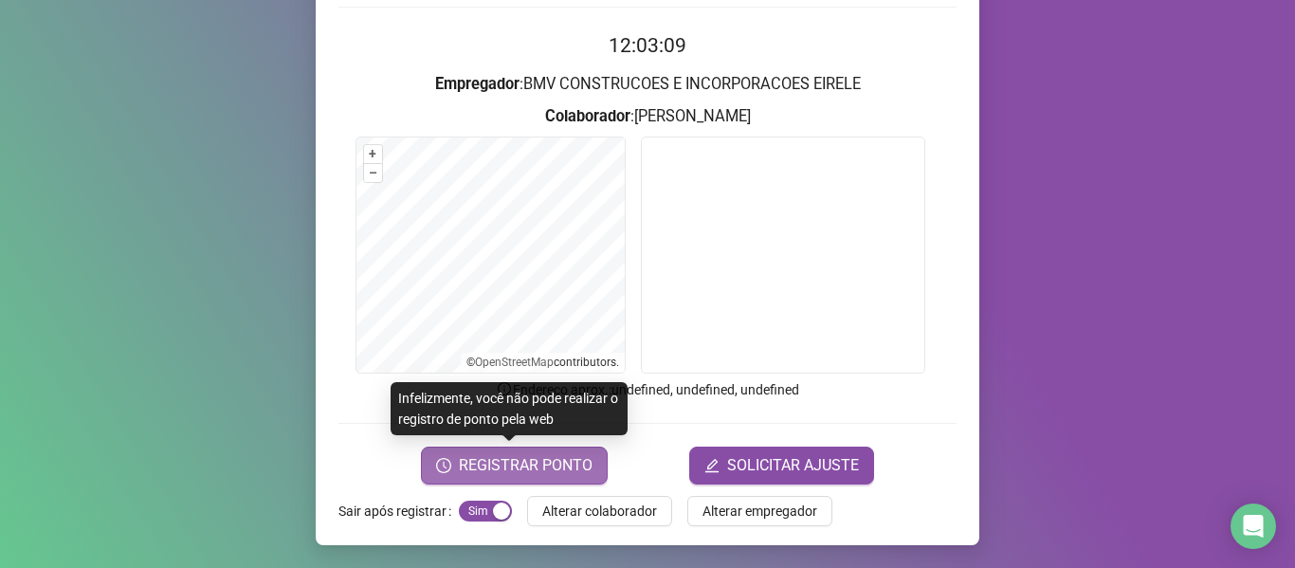
click at [555, 471] on span "REGISTRAR PONTO" at bounding box center [526, 465] width 134 height 23
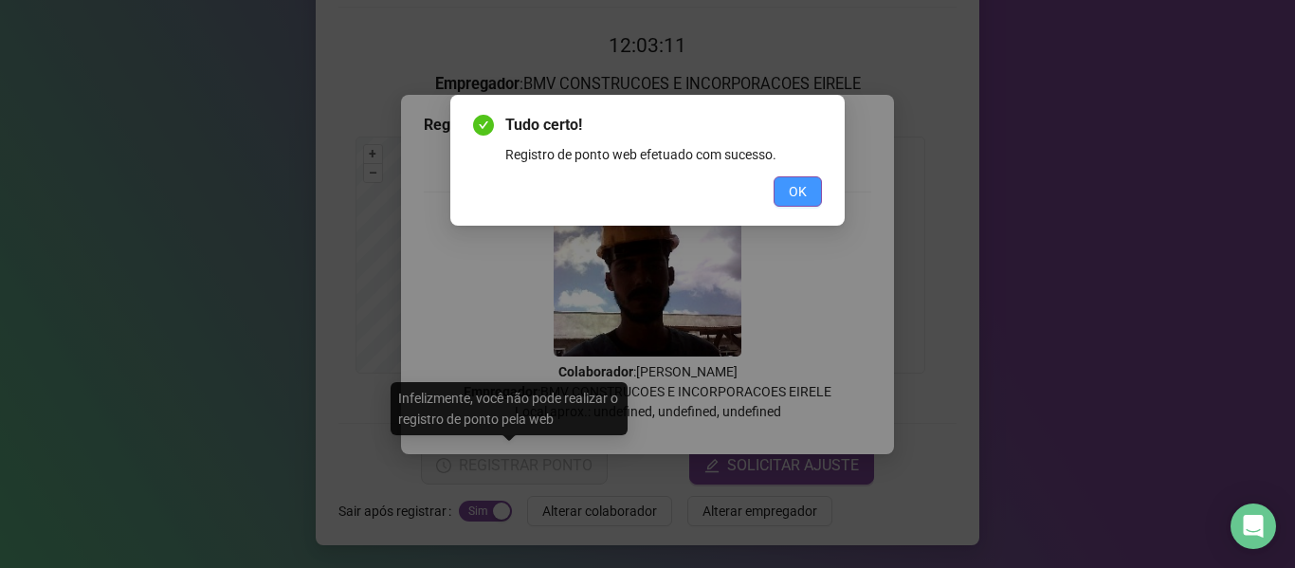
click at [778, 190] on button "OK" at bounding box center [797, 191] width 48 height 30
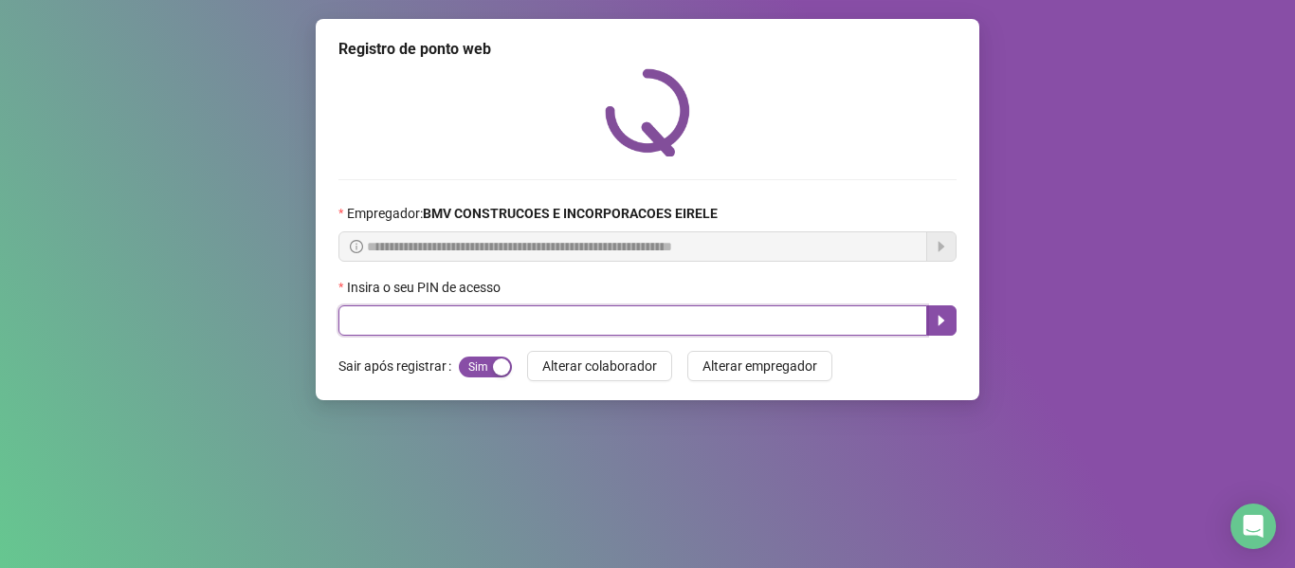
click at [840, 309] on input "text" at bounding box center [632, 320] width 589 height 30
type input "*****"
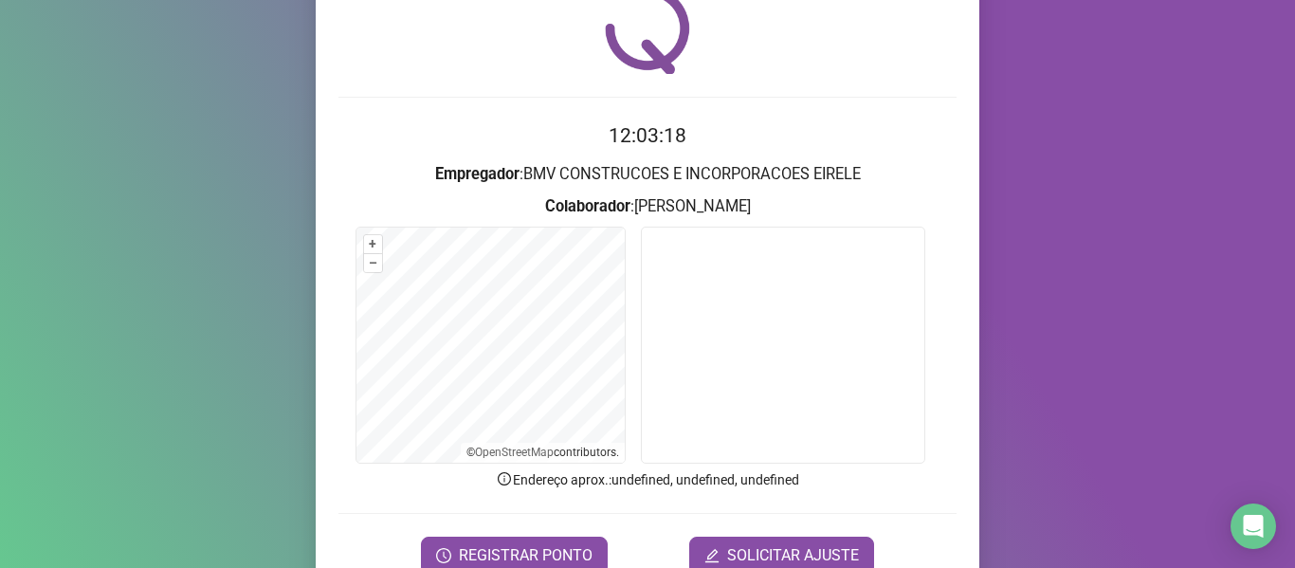
scroll to position [173, 0]
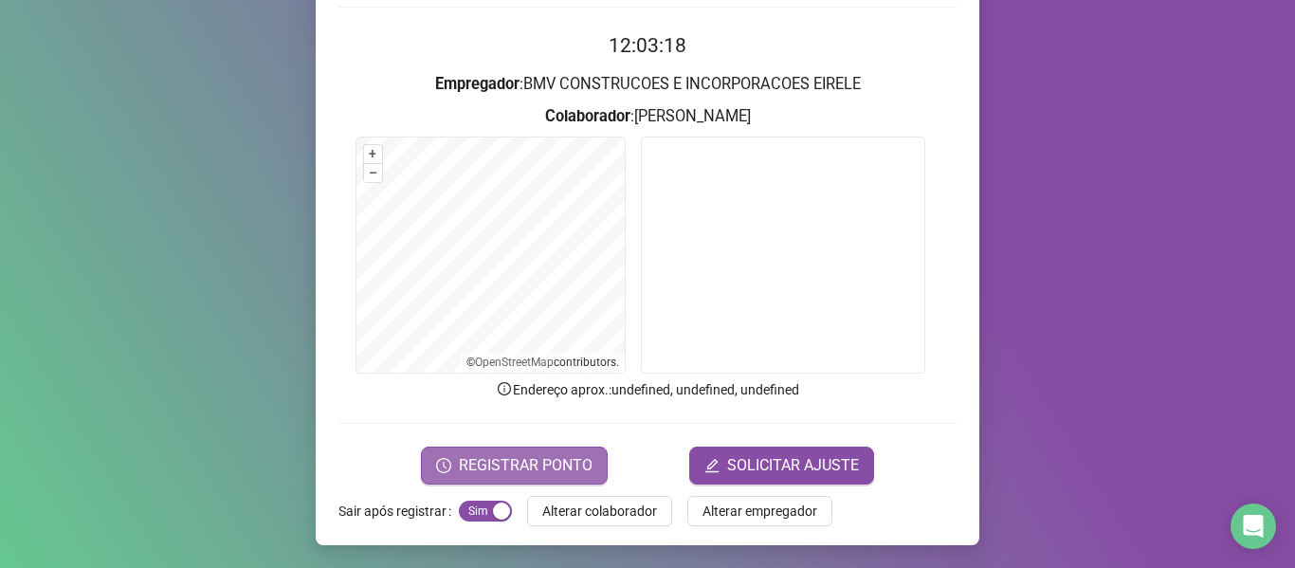
click at [537, 454] on span "REGISTRAR PONTO" at bounding box center [526, 465] width 134 height 23
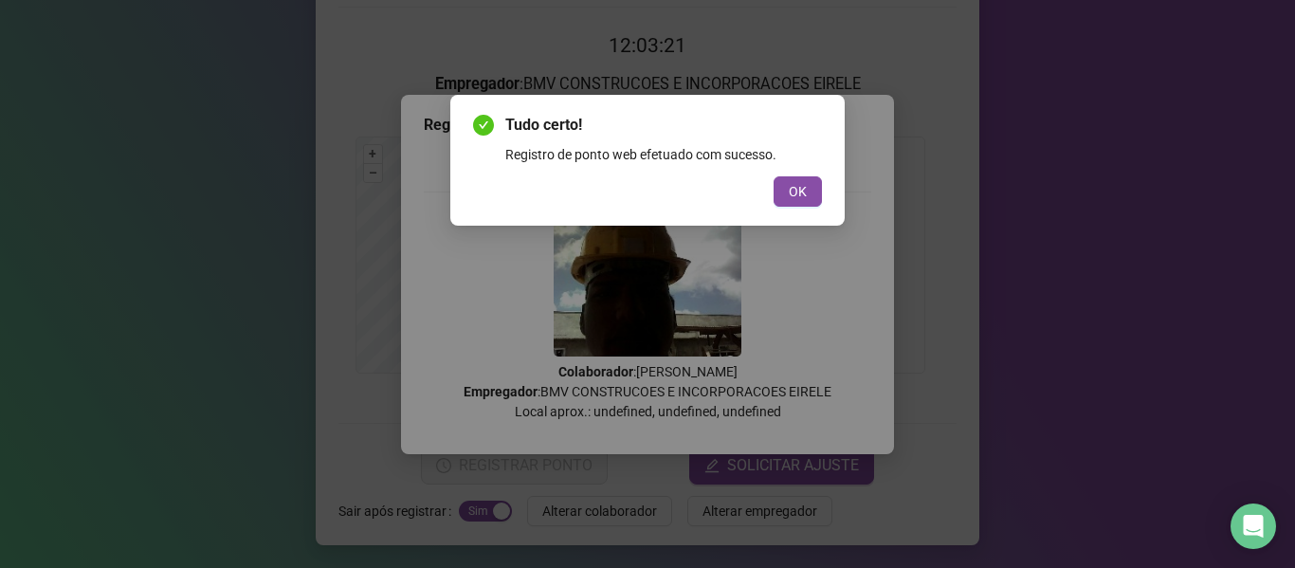
click at [796, 197] on span "OK" at bounding box center [798, 191] width 18 height 21
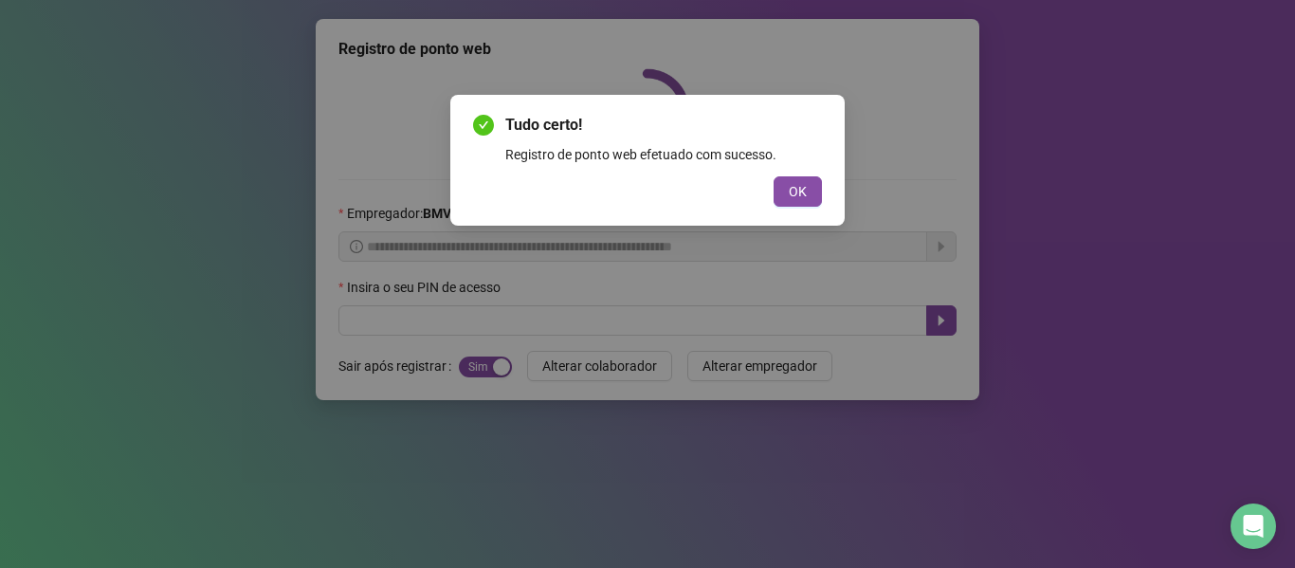
scroll to position [0, 0]
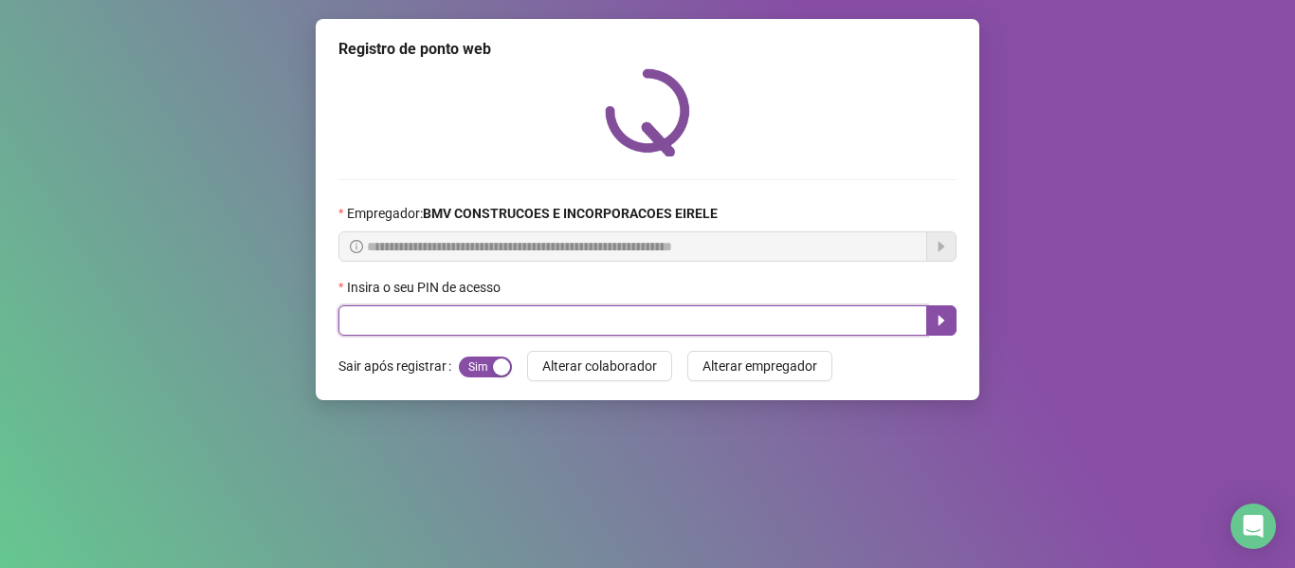
click at [818, 321] on input "text" at bounding box center [632, 320] width 589 height 30
type input "*****"
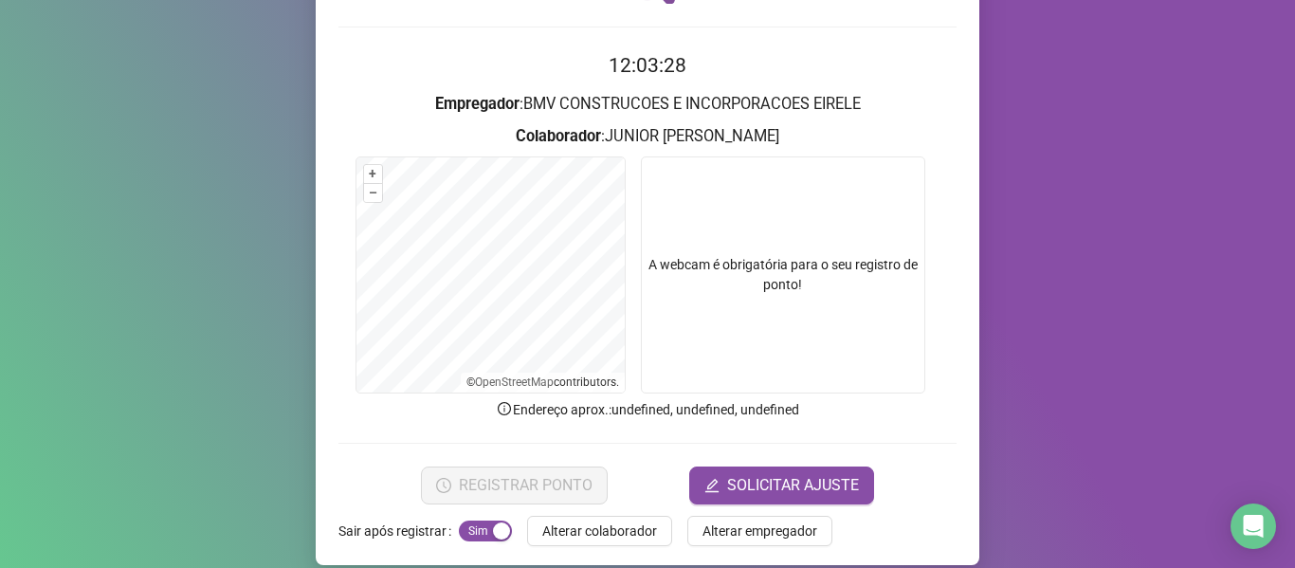
scroll to position [173, 0]
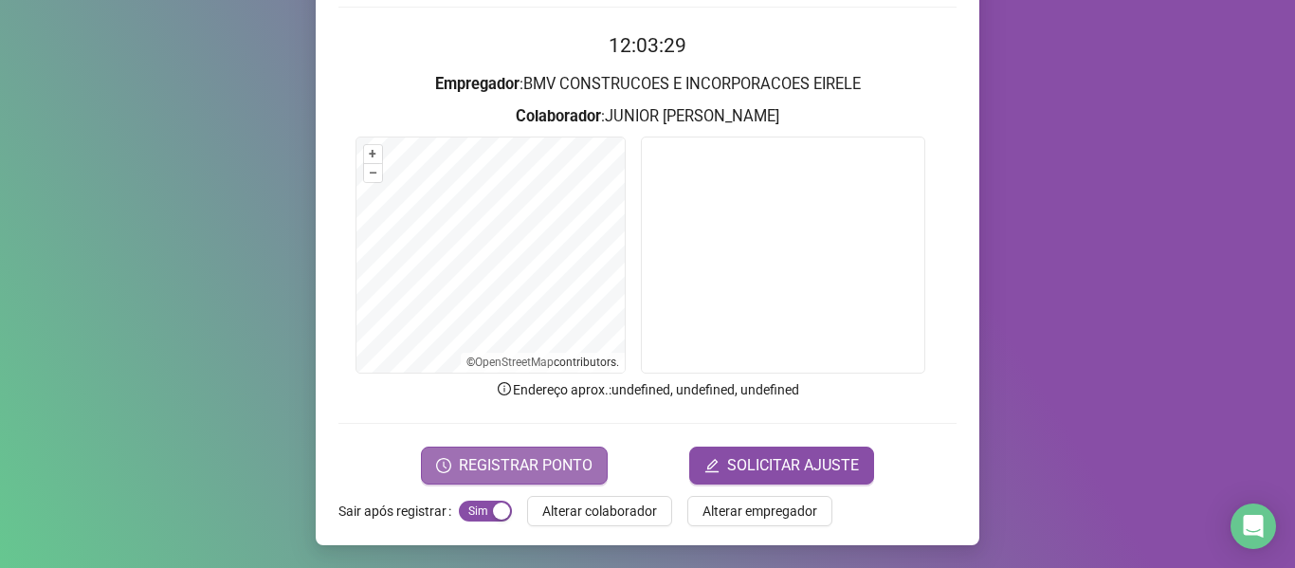
click at [482, 457] on span "REGISTRAR PONTO" at bounding box center [526, 465] width 134 height 23
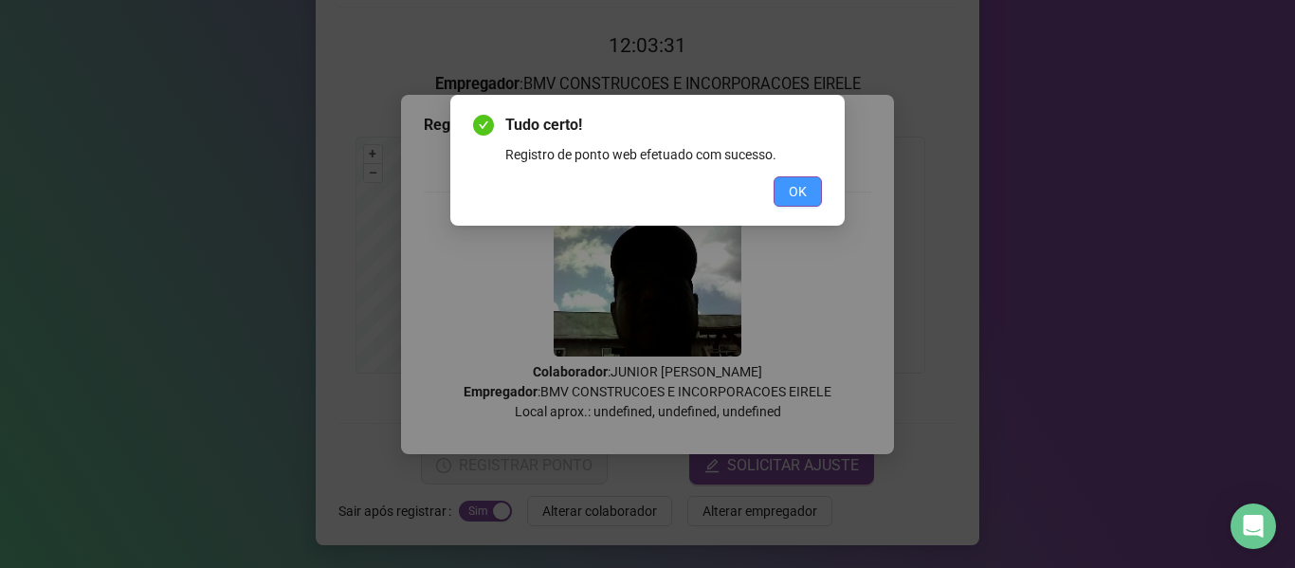
click at [788, 203] on button "OK" at bounding box center [797, 191] width 48 height 30
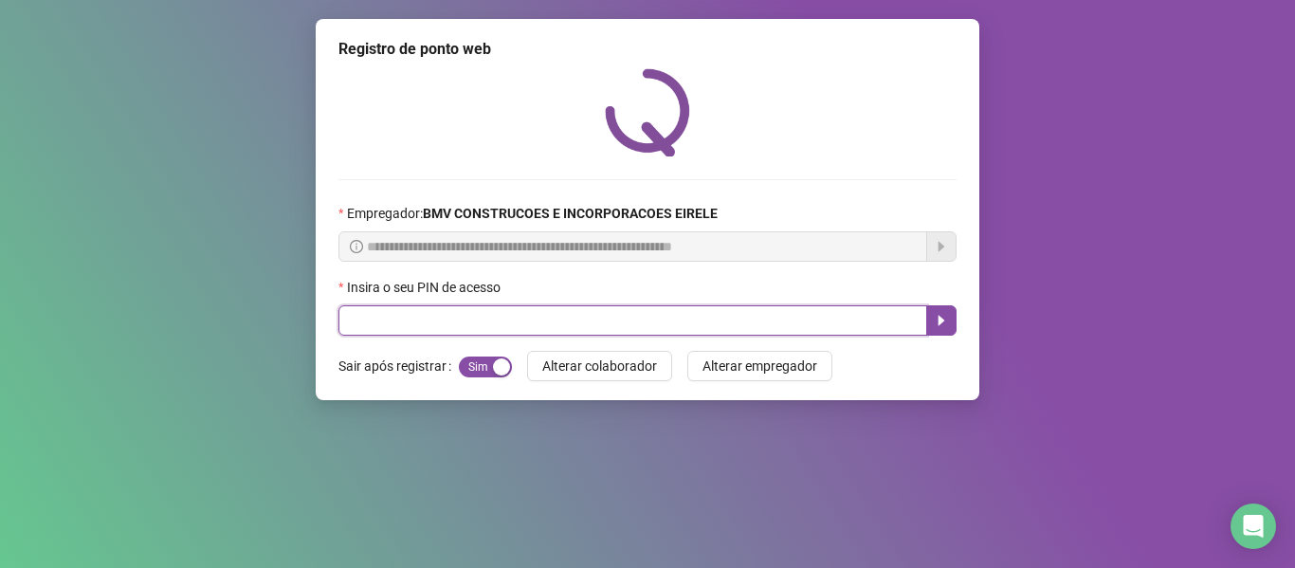
click at [846, 318] on input "text" at bounding box center [632, 320] width 589 height 30
type input "*****"
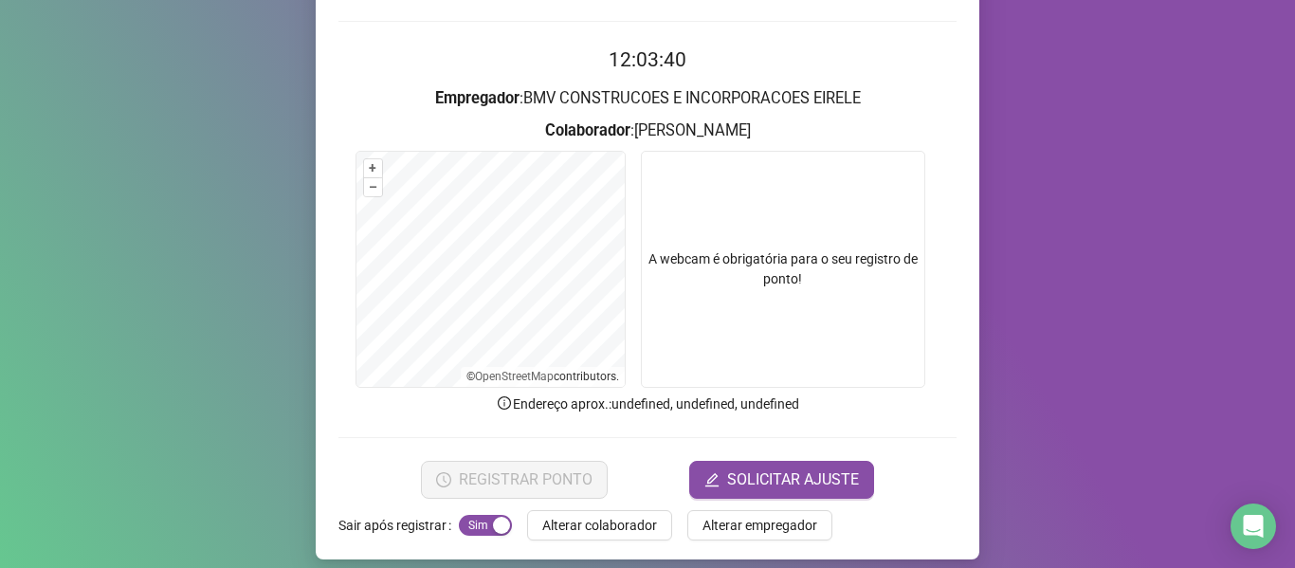
scroll to position [173, 0]
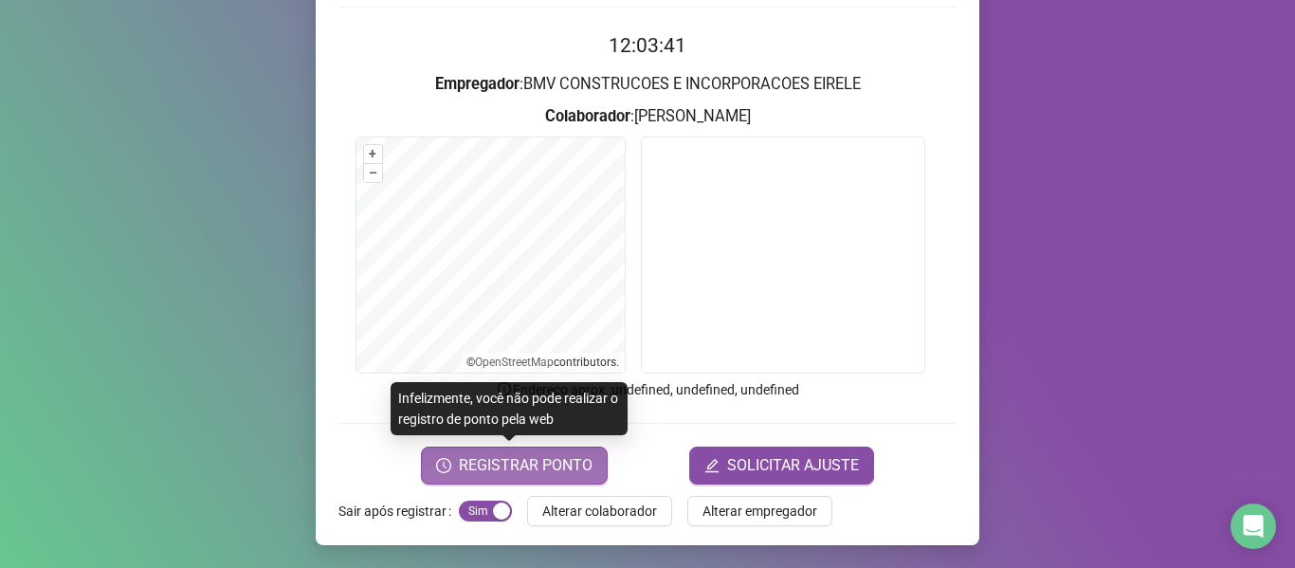
click at [539, 457] on span "REGISTRAR PONTO" at bounding box center [526, 465] width 134 height 23
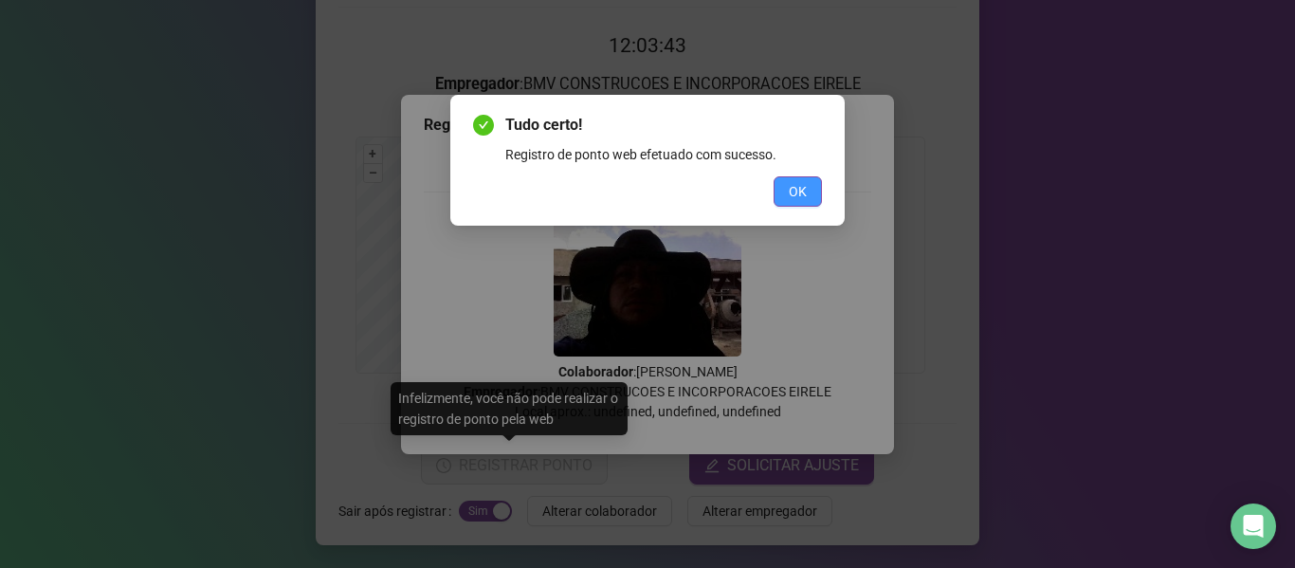
click at [805, 182] on span "OK" at bounding box center [798, 191] width 18 height 21
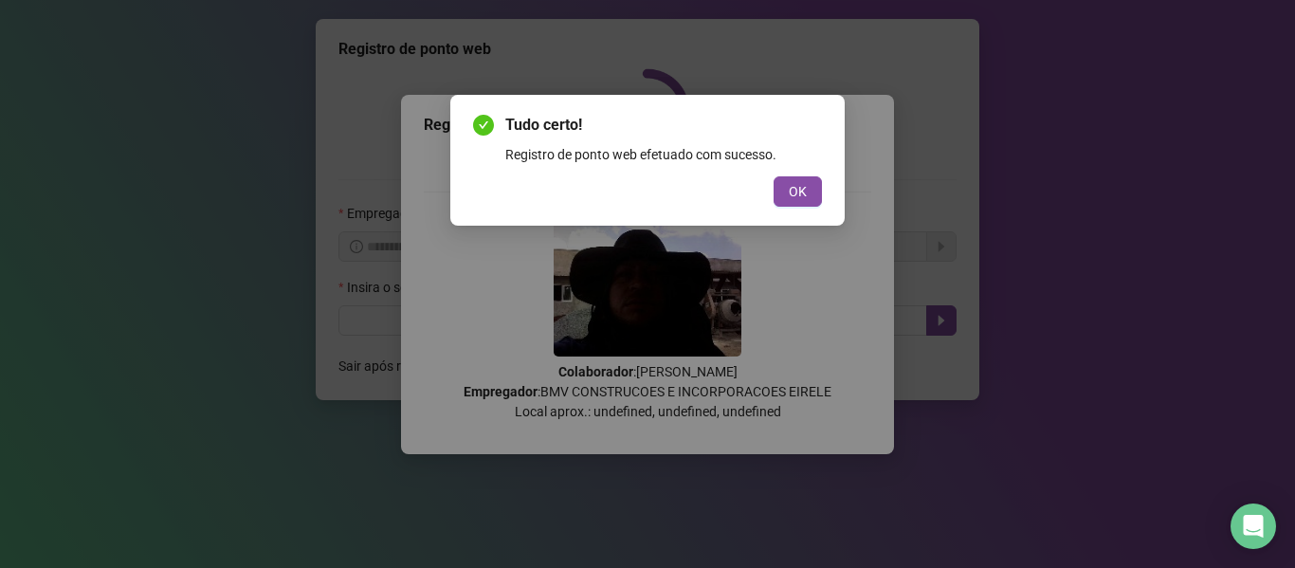
scroll to position [0, 0]
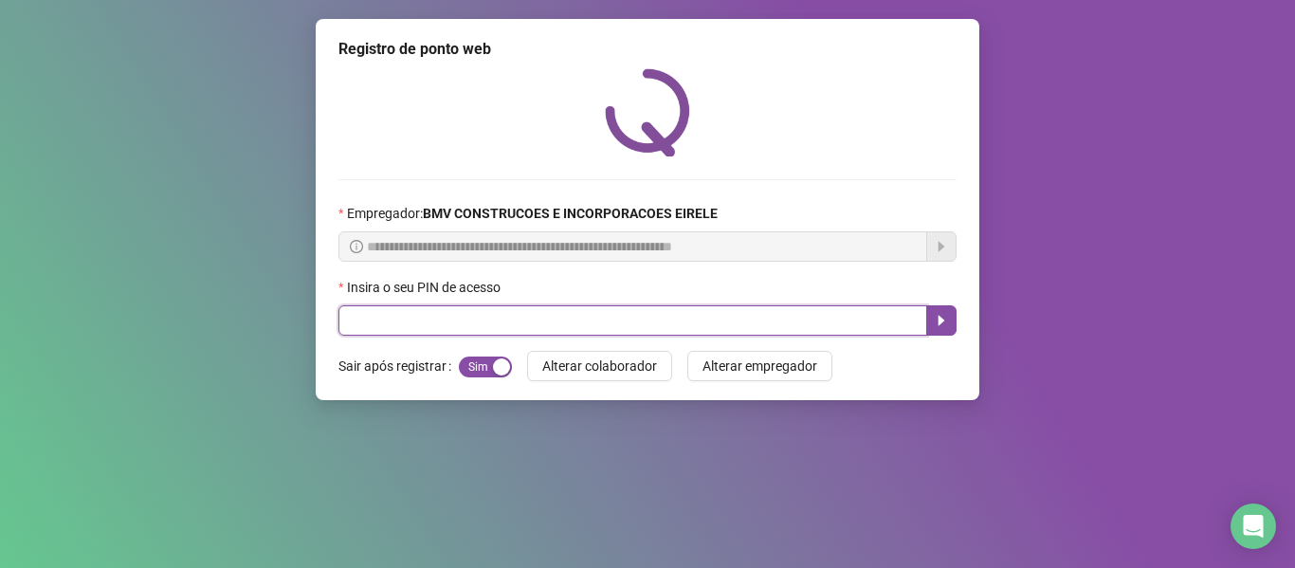
click at [871, 334] on input "text" at bounding box center [632, 320] width 589 height 30
type input "*****"
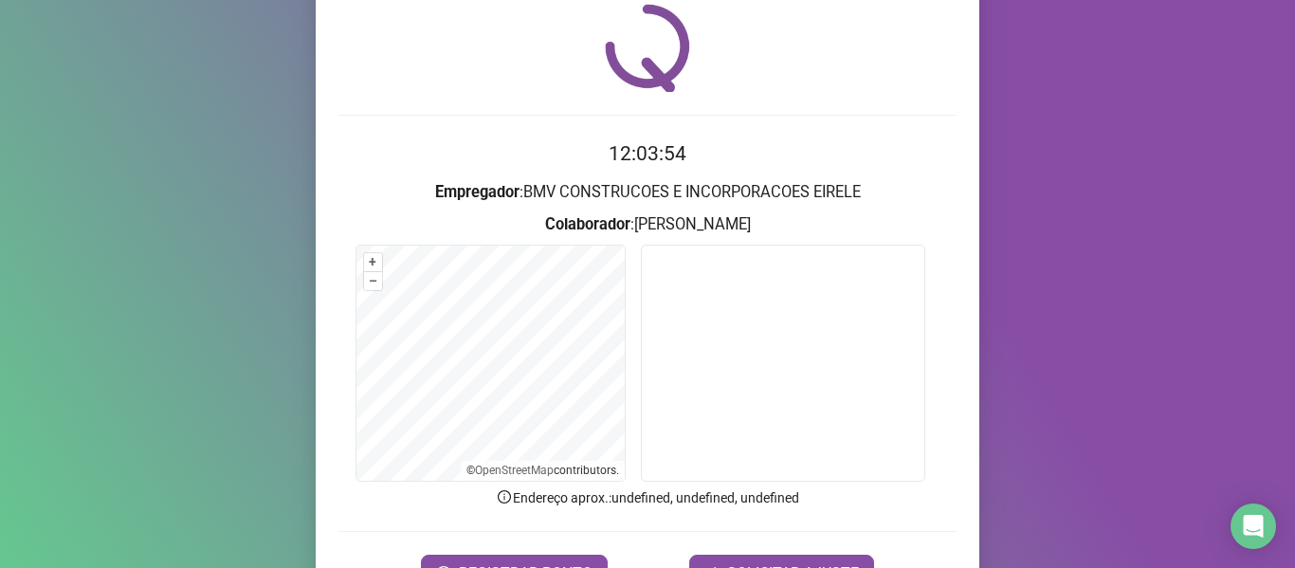
scroll to position [173, 0]
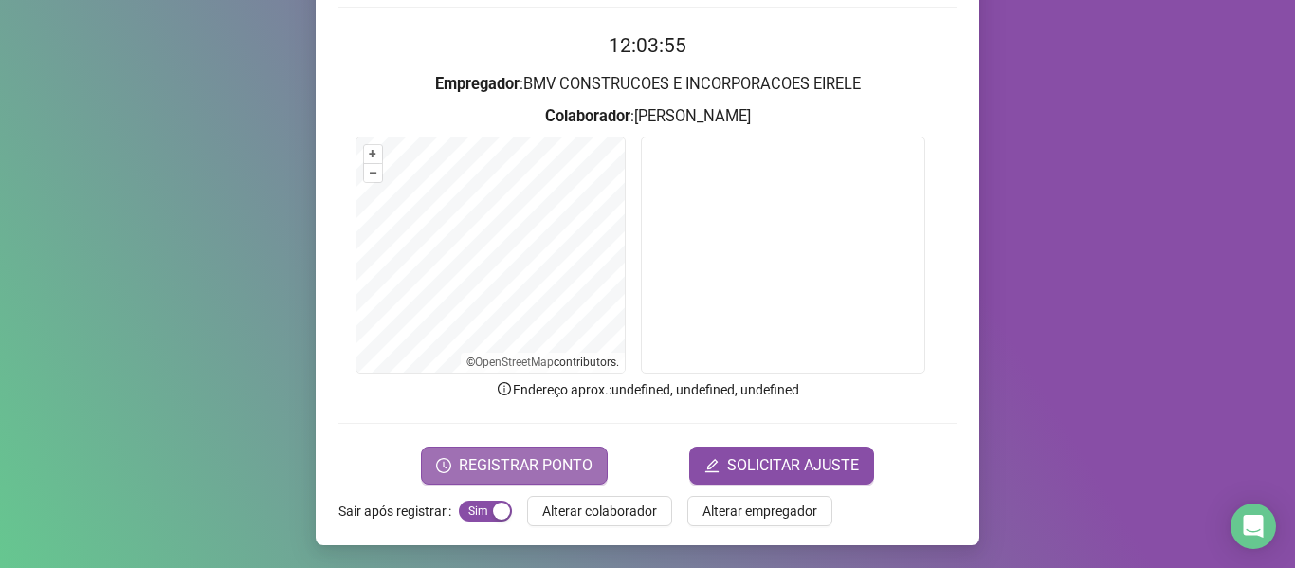
click at [513, 477] on button "REGISTRAR PONTO" at bounding box center [514, 465] width 187 height 38
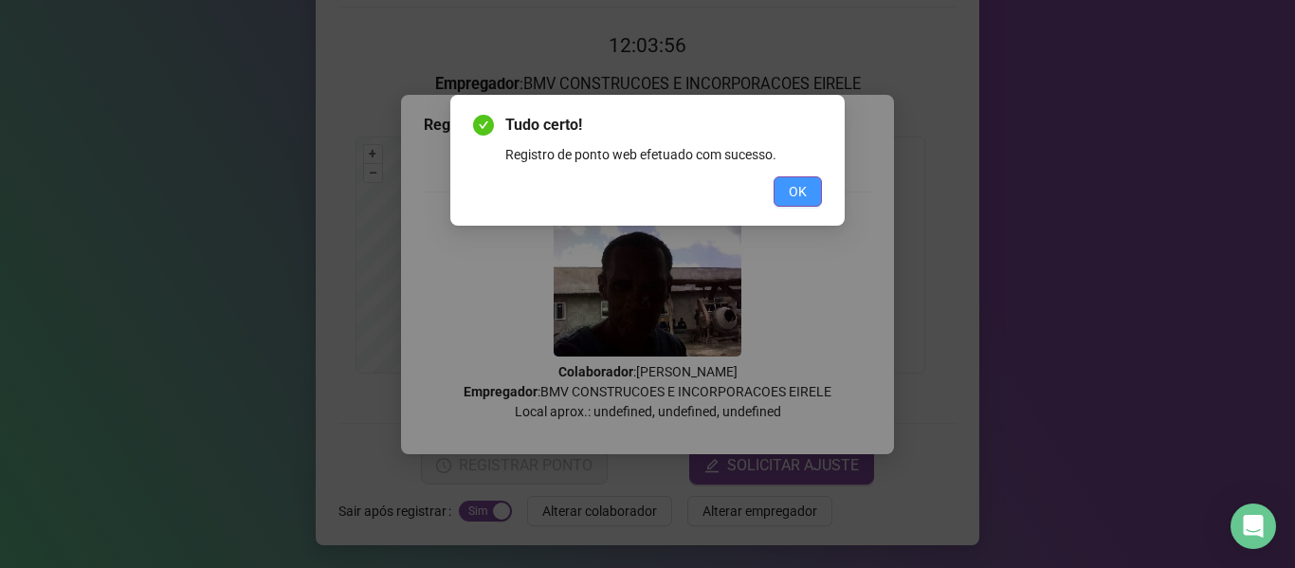
click at [799, 184] on span "OK" at bounding box center [798, 191] width 18 height 21
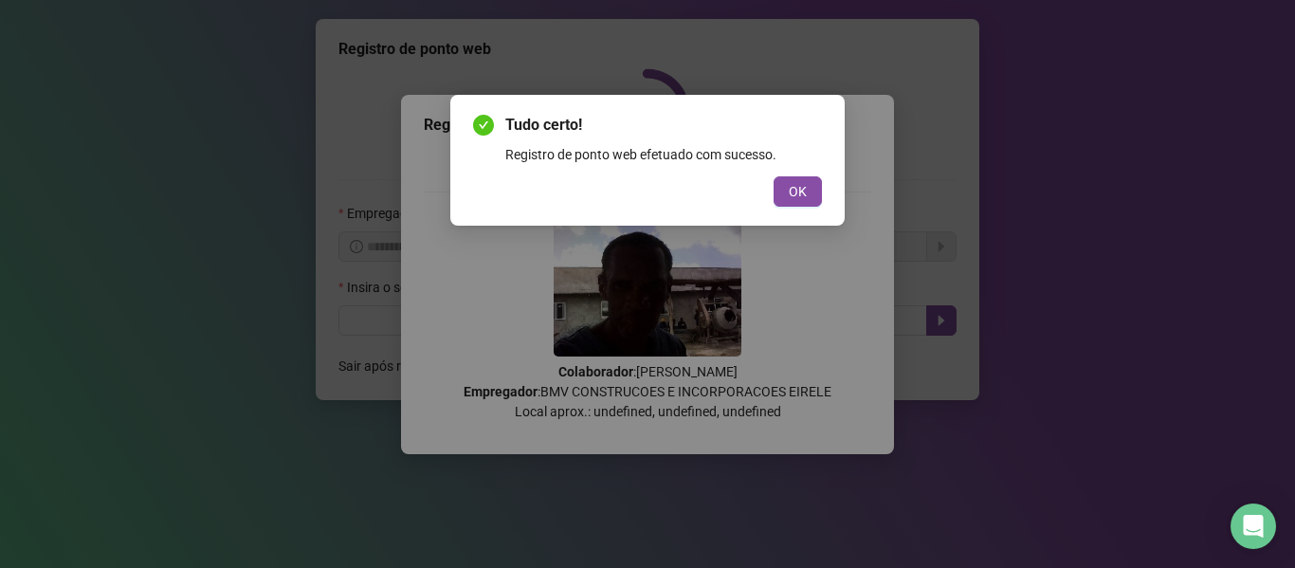
scroll to position [0, 0]
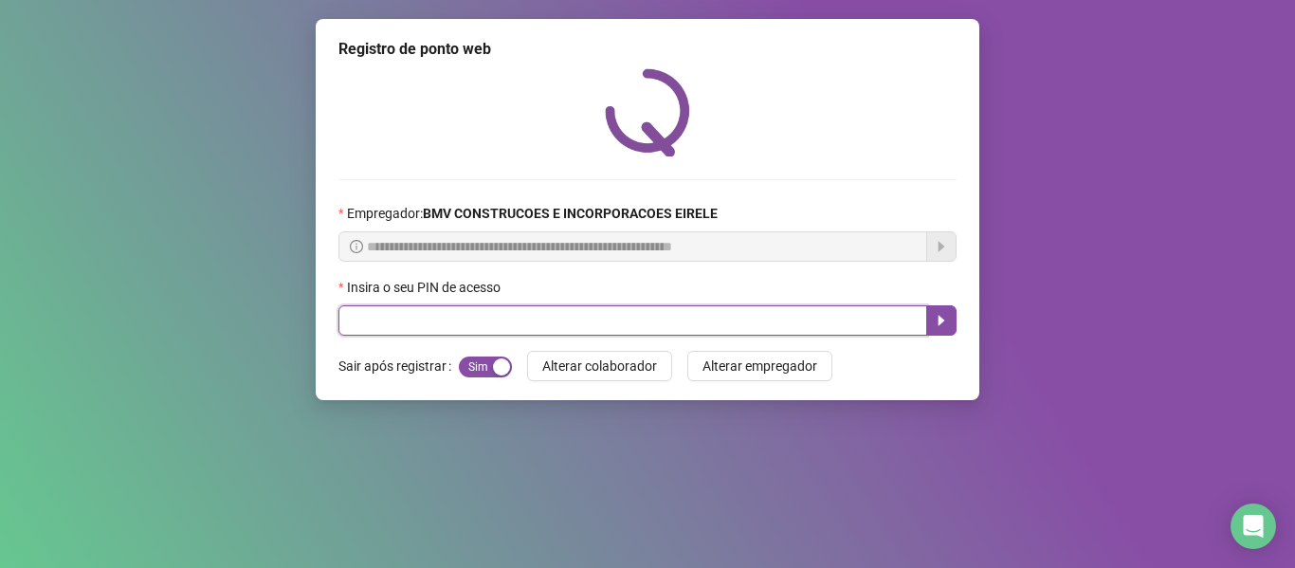
click at [866, 319] on input "text" at bounding box center [632, 320] width 589 height 30
type input "*****"
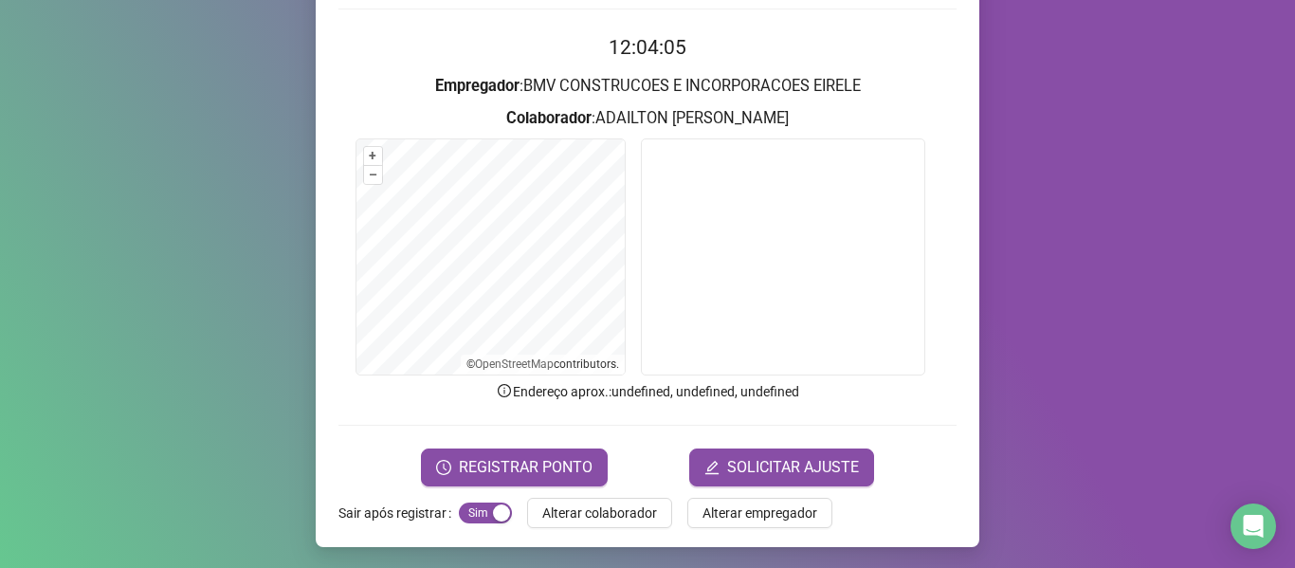
scroll to position [173, 0]
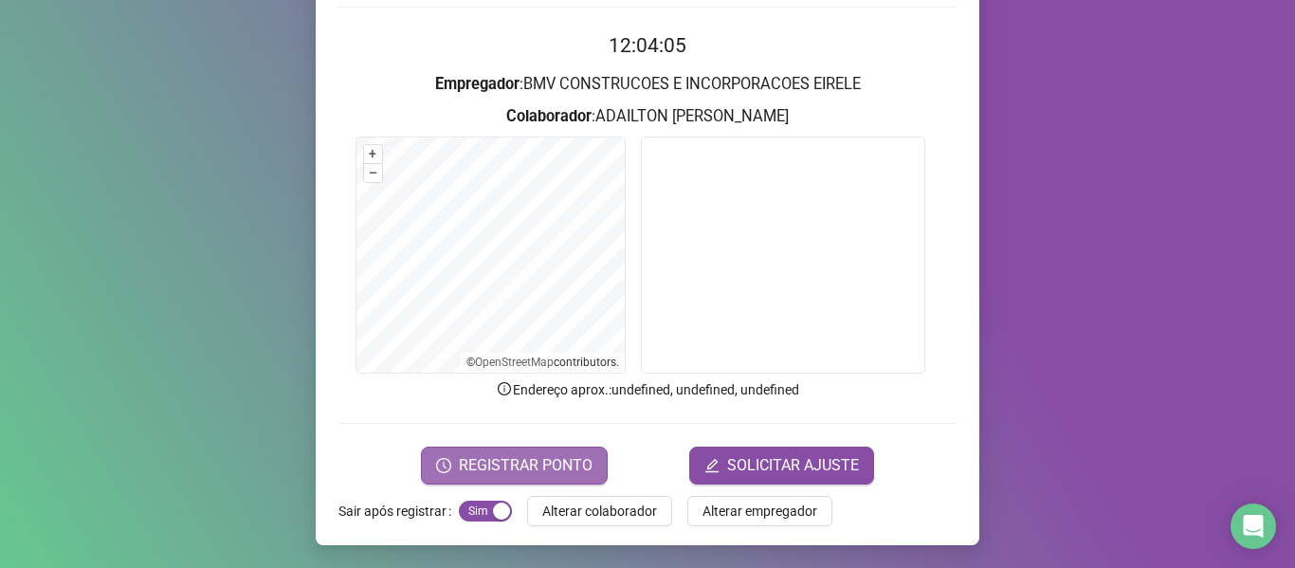
click at [535, 467] on span "REGISTRAR PONTO" at bounding box center [526, 465] width 134 height 23
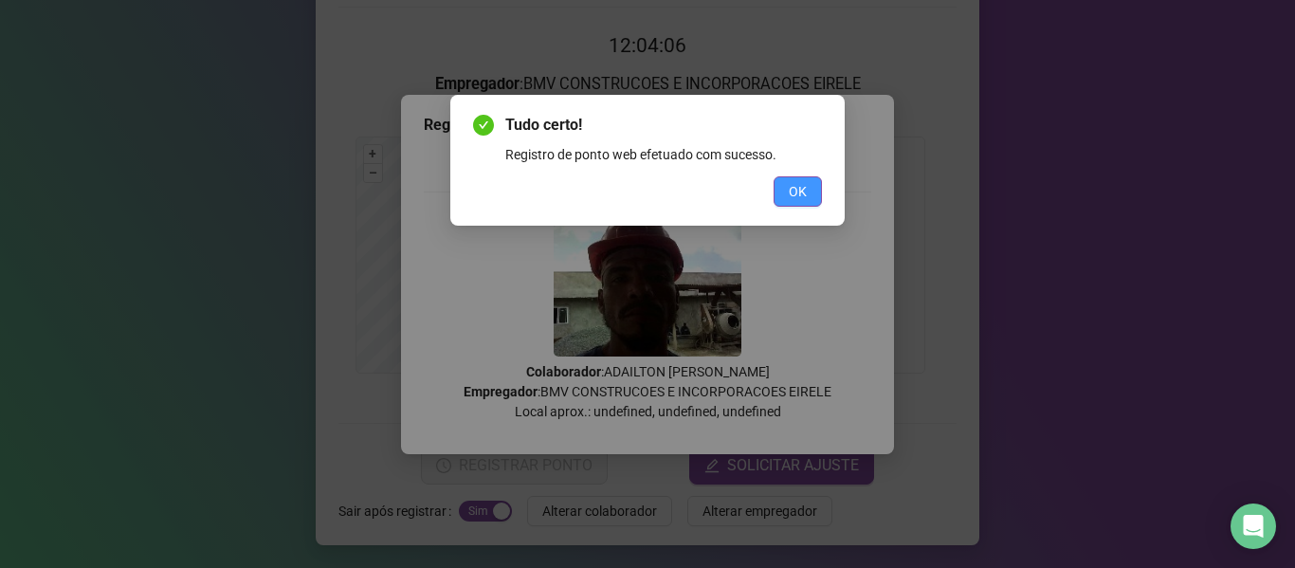
click at [792, 196] on span "OK" at bounding box center [798, 191] width 18 height 21
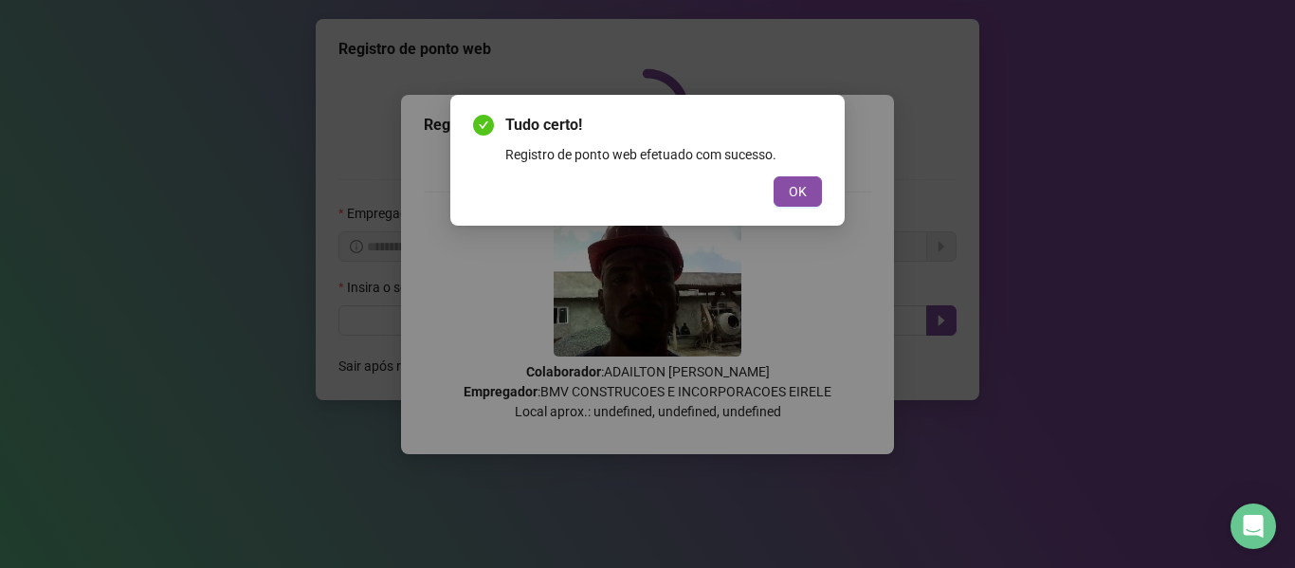
scroll to position [0, 0]
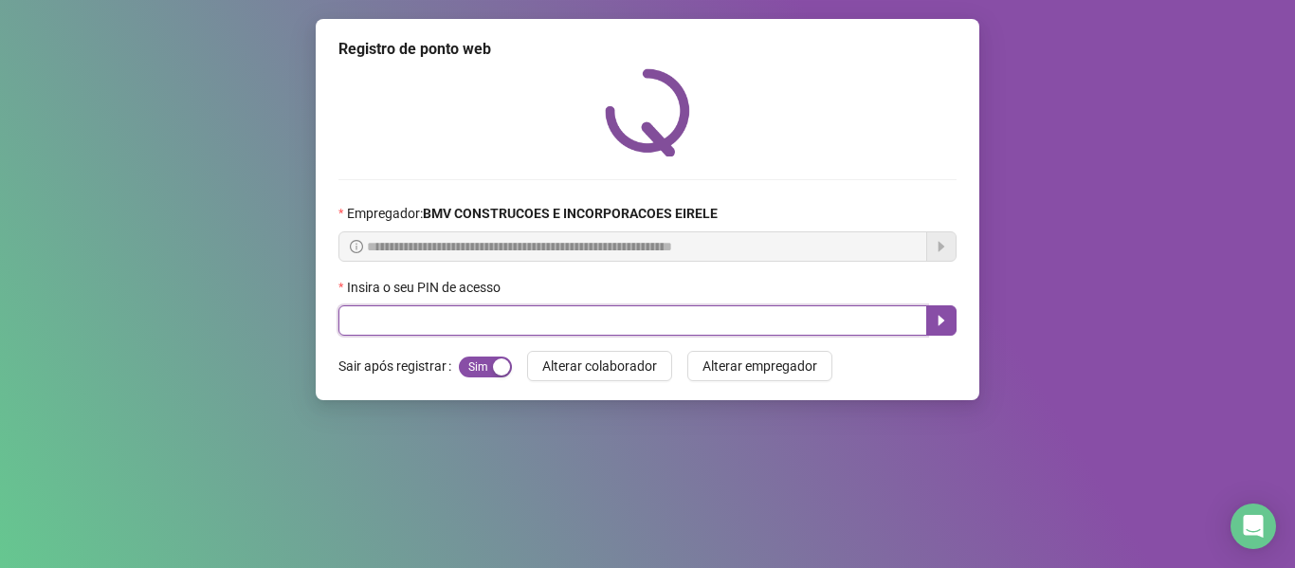
click at [831, 328] on input "text" at bounding box center [632, 320] width 589 height 30
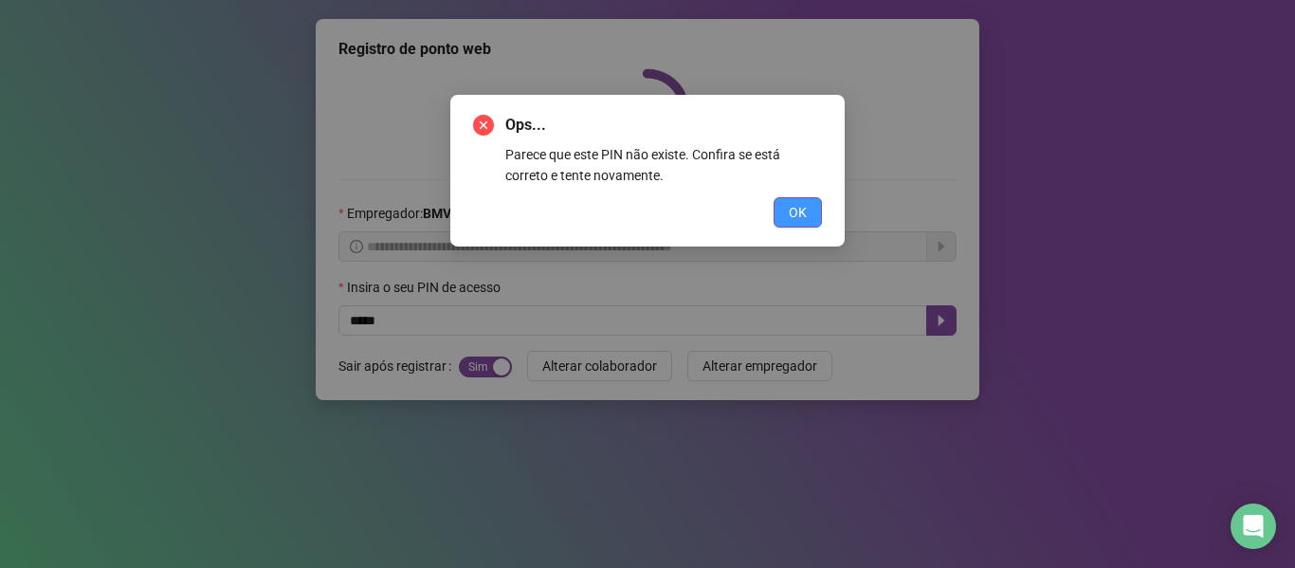
click at [787, 218] on button "OK" at bounding box center [797, 212] width 48 height 30
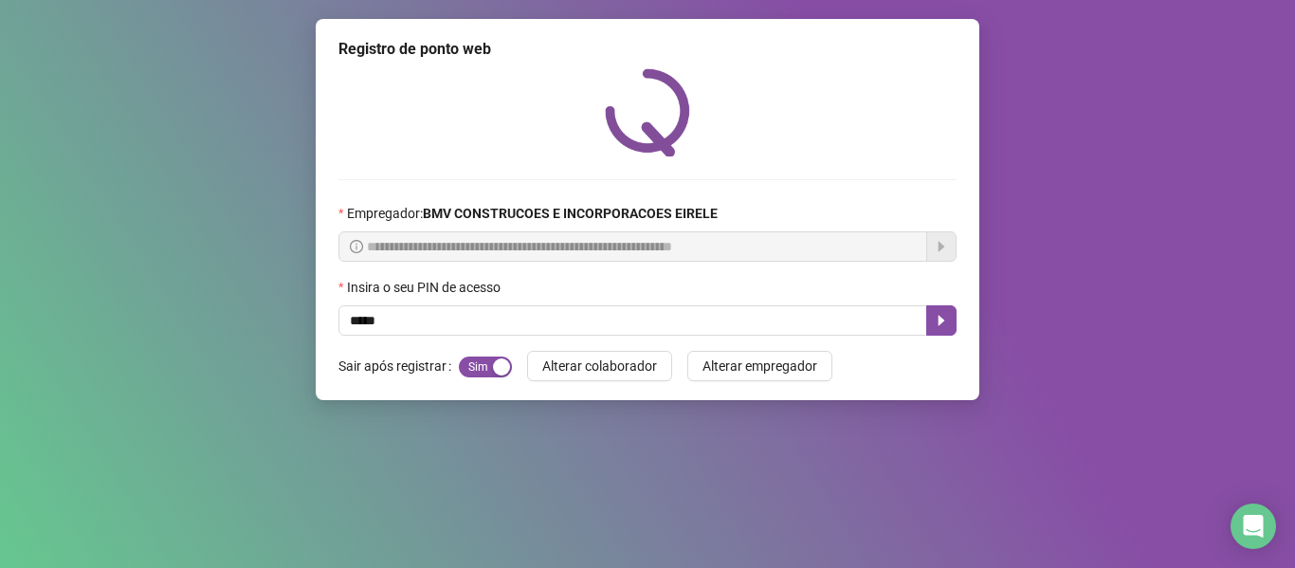
click at [830, 337] on div "**********" at bounding box center [648, 209] width 664 height 381
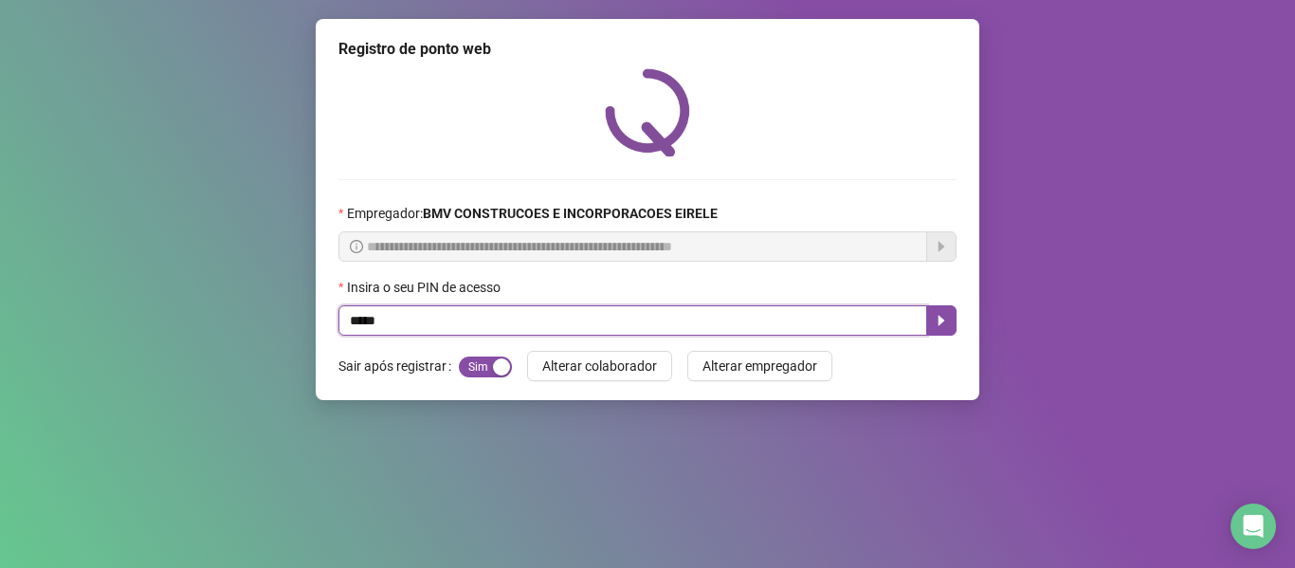
click at [832, 323] on input "*****" at bounding box center [632, 320] width 589 height 30
type input "*****"
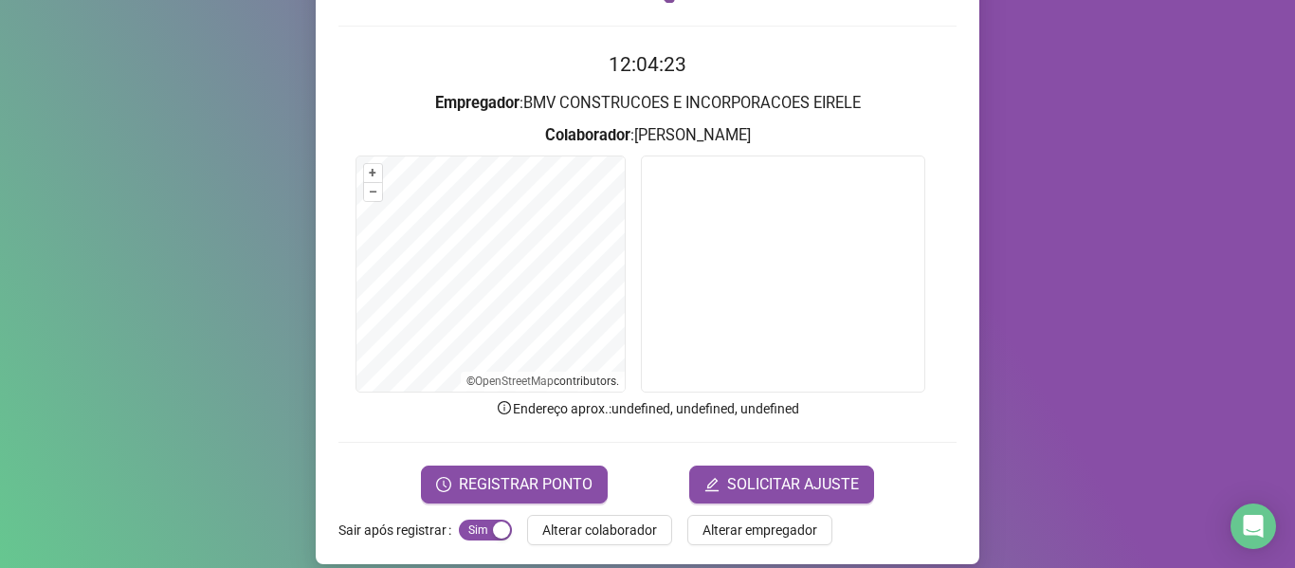
scroll to position [173, 0]
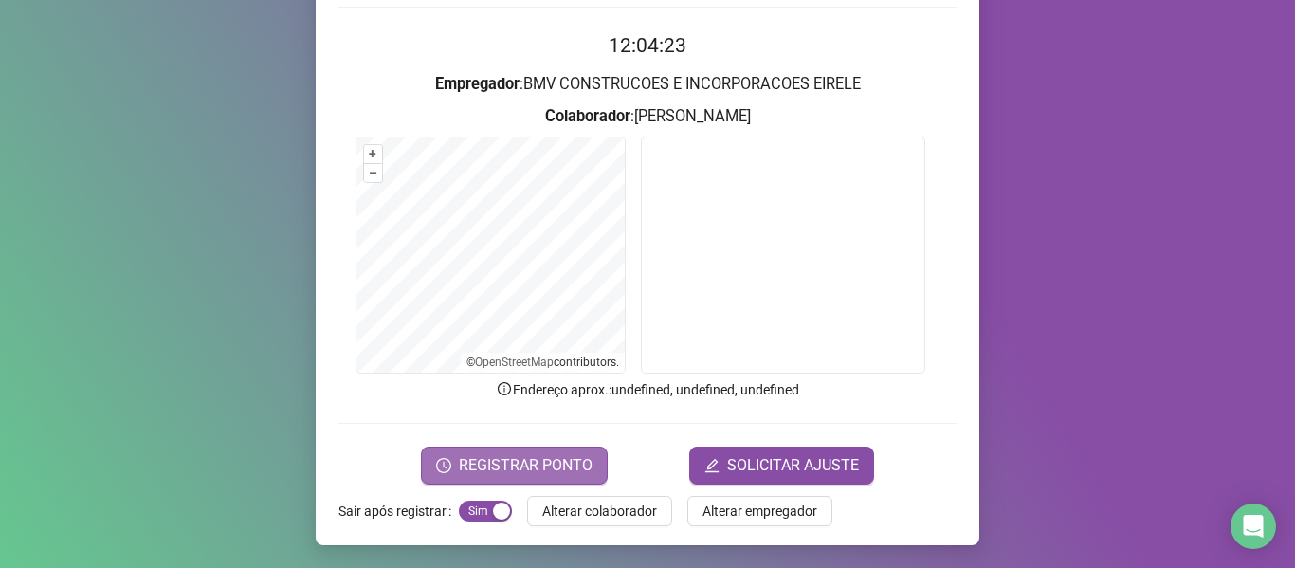
click at [507, 457] on span "REGISTRAR PONTO" at bounding box center [526, 465] width 134 height 23
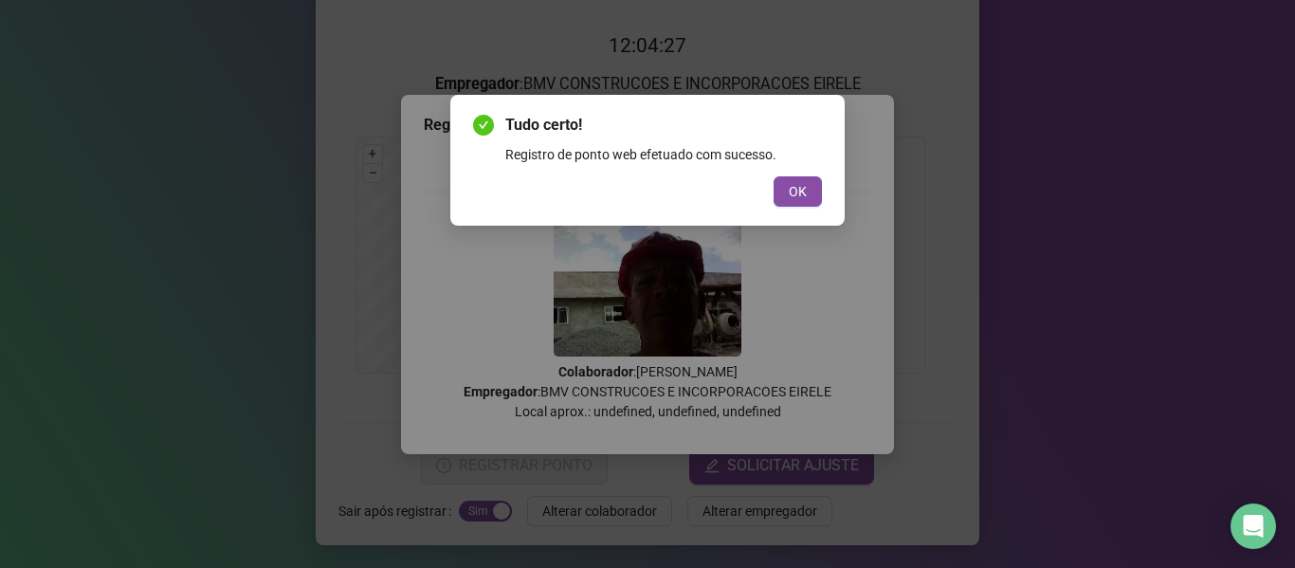
click at [806, 178] on button "OK" at bounding box center [797, 191] width 48 height 30
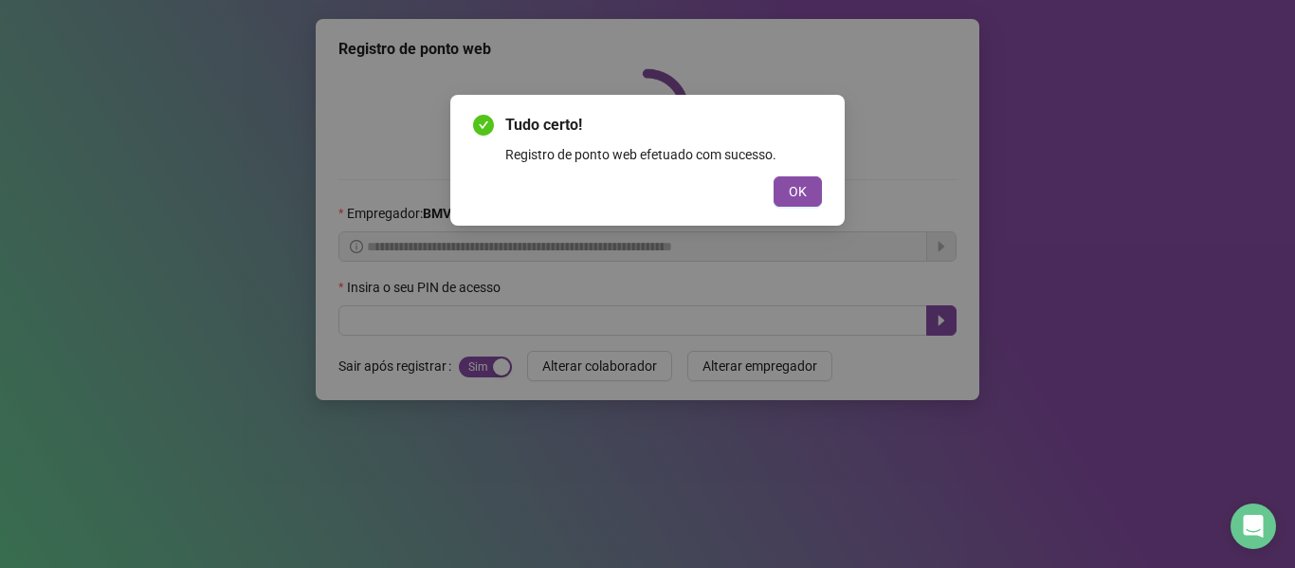
scroll to position [0, 0]
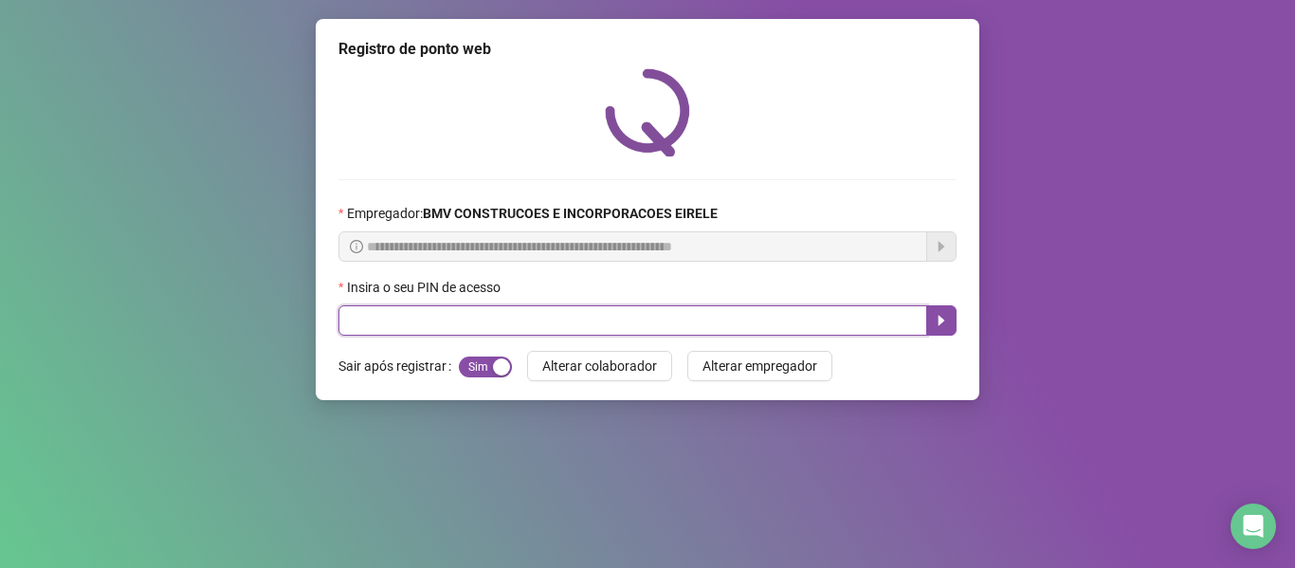
click at [829, 308] on input "text" at bounding box center [632, 320] width 589 height 30
type input "*****"
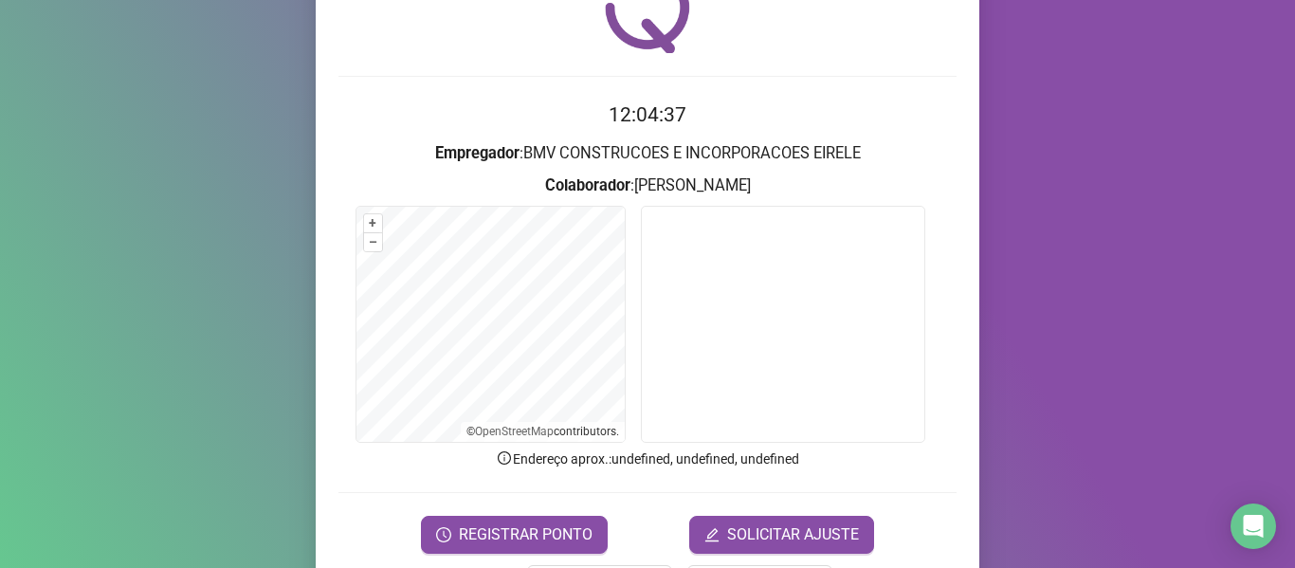
scroll to position [173, 0]
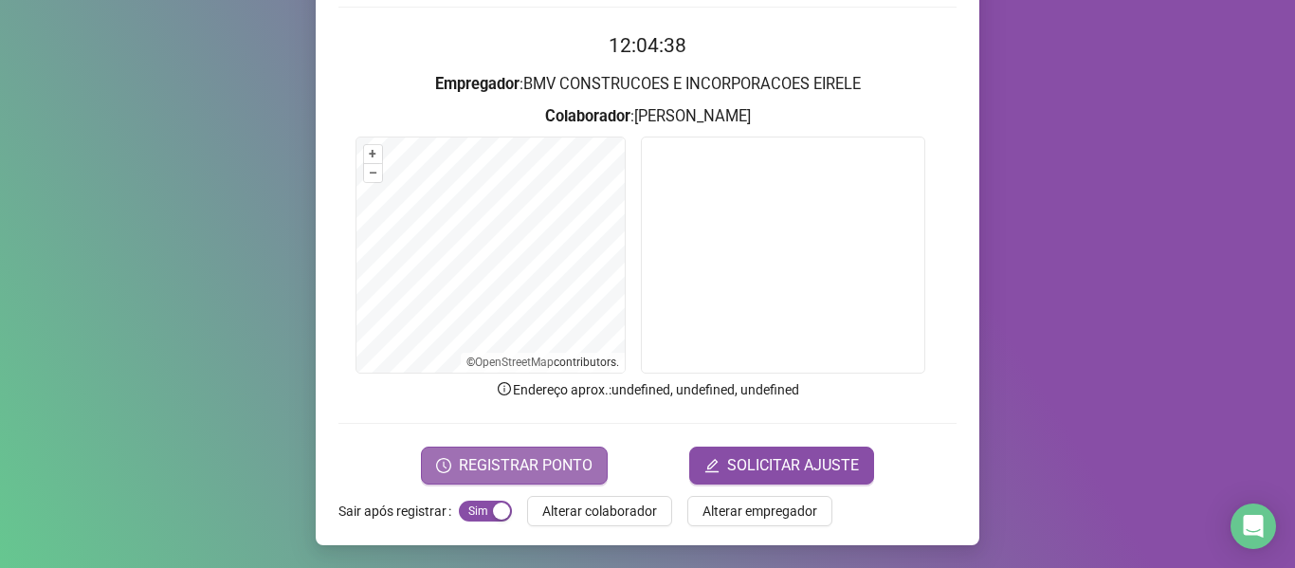
click at [475, 475] on span "REGISTRAR PONTO" at bounding box center [526, 465] width 134 height 23
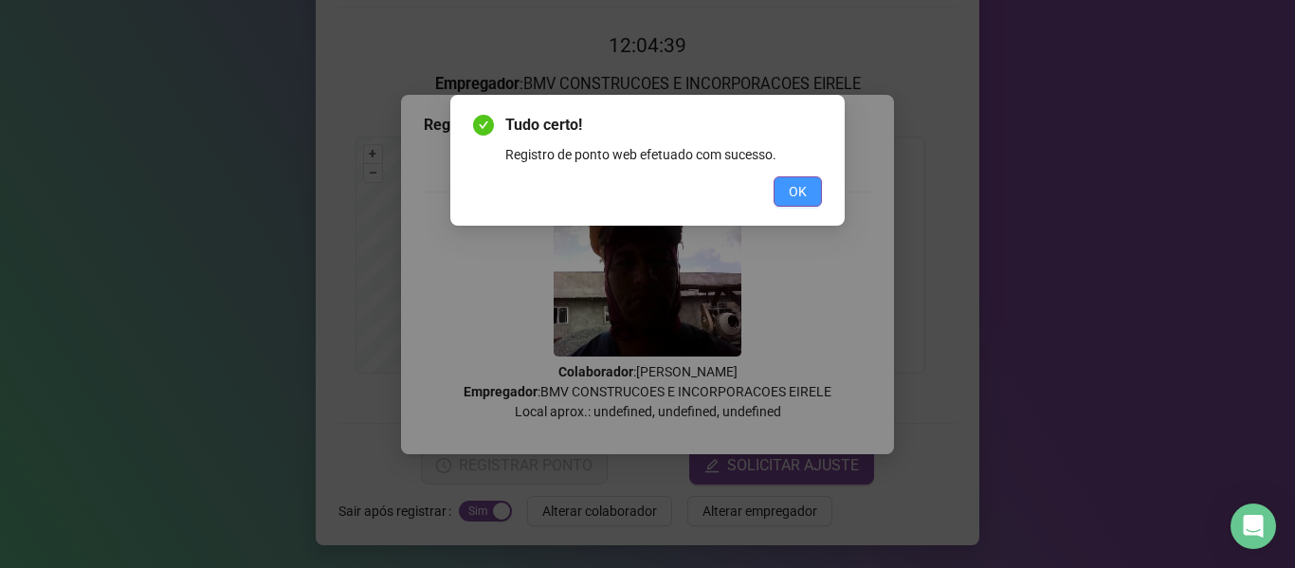
click at [799, 195] on span "OK" at bounding box center [798, 191] width 18 height 21
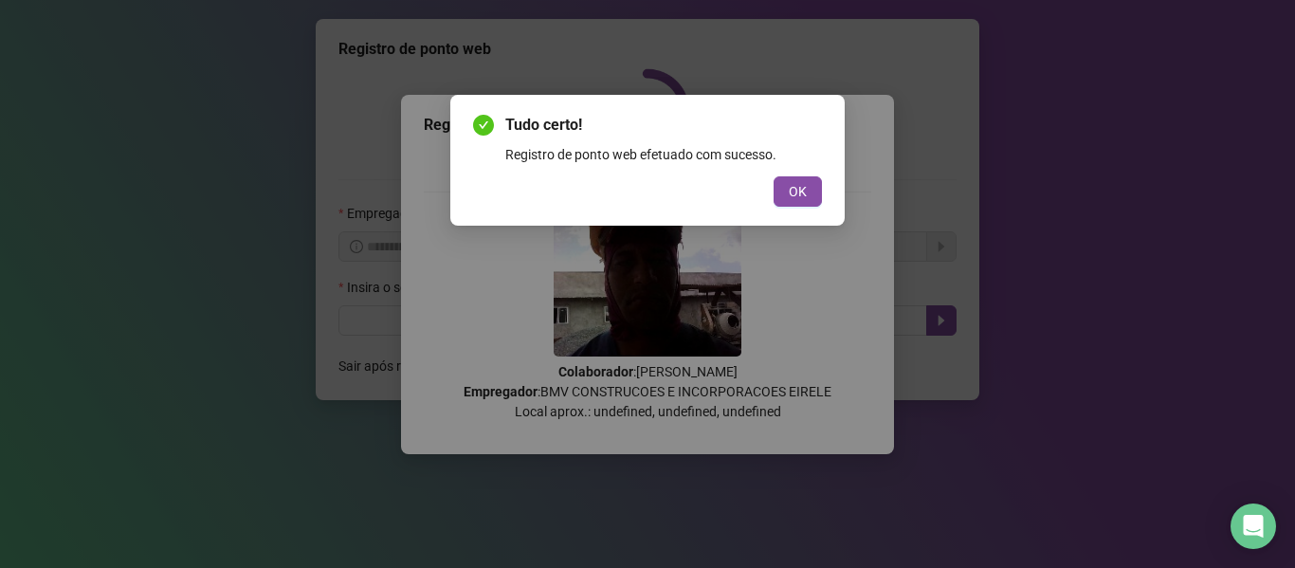
scroll to position [0, 0]
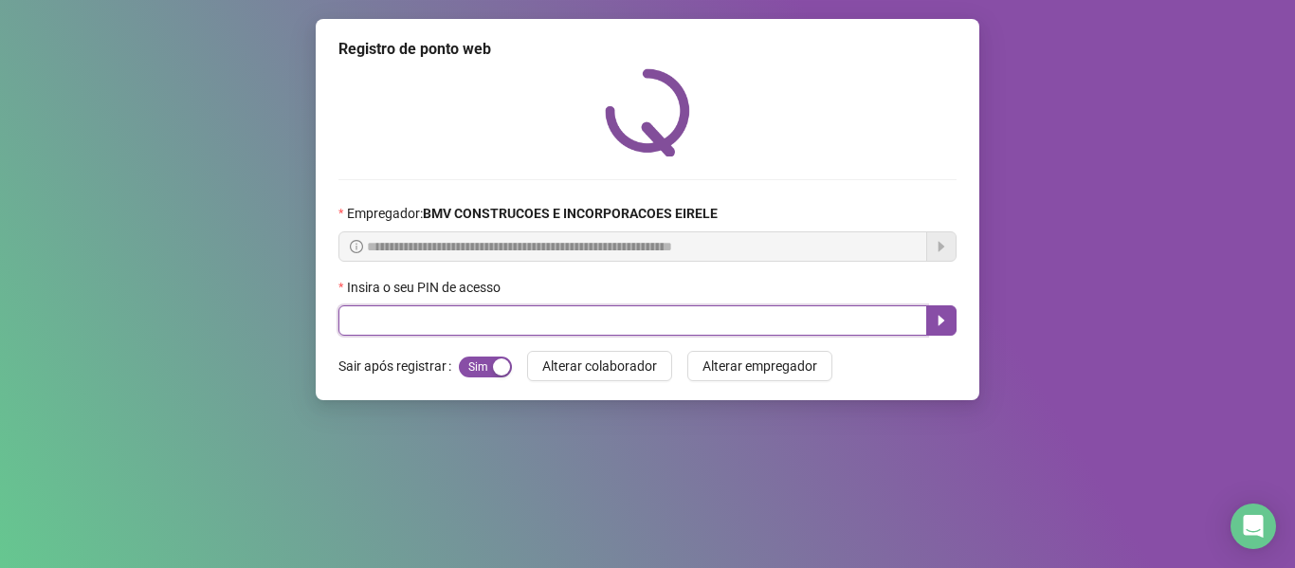
click at [836, 306] on input "text" at bounding box center [632, 320] width 589 height 30
type input "*****"
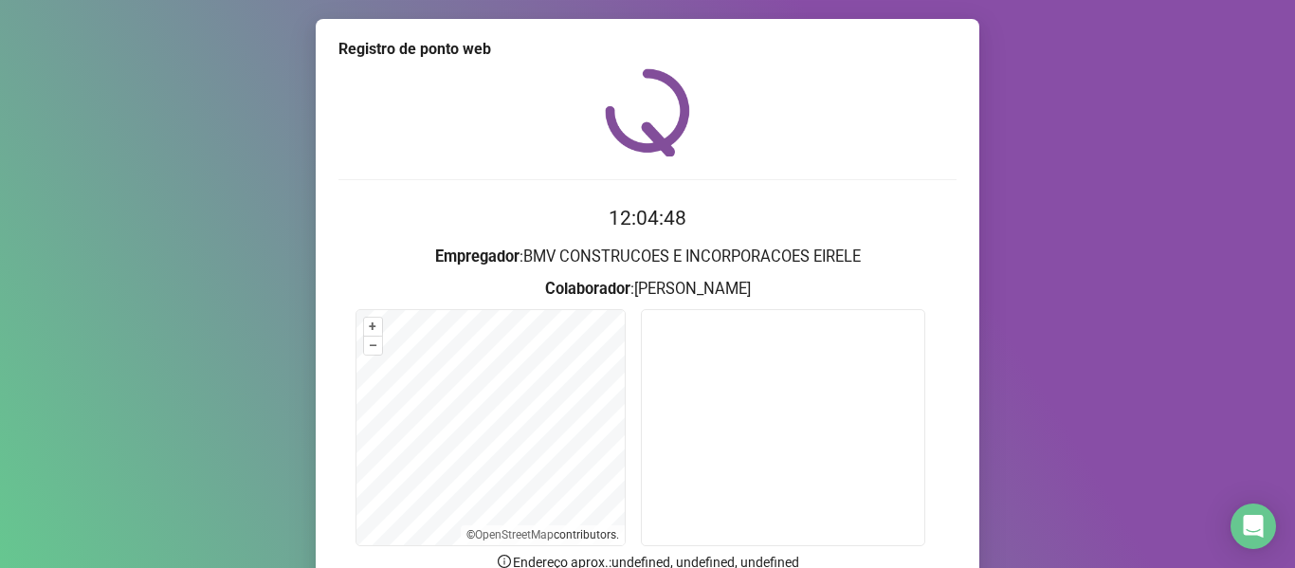
scroll to position [173, 0]
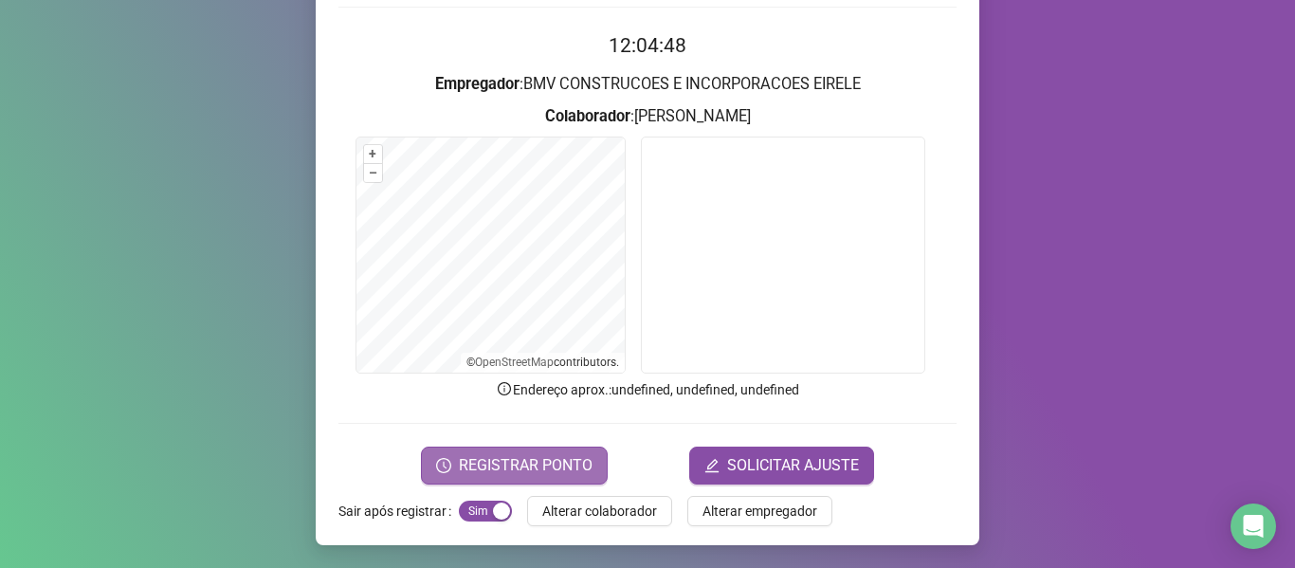
click at [518, 467] on span "REGISTRAR PONTO" at bounding box center [526, 465] width 134 height 23
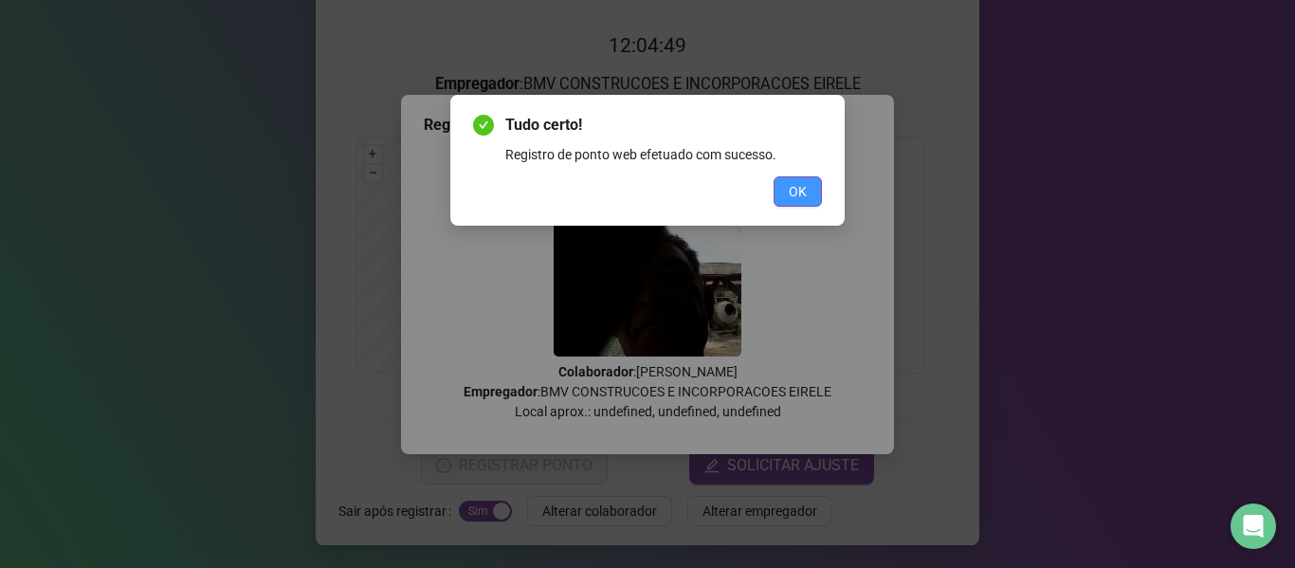
click at [783, 181] on button "OK" at bounding box center [797, 191] width 48 height 30
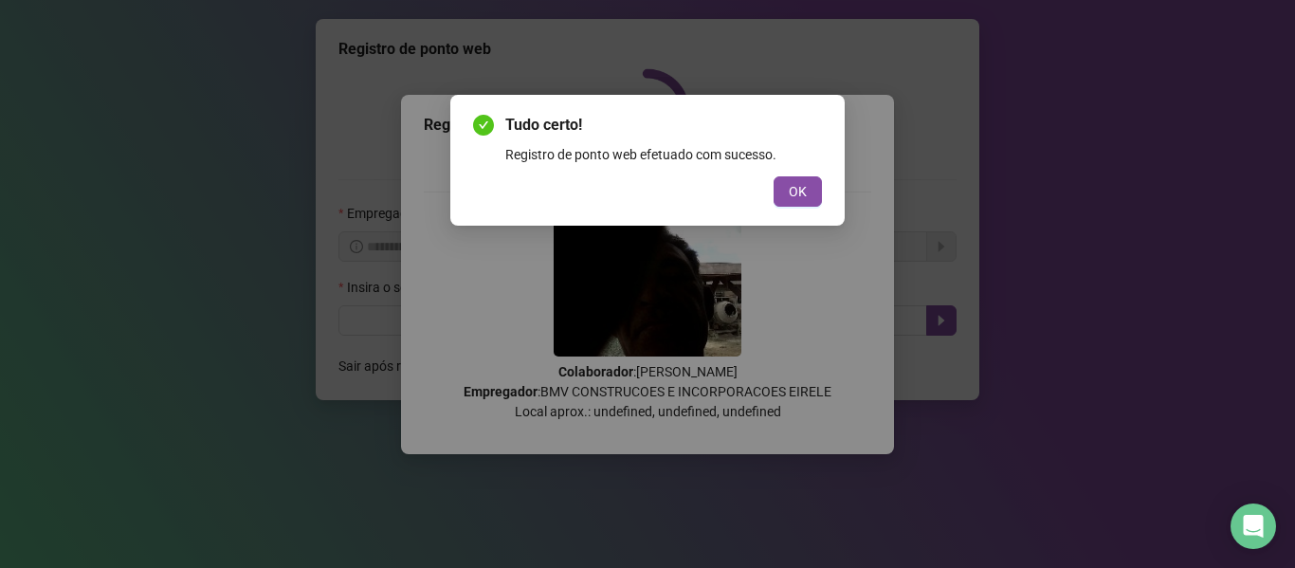
scroll to position [0, 0]
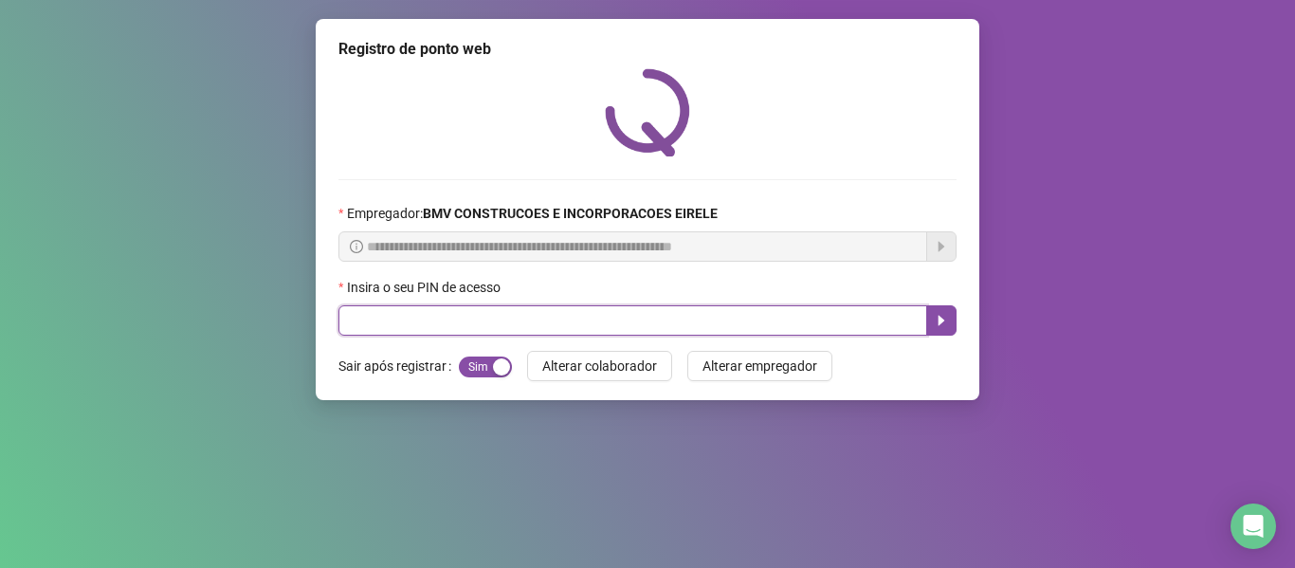
click at [805, 313] on input "text" at bounding box center [632, 320] width 589 height 30
type input "*****"
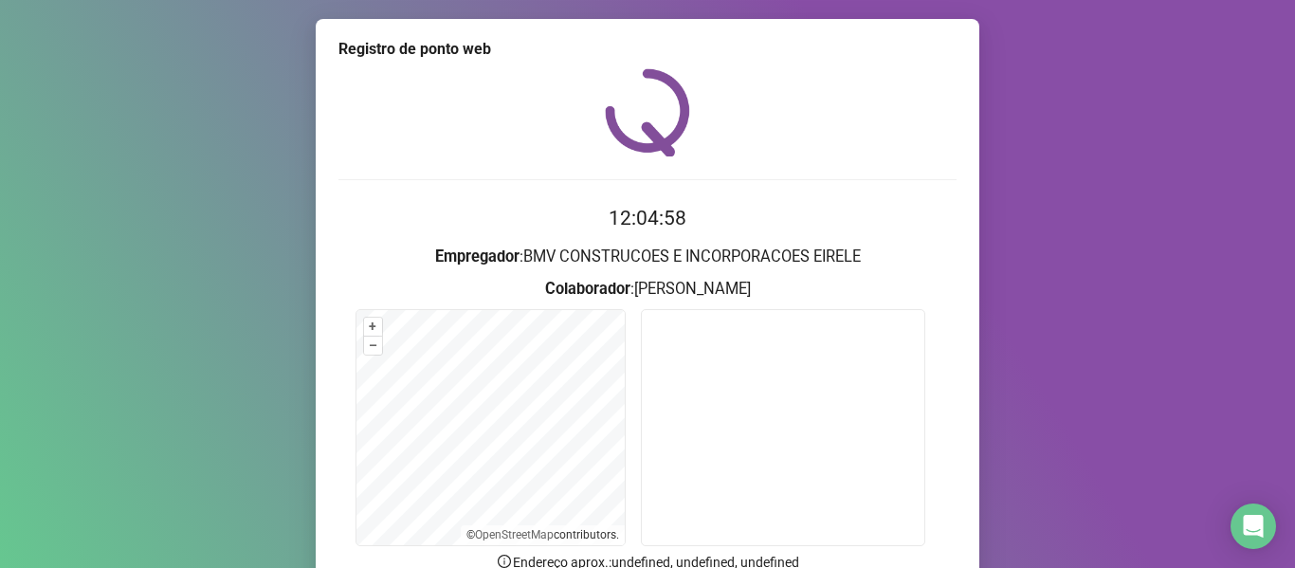
scroll to position [95, 0]
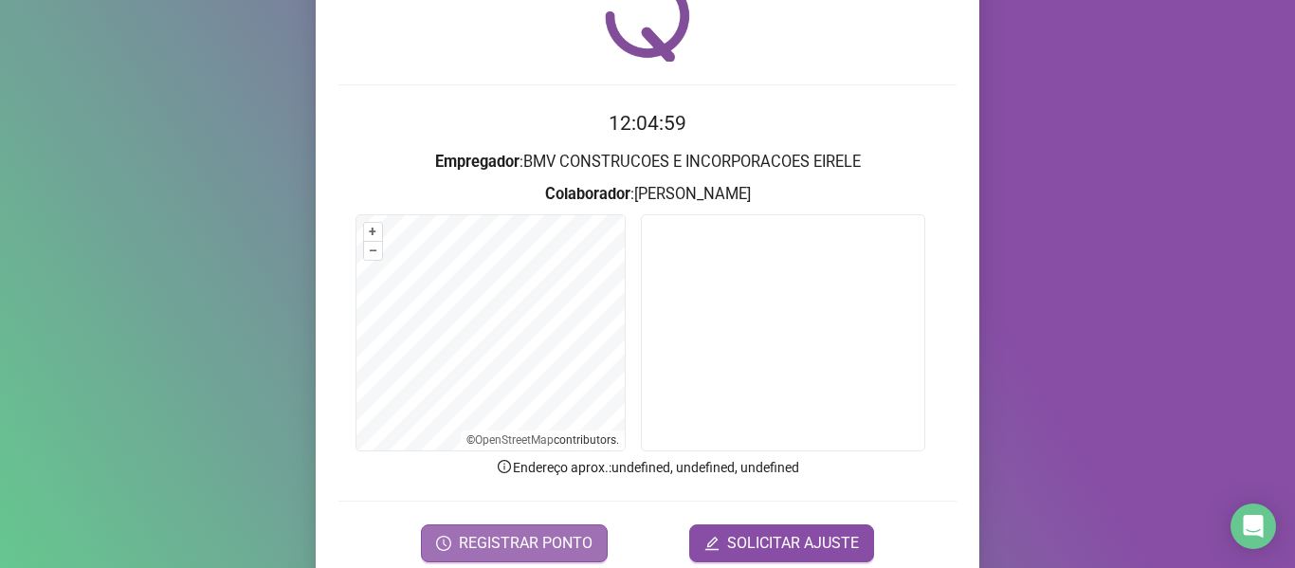
click at [522, 530] on button "REGISTRAR PONTO" at bounding box center [514, 543] width 187 height 38
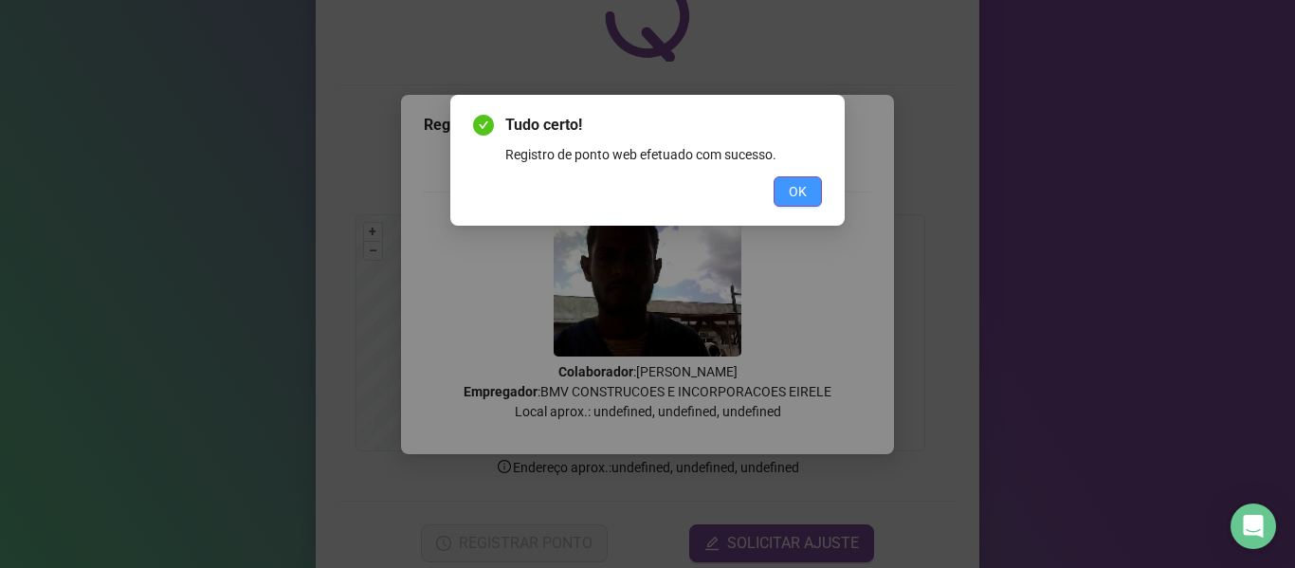
click at [811, 196] on button "OK" at bounding box center [797, 191] width 48 height 30
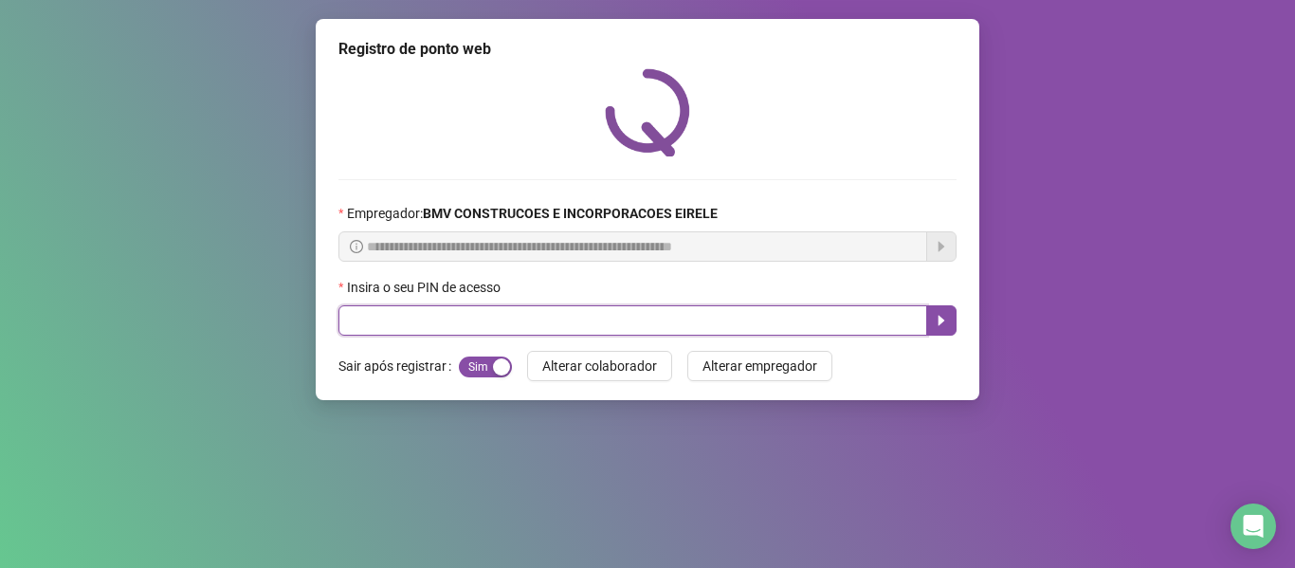
click at [851, 325] on input "text" at bounding box center [632, 320] width 589 height 30
type input "*****"
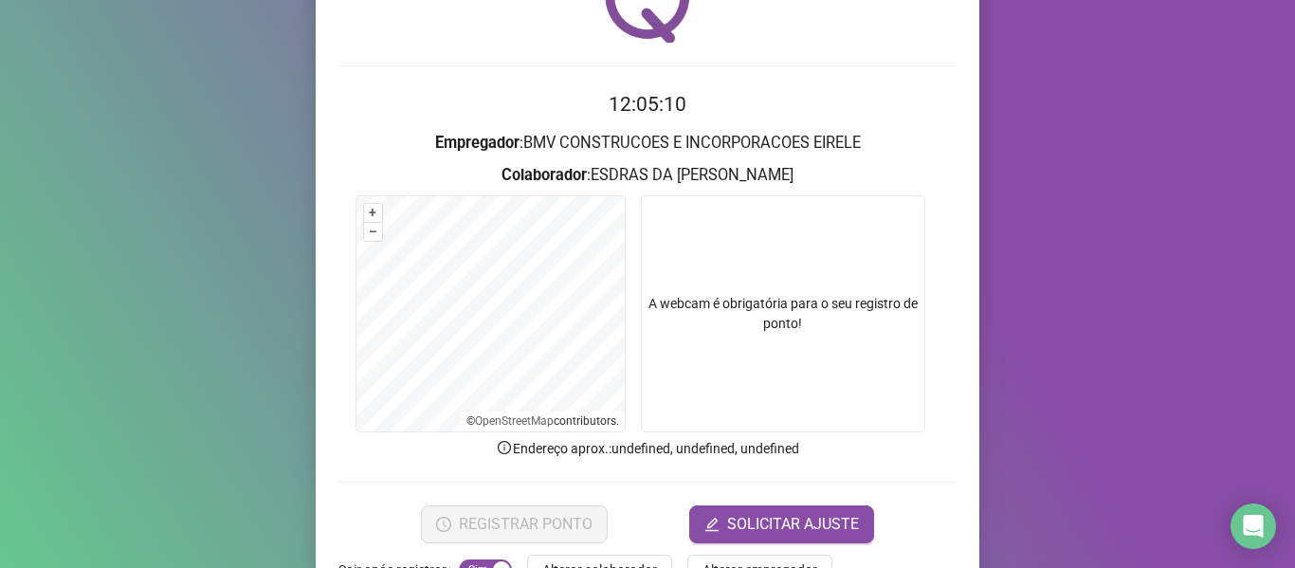
scroll to position [173, 0]
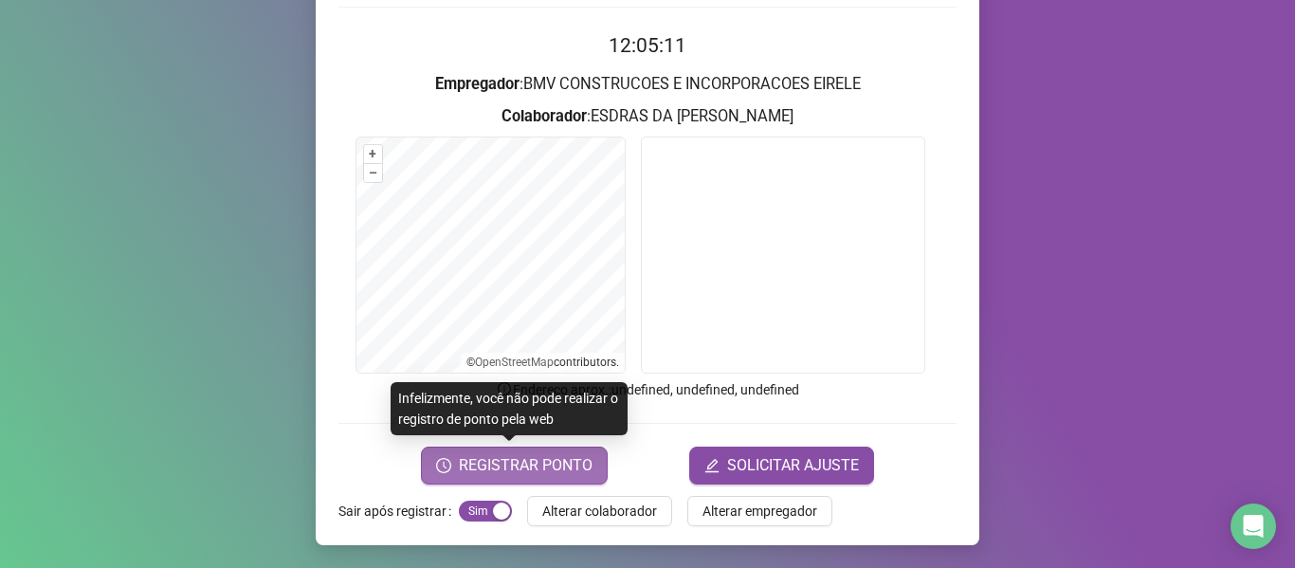
click at [552, 476] on span "REGISTRAR PONTO" at bounding box center [526, 465] width 134 height 23
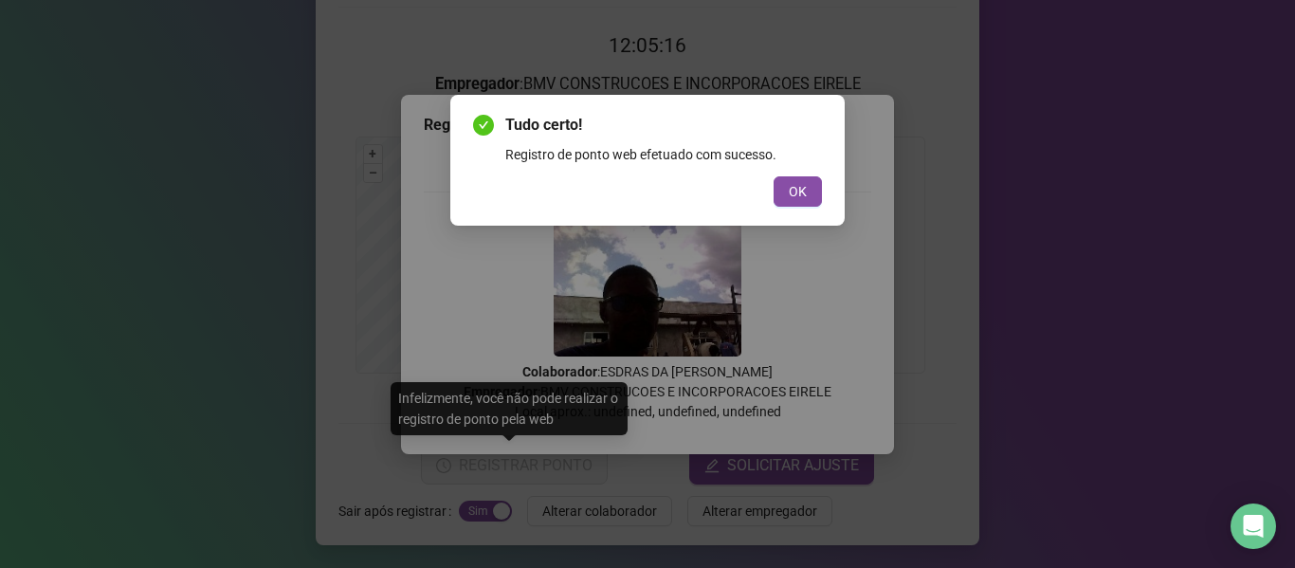
click at [797, 195] on span "OK" at bounding box center [798, 191] width 18 height 21
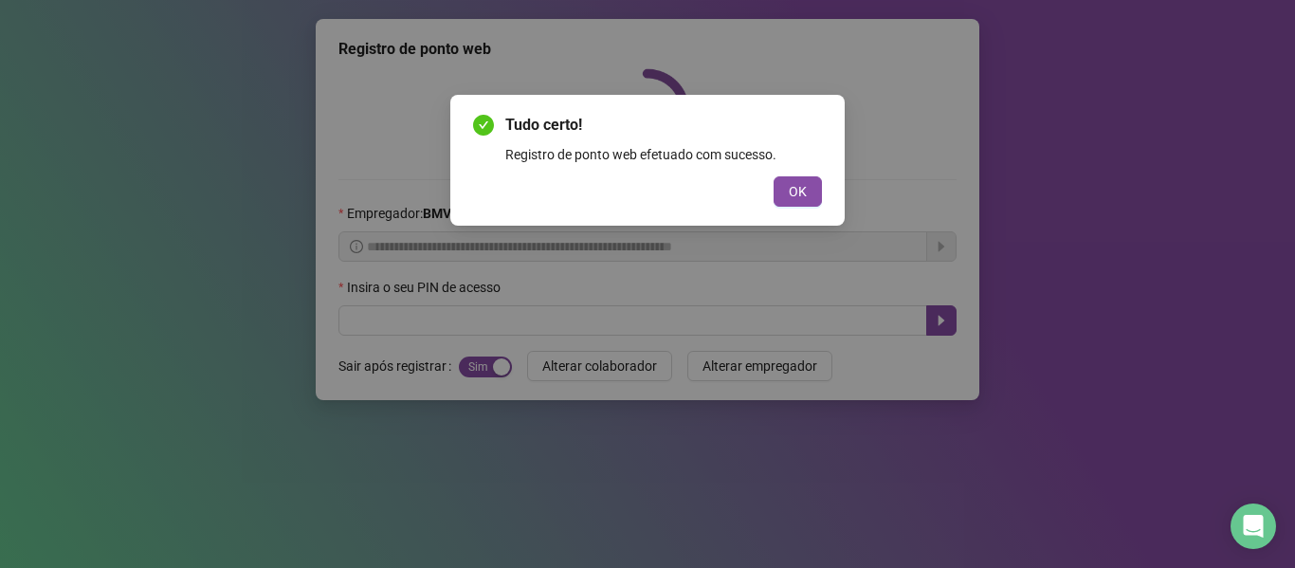
scroll to position [0, 0]
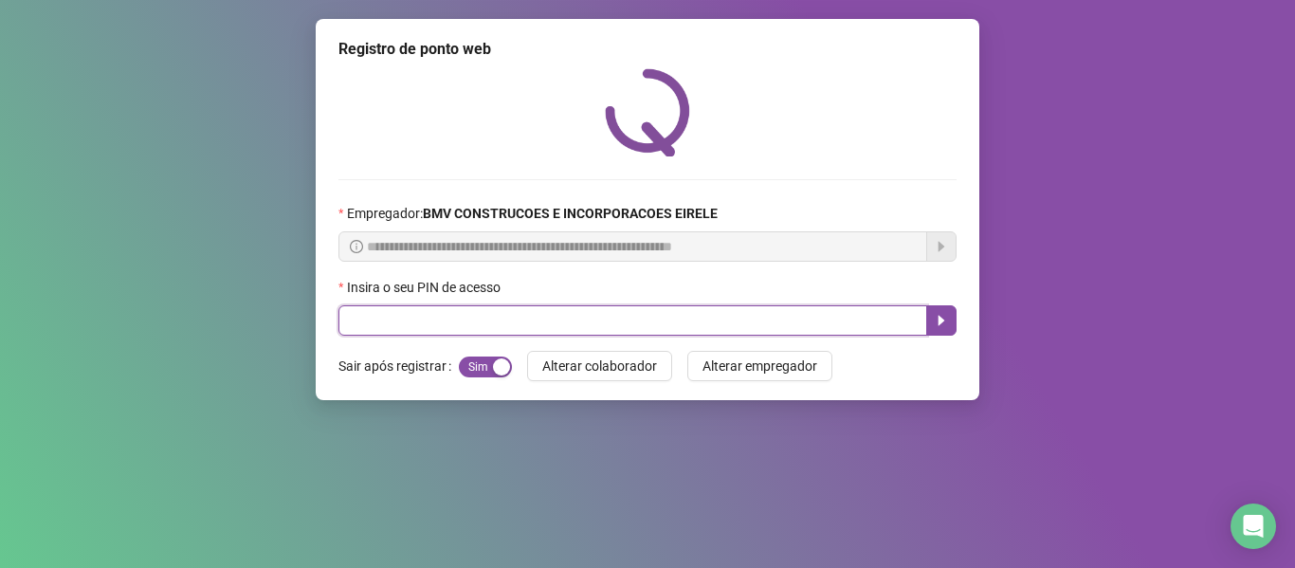
click at [882, 325] on input "text" at bounding box center [632, 320] width 589 height 30
type input "*****"
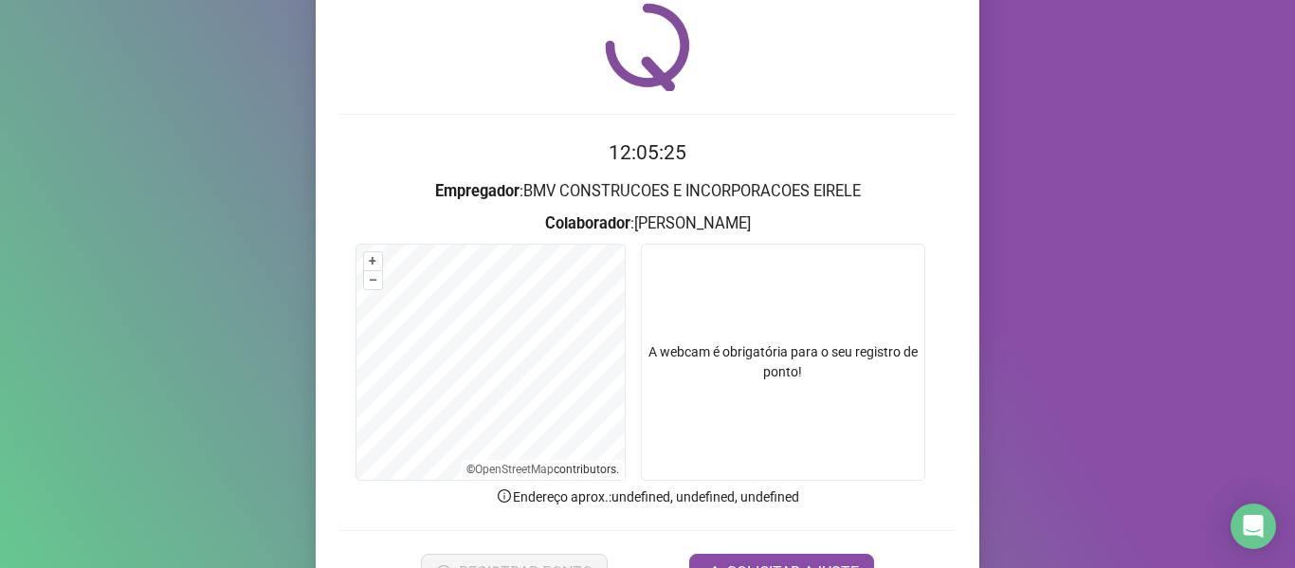
scroll to position [173, 0]
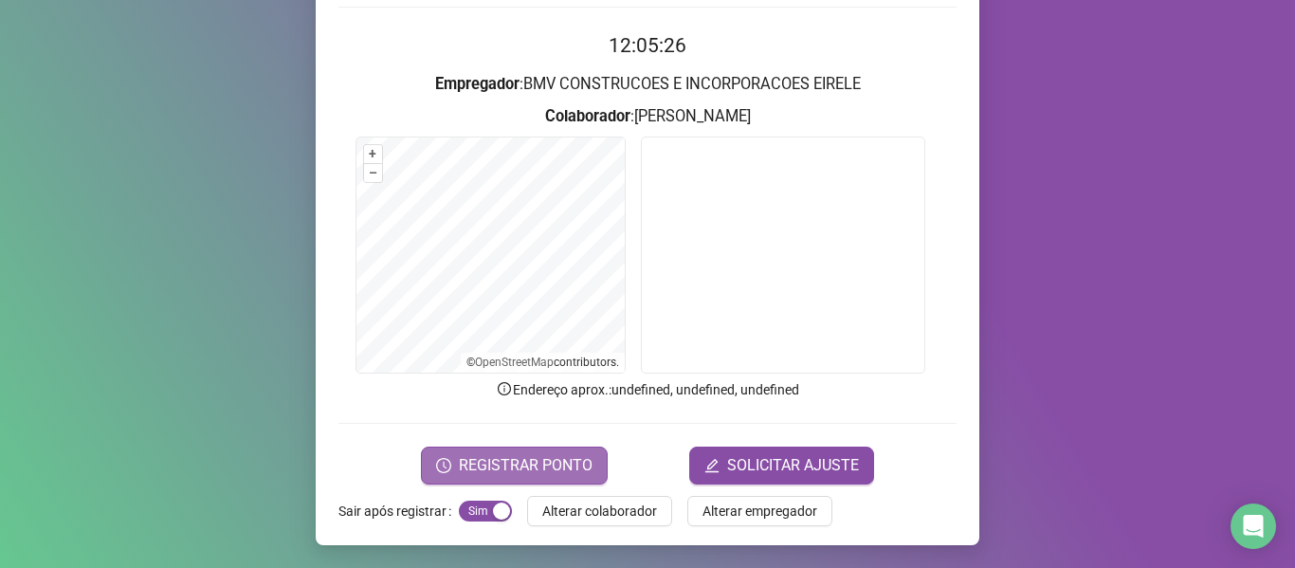
click at [553, 457] on span "REGISTRAR PONTO" at bounding box center [526, 465] width 134 height 23
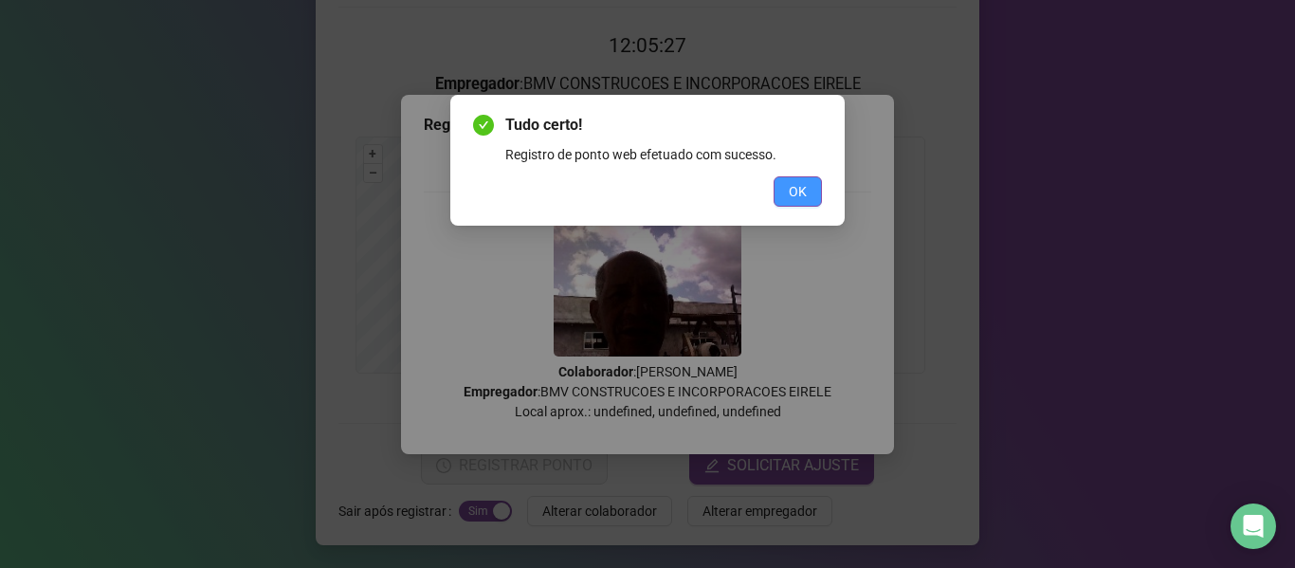
click at [794, 194] on span "OK" at bounding box center [798, 191] width 18 height 21
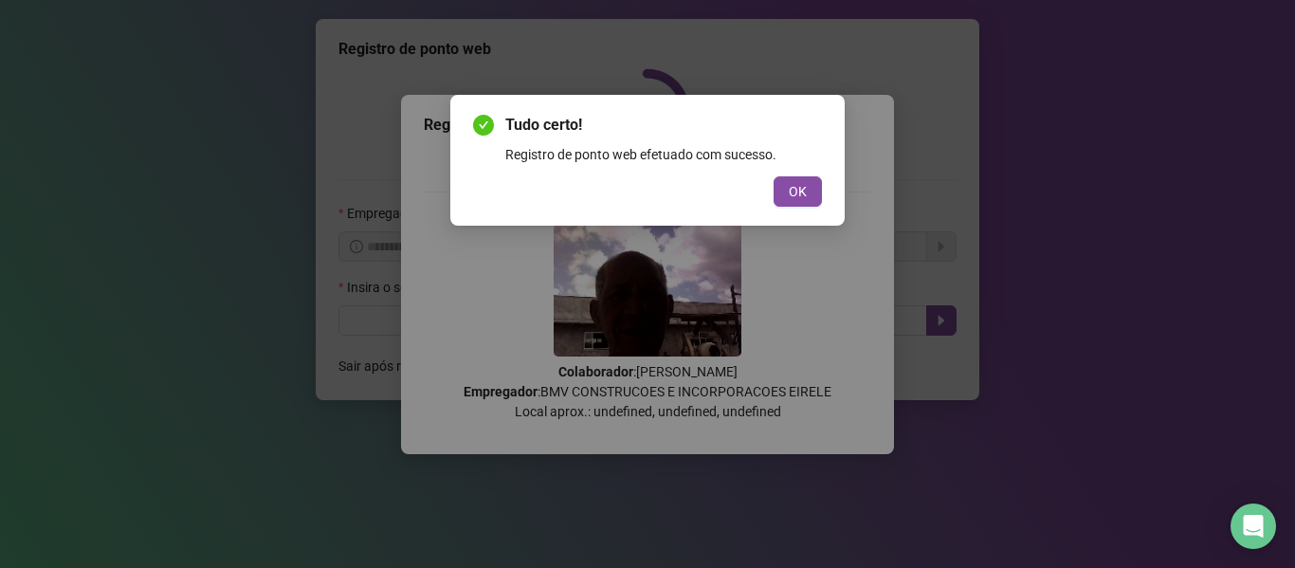
scroll to position [0, 0]
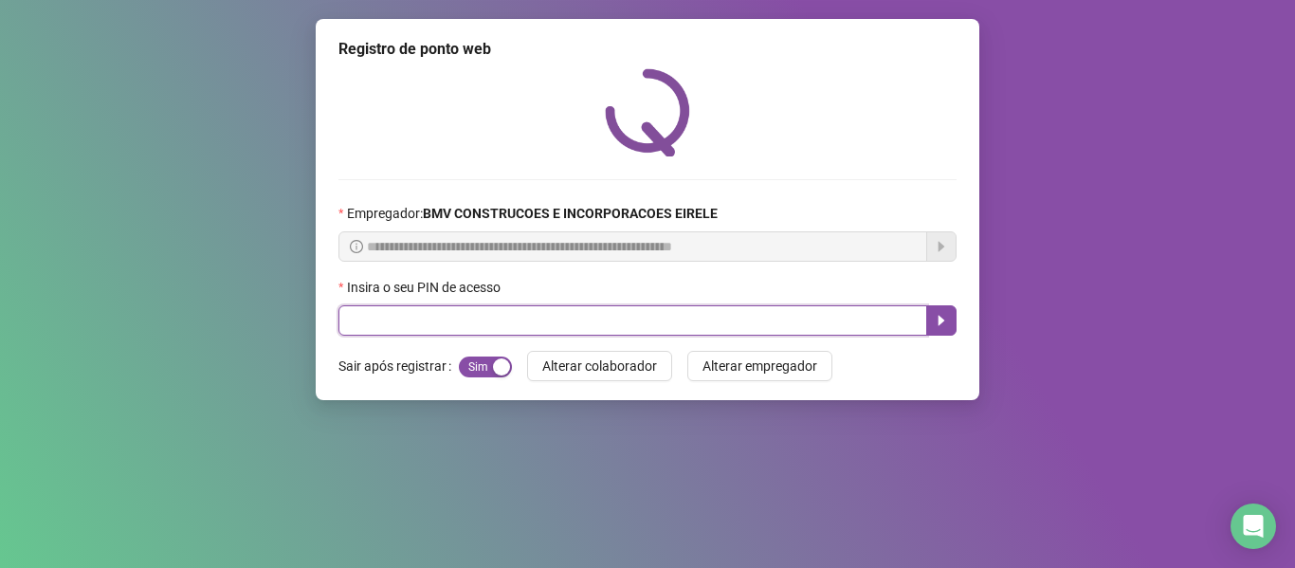
click at [849, 312] on input "text" at bounding box center [632, 320] width 589 height 30
type input "*****"
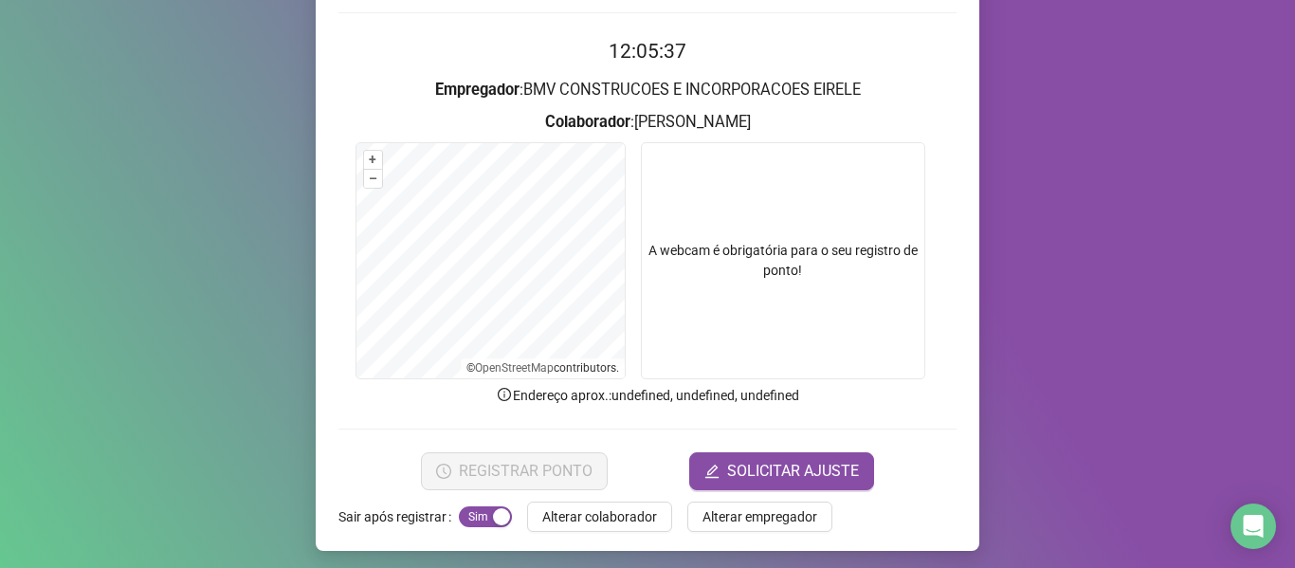
scroll to position [173, 0]
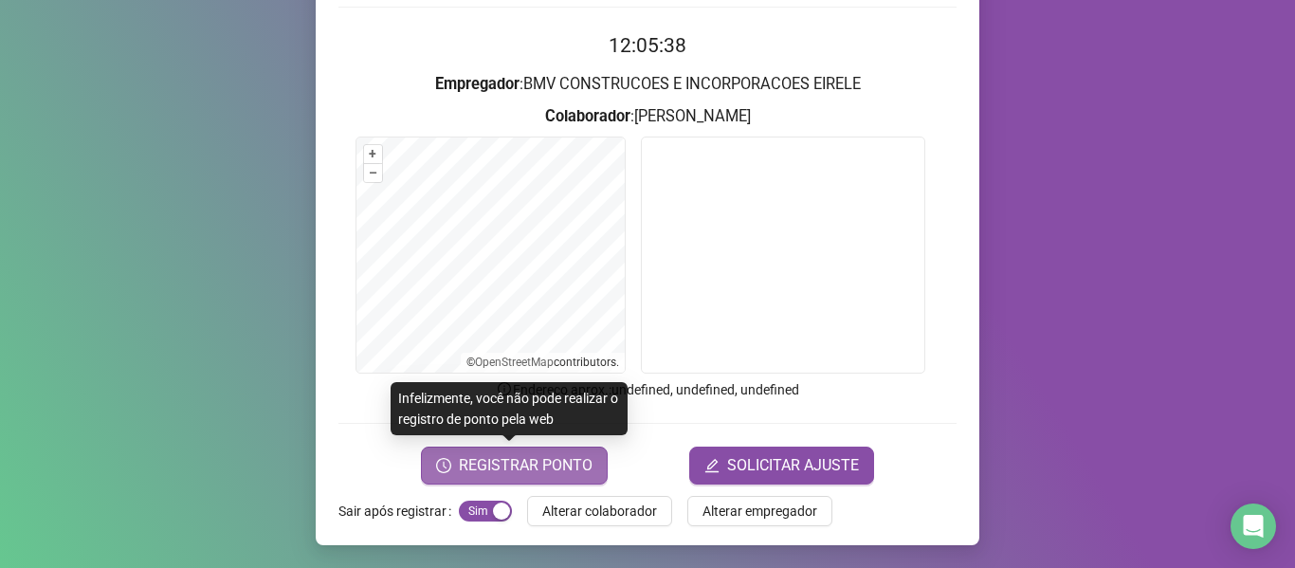
click at [565, 471] on span "REGISTRAR PONTO" at bounding box center [526, 465] width 134 height 23
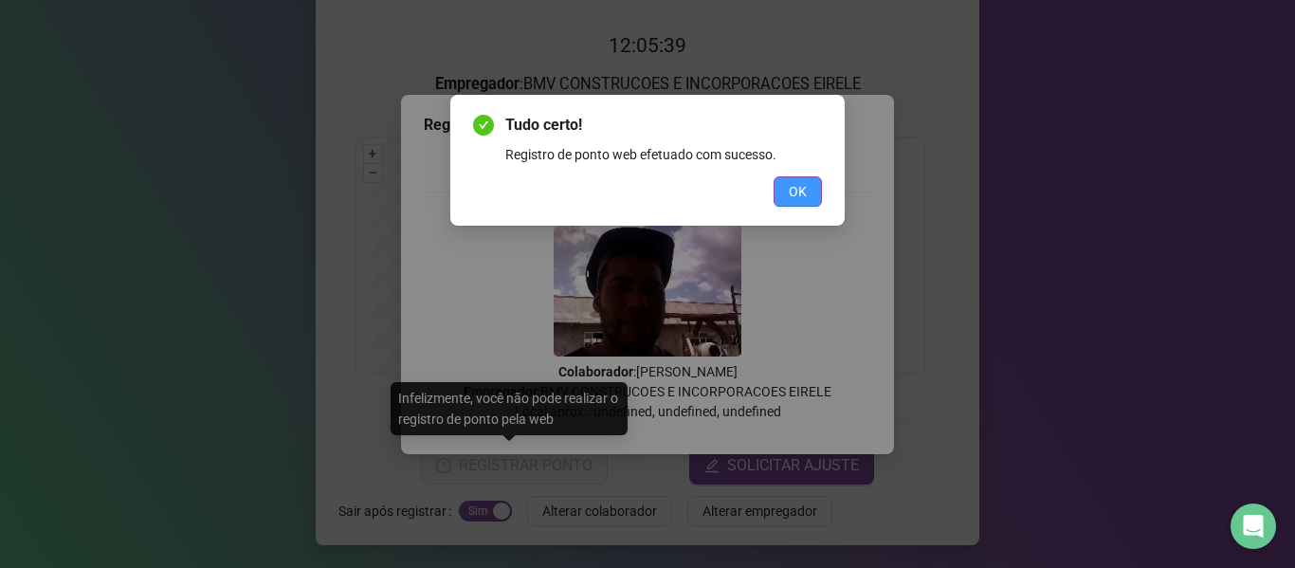
click at [785, 195] on button "OK" at bounding box center [797, 191] width 48 height 30
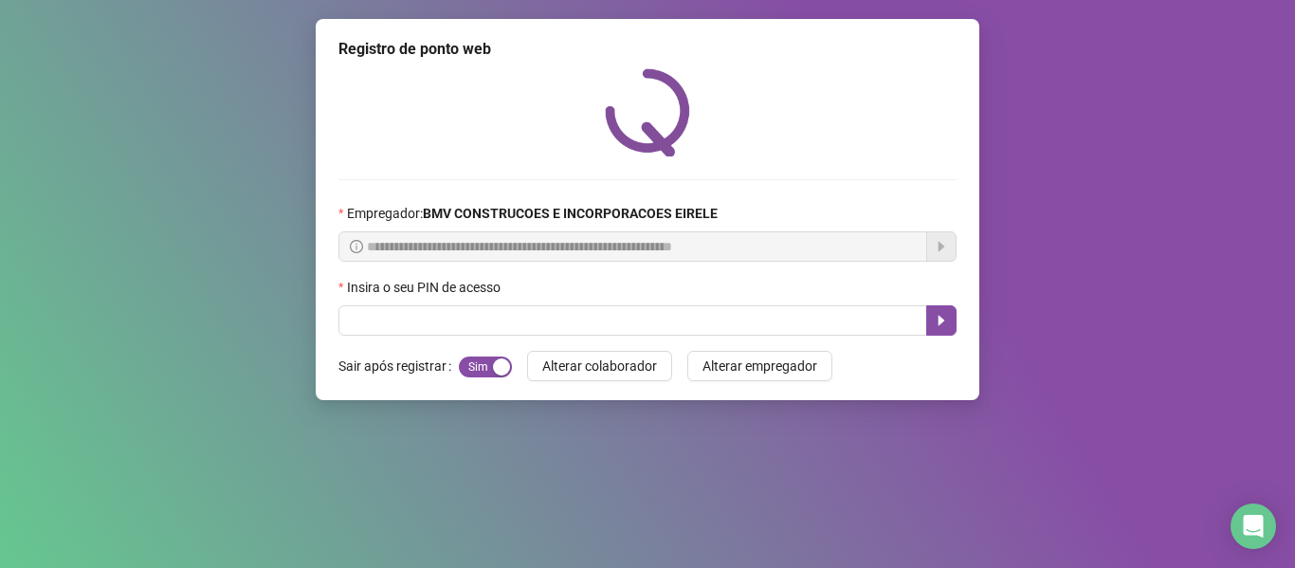
scroll to position [0, 0]
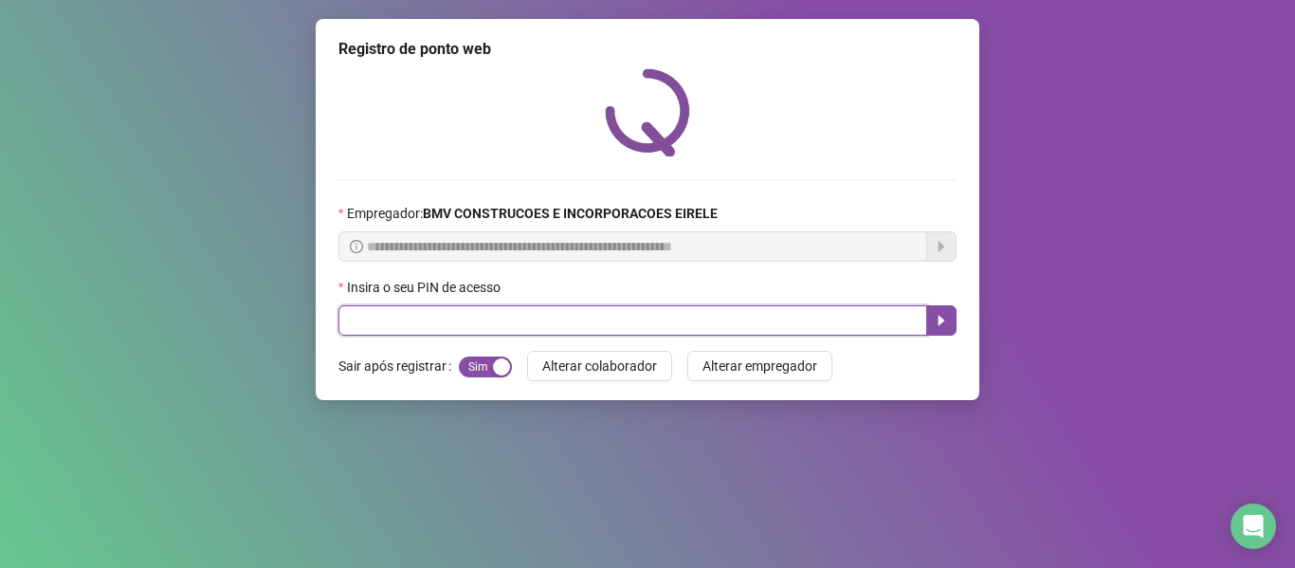
click at [840, 321] on input "text" at bounding box center [632, 320] width 589 height 30
type input "*****"
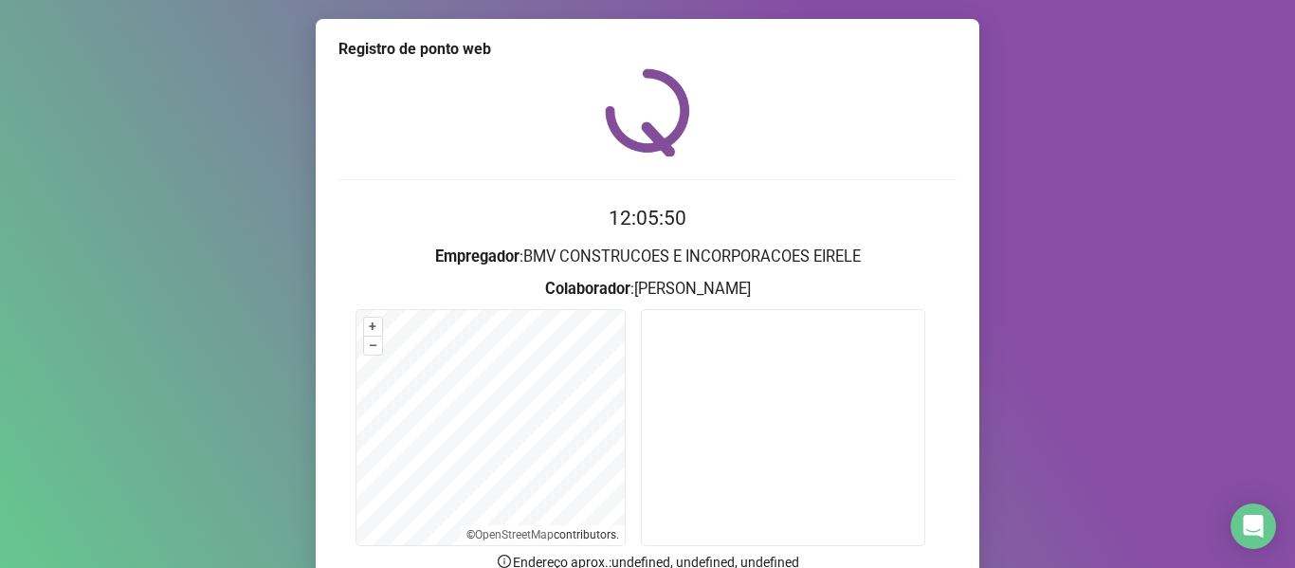
scroll to position [173, 0]
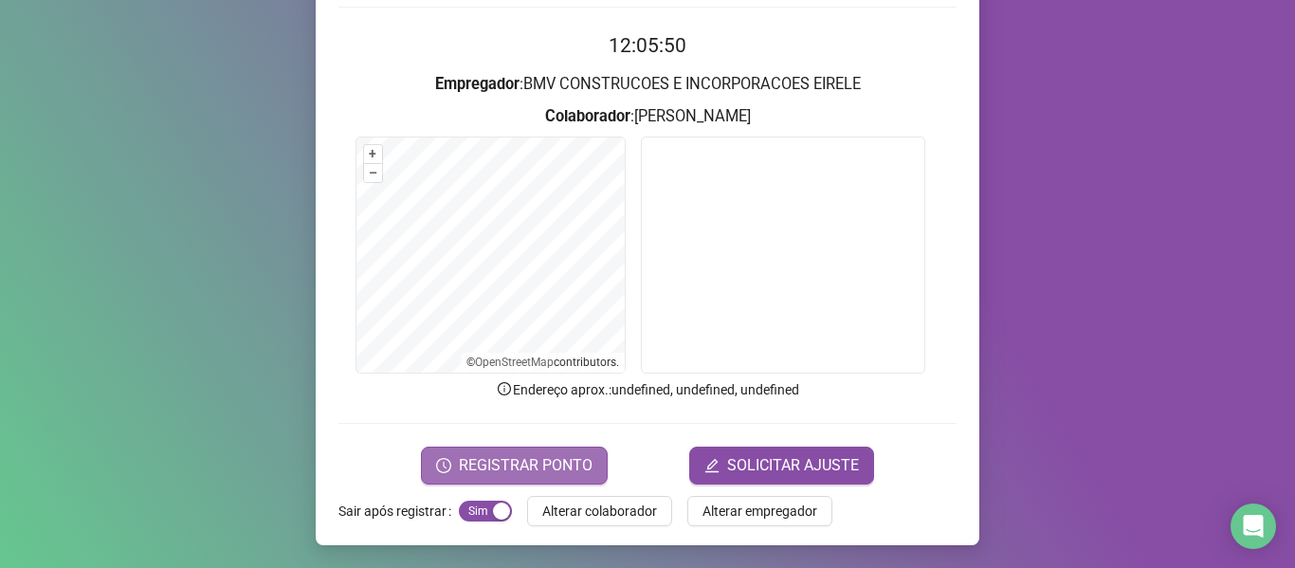
click at [502, 454] on span "REGISTRAR PONTO" at bounding box center [526, 465] width 134 height 23
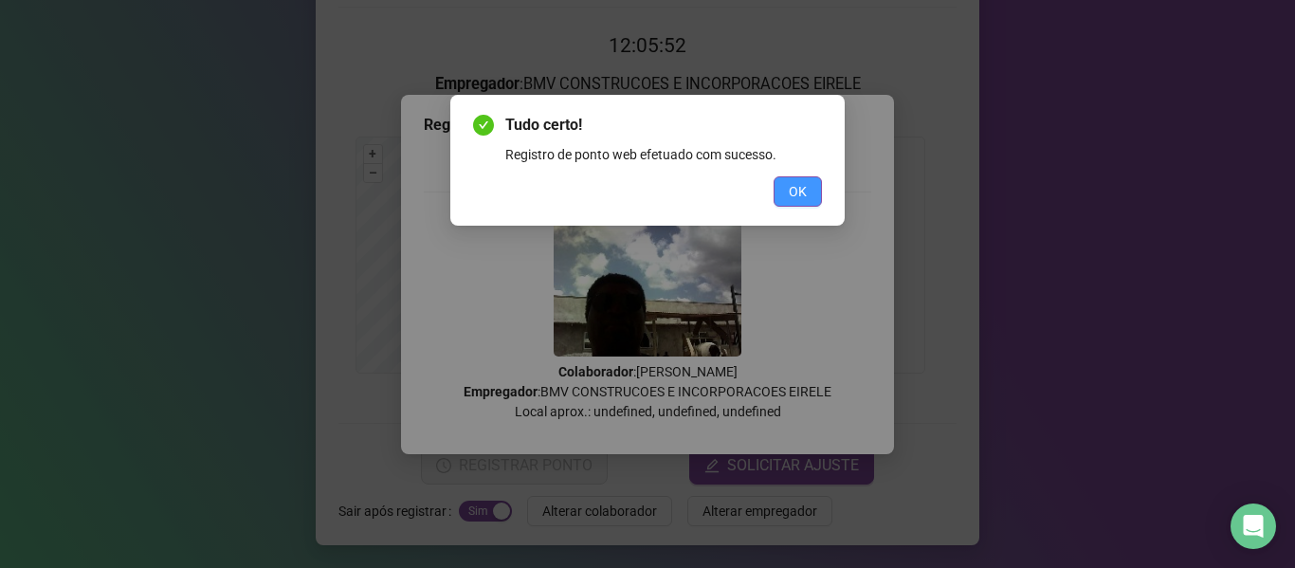
click at [774, 204] on button "OK" at bounding box center [797, 191] width 48 height 30
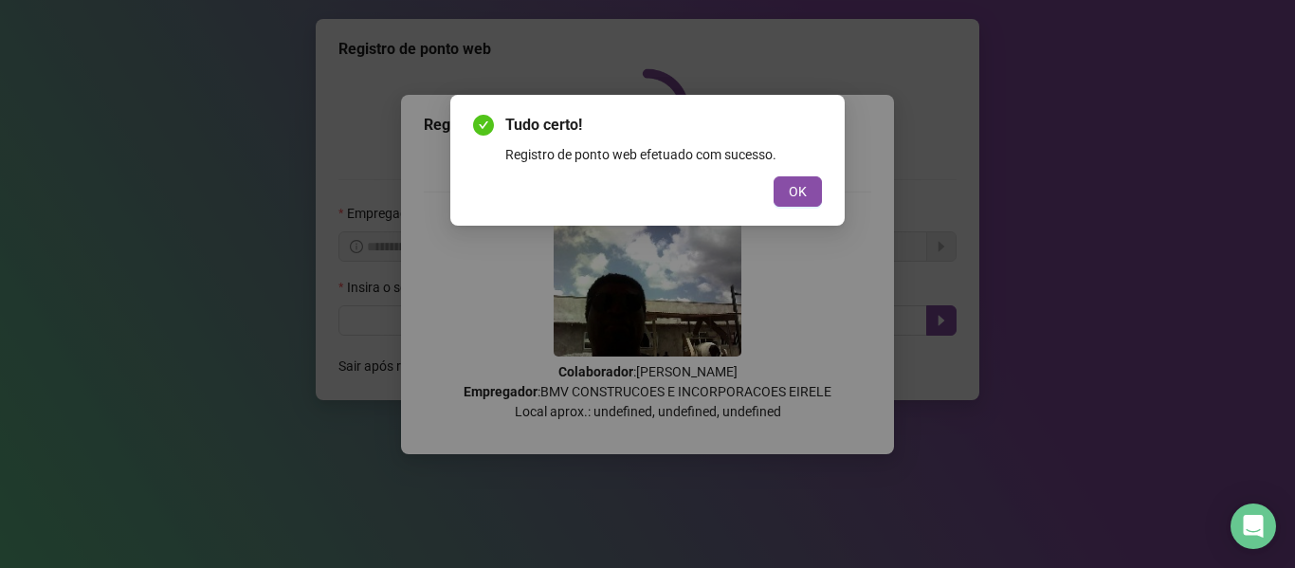
scroll to position [0, 0]
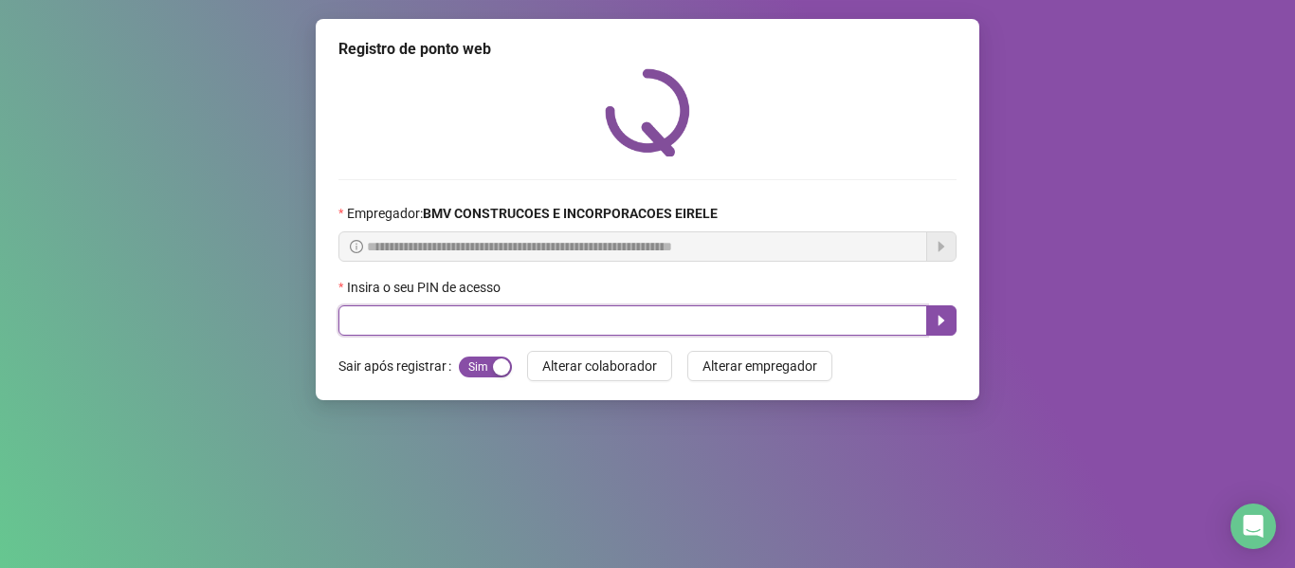
click at [801, 315] on input "text" at bounding box center [632, 320] width 589 height 30
type input "*****"
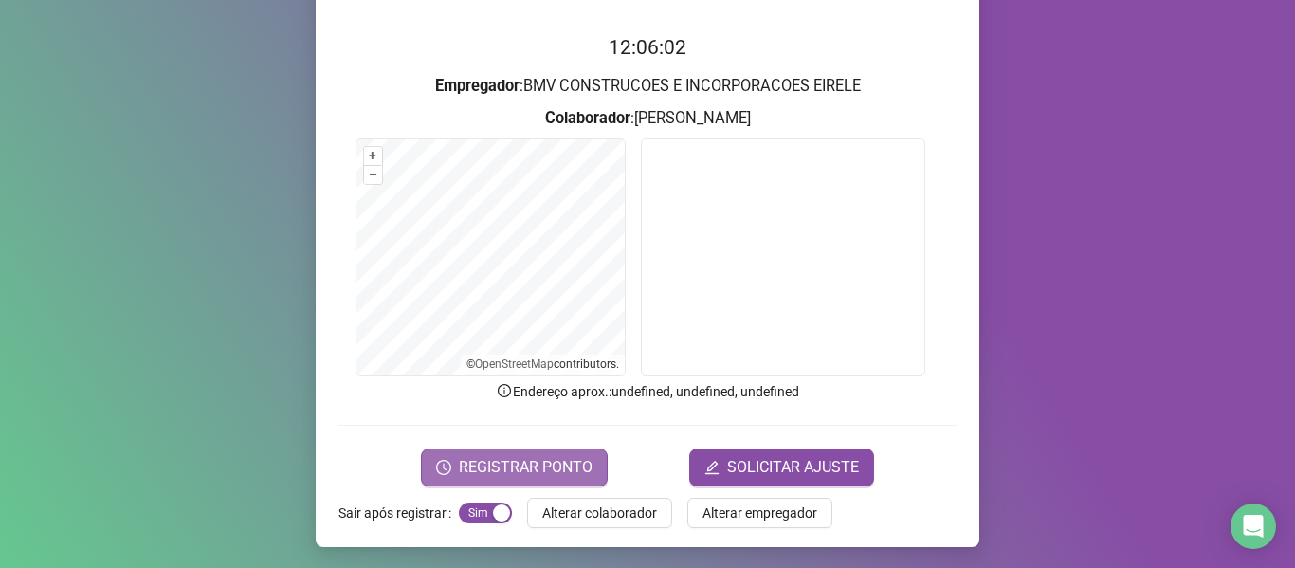
scroll to position [173, 0]
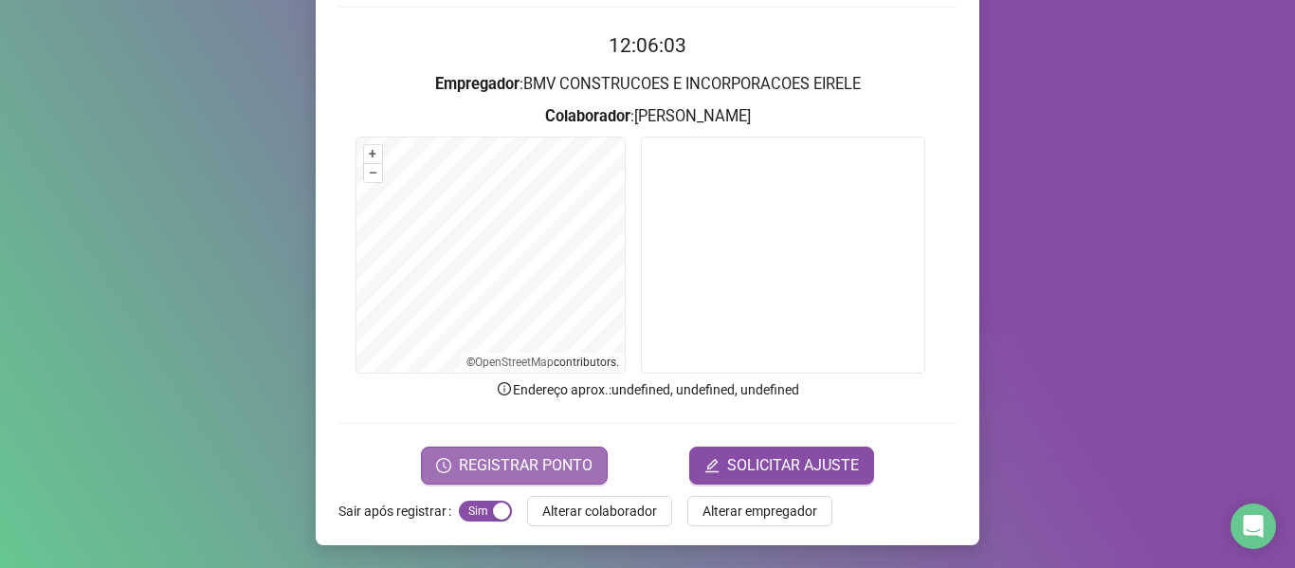
click at [476, 466] on span "REGISTRAR PONTO" at bounding box center [526, 465] width 134 height 23
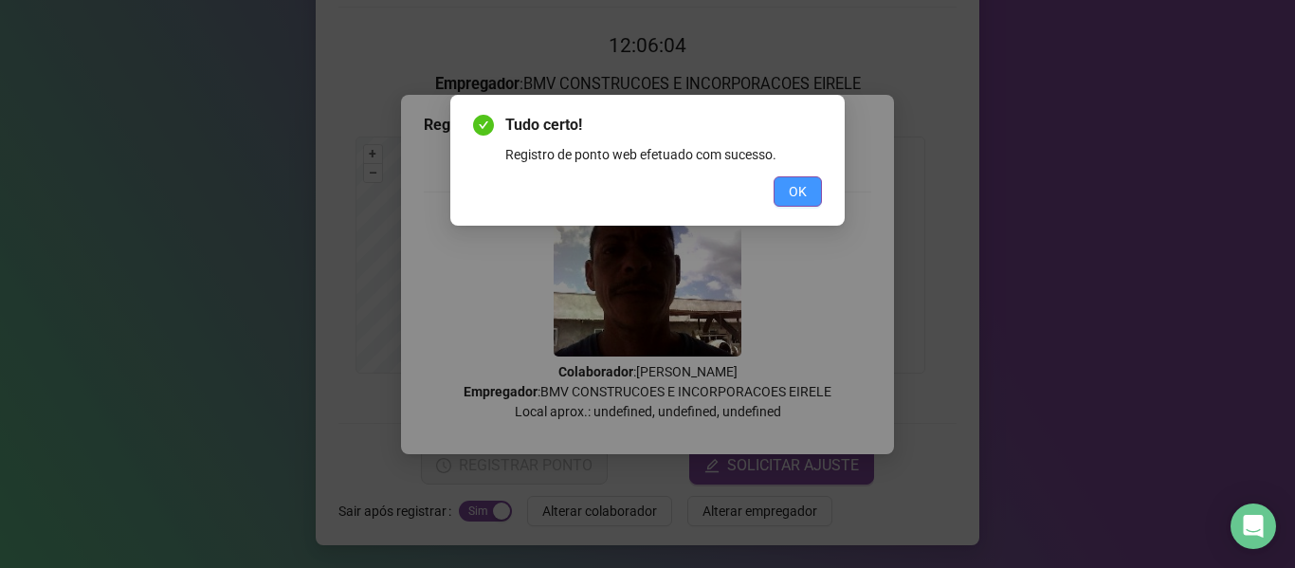
click at [814, 195] on button "OK" at bounding box center [797, 191] width 48 height 30
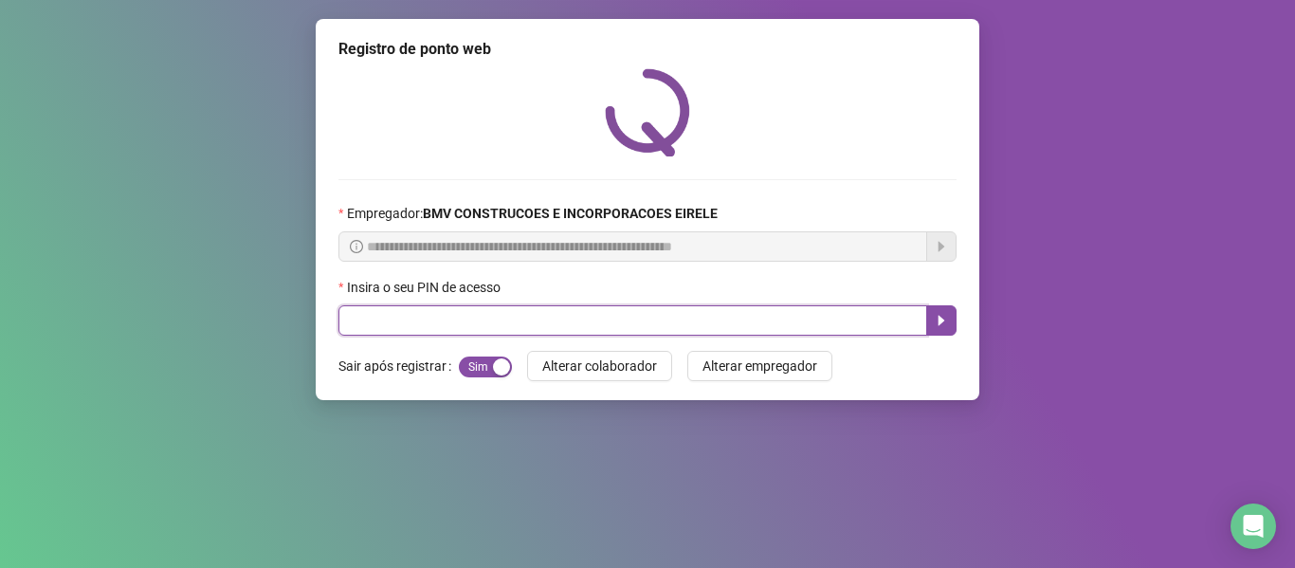
click at [803, 323] on input "text" at bounding box center [632, 320] width 589 height 30
type input "*****"
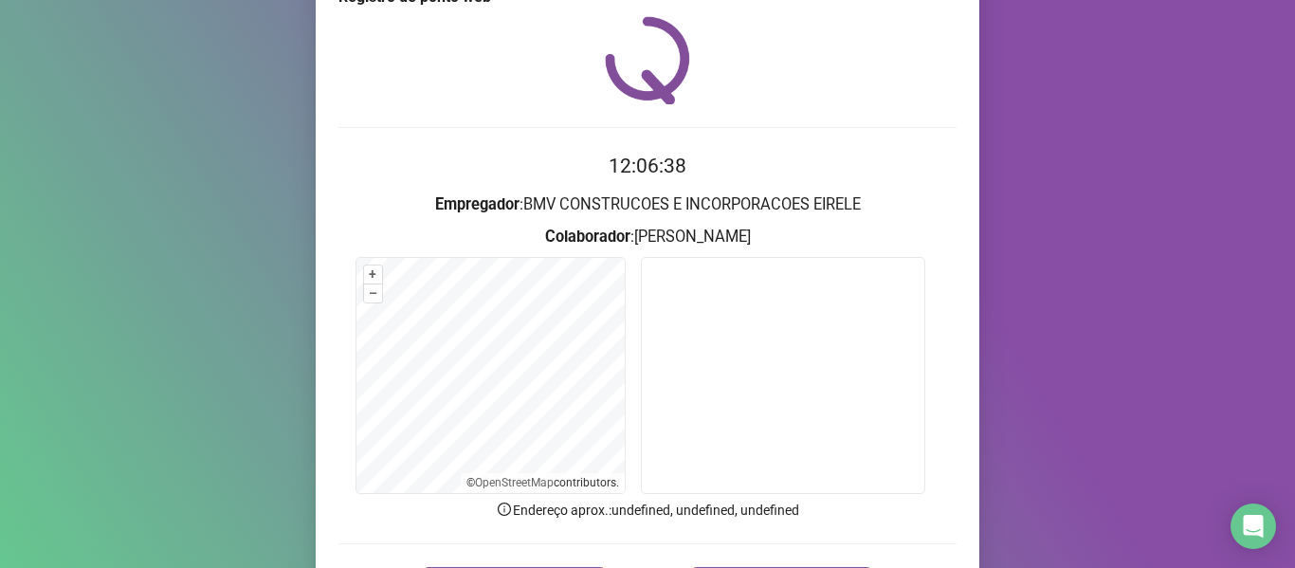
scroll to position [173, 0]
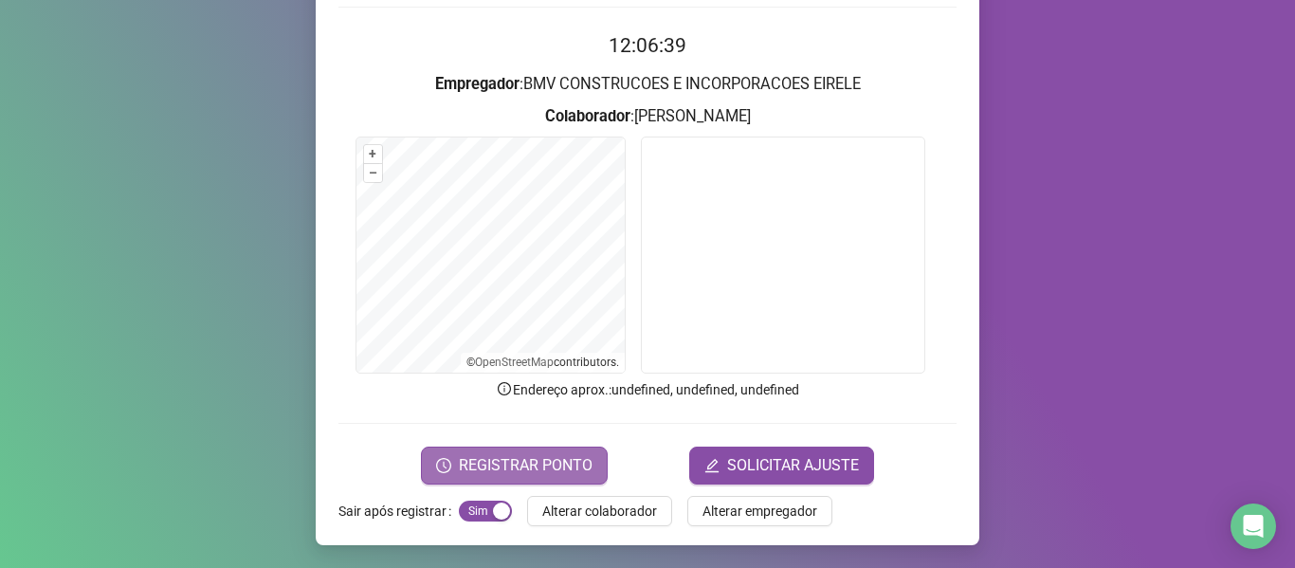
click at [514, 469] on span "REGISTRAR PONTO" at bounding box center [526, 465] width 134 height 23
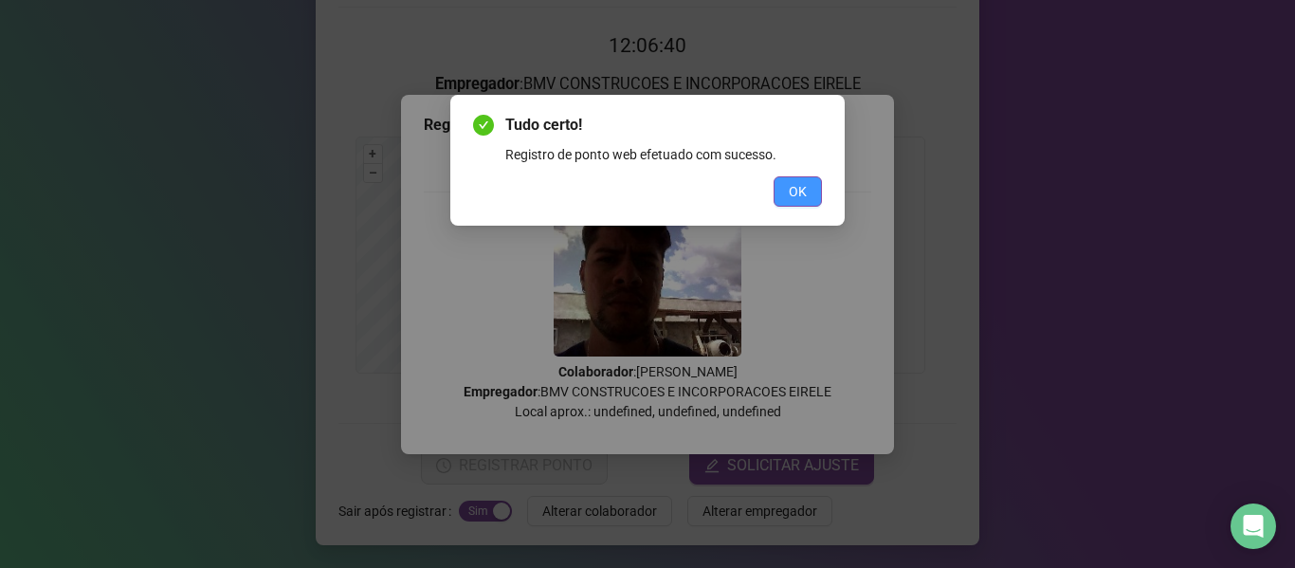
click at [793, 197] on span "OK" at bounding box center [798, 191] width 18 height 21
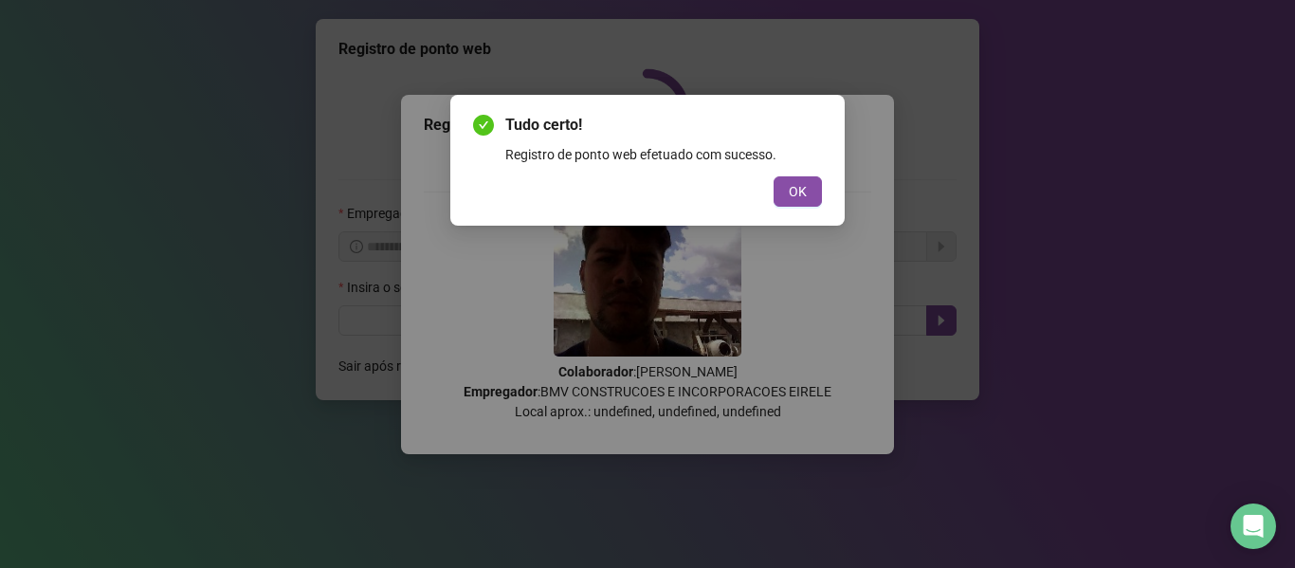
scroll to position [0, 0]
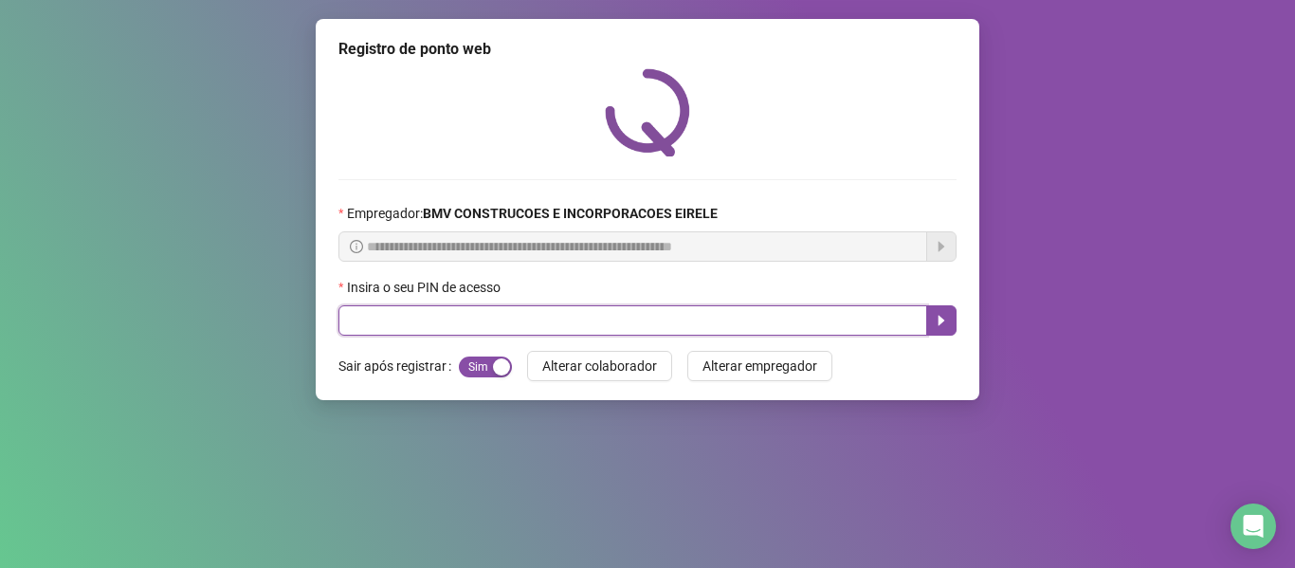
click at [876, 333] on input "text" at bounding box center [632, 320] width 589 height 30
type input "*****"
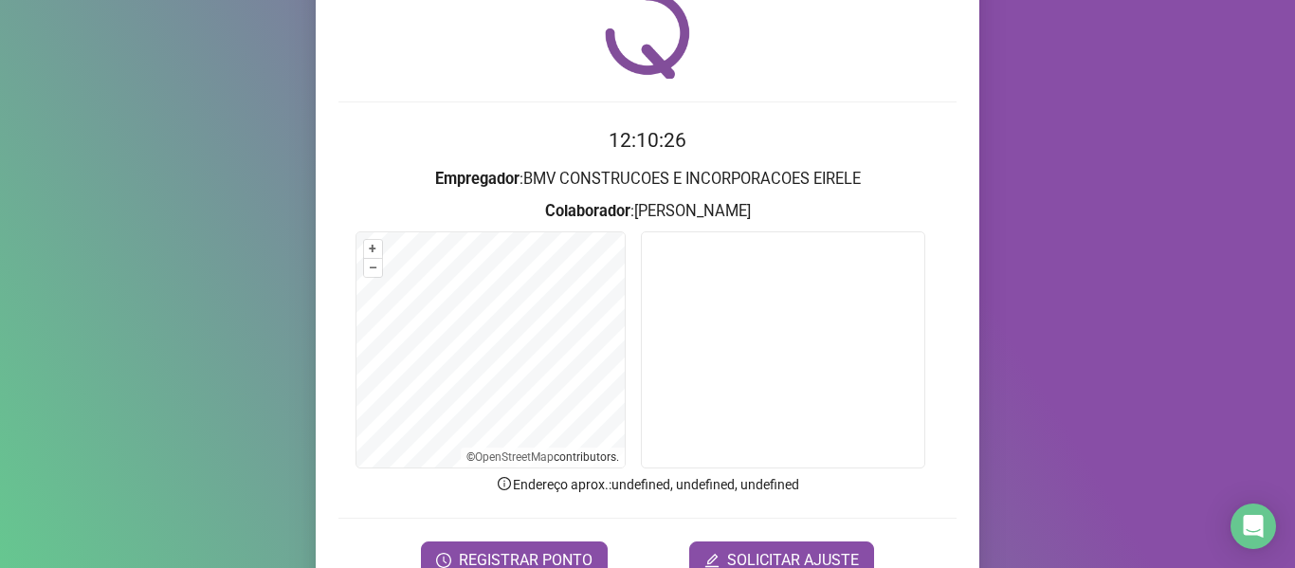
scroll to position [173, 0]
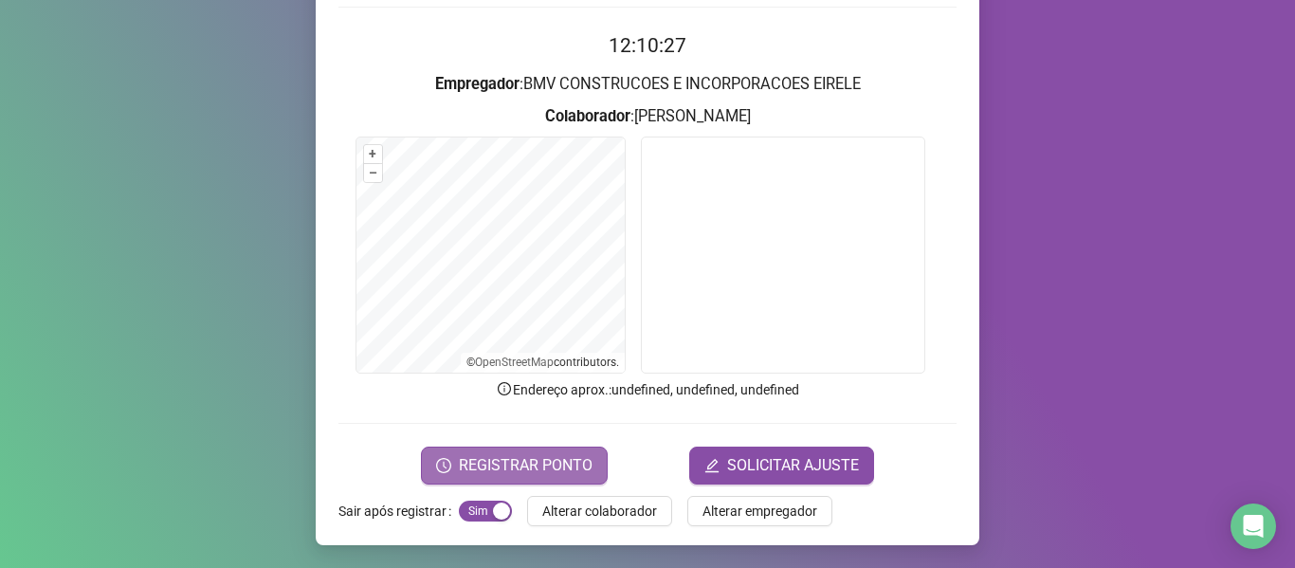
click at [583, 458] on span "REGISTRAR PONTO" at bounding box center [526, 465] width 134 height 23
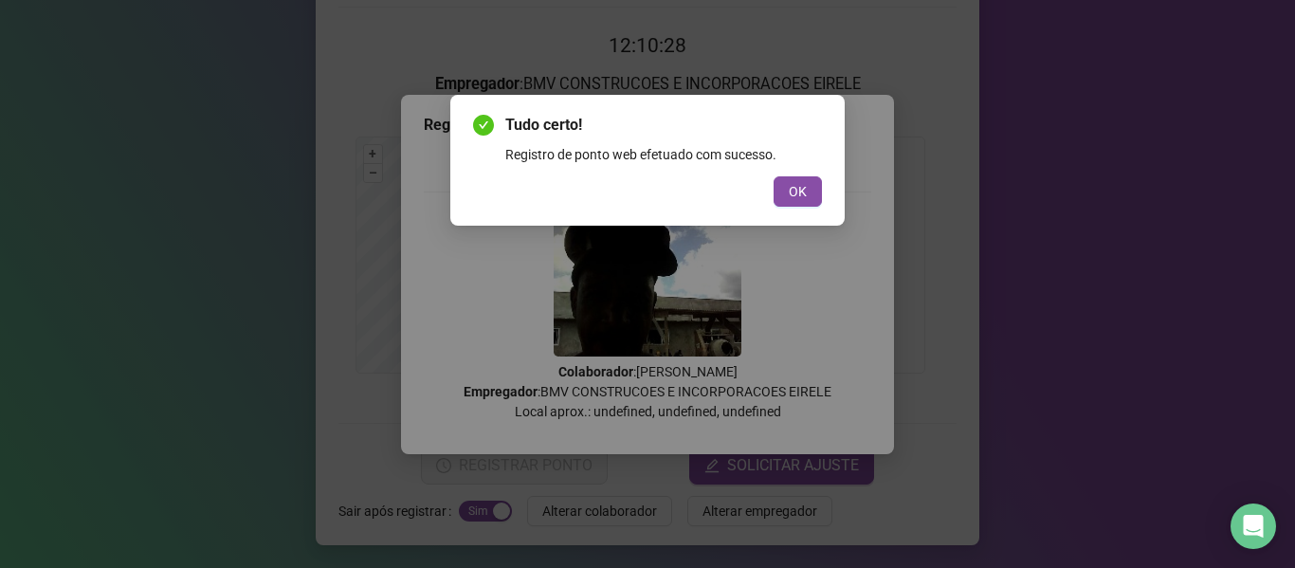
click at [799, 207] on div "Tudo certo! Registro de ponto web efetuado com sucesso. OK" at bounding box center [647, 160] width 394 height 131
click at [794, 200] on span "OK" at bounding box center [798, 191] width 18 height 21
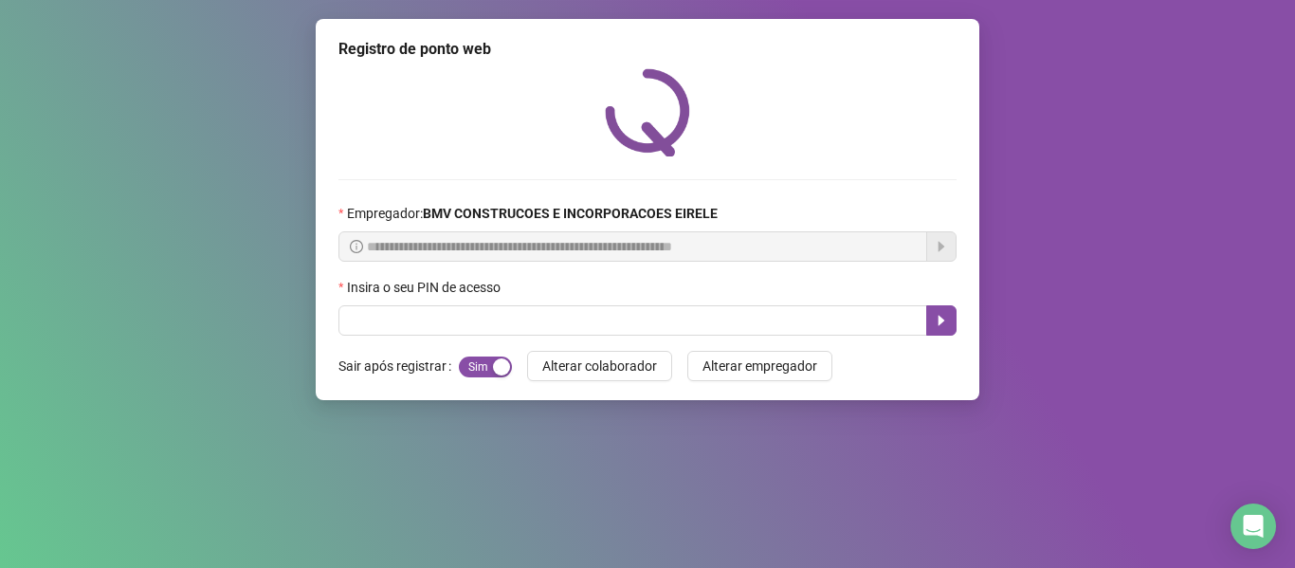
scroll to position [0, 0]
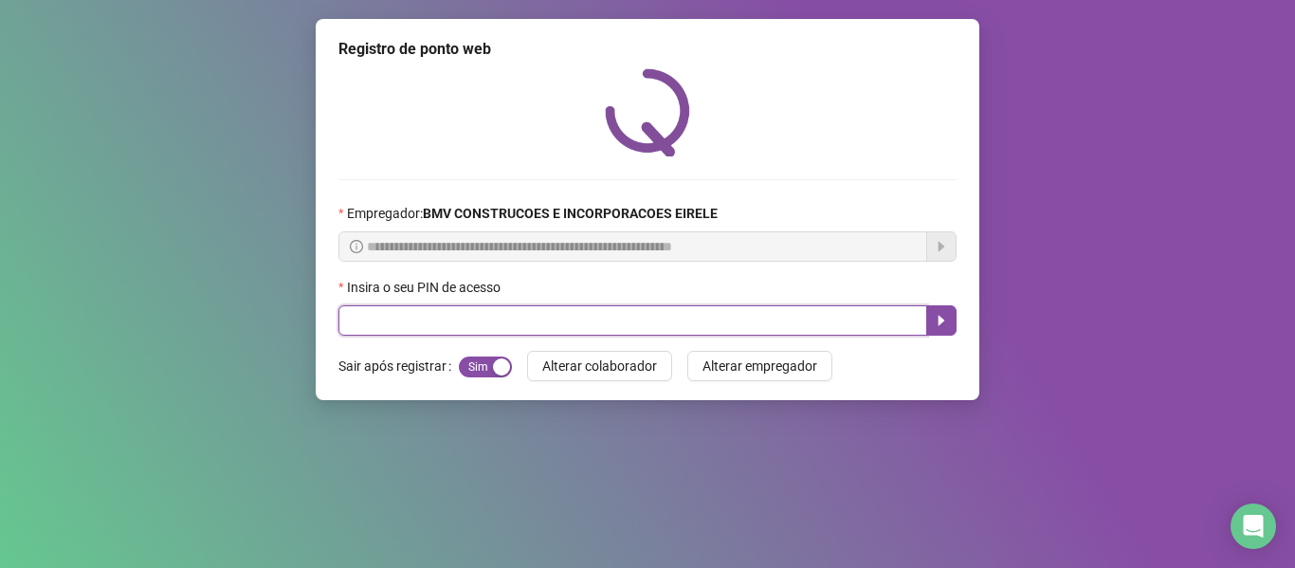
click at [863, 313] on input "text" at bounding box center [632, 320] width 589 height 30
type input "*****"
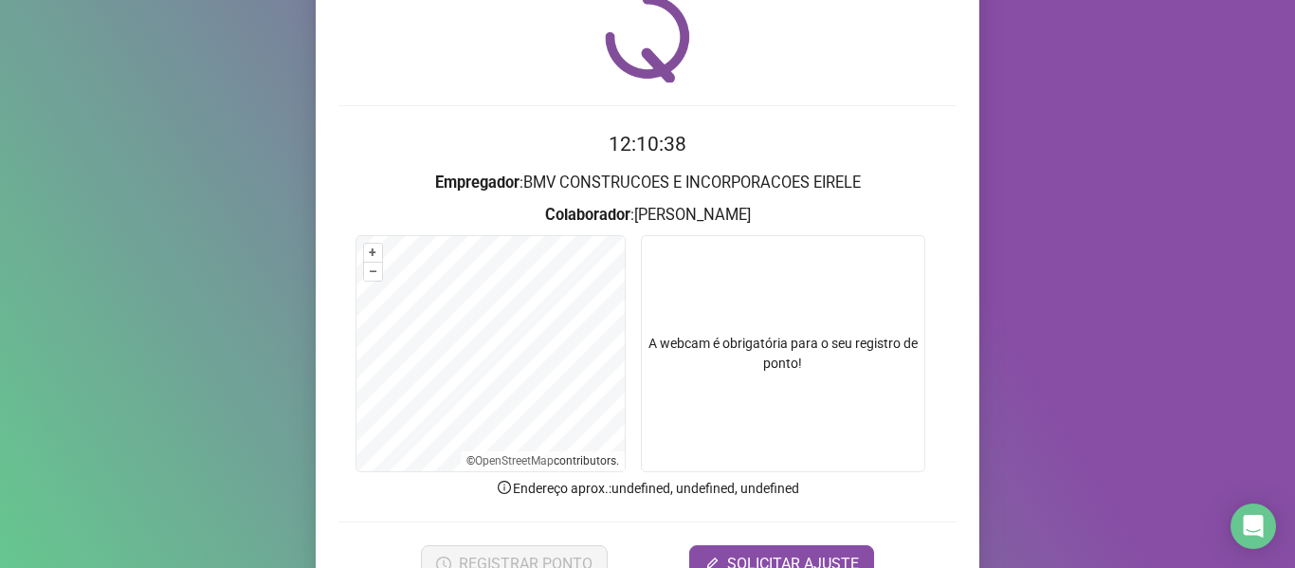
scroll to position [173, 0]
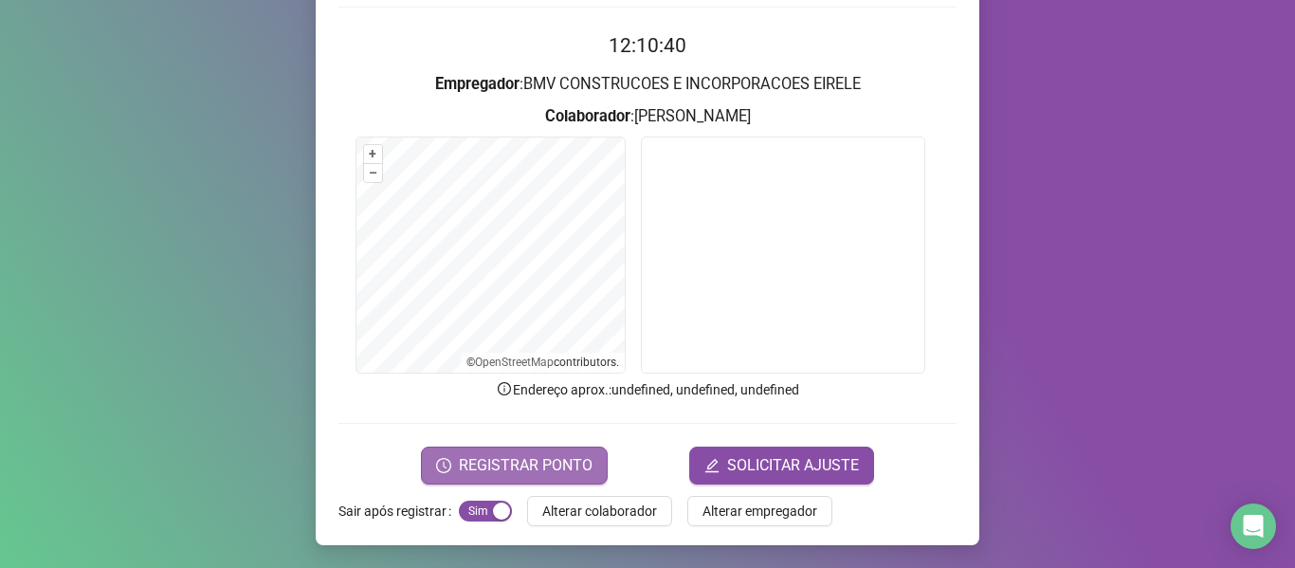
click at [497, 467] on span "REGISTRAR PONTO" at bounding box center [526, 465] width 134 height 23
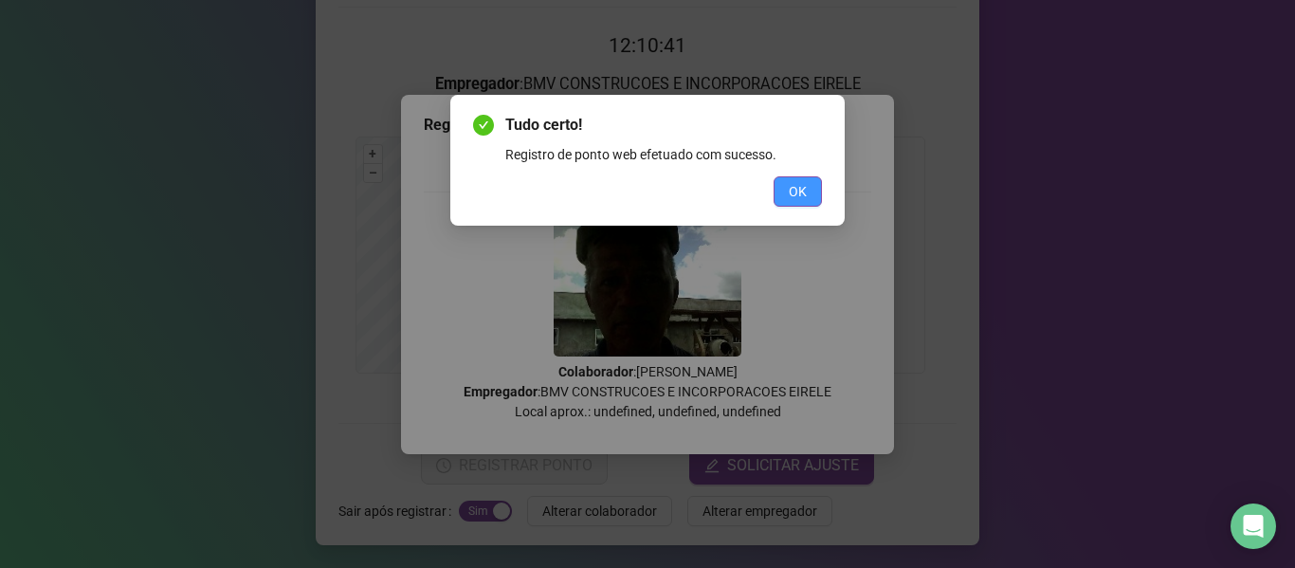
click at [807, 180] on button "OK" at bounding box center [797, 191] width 48 height 30
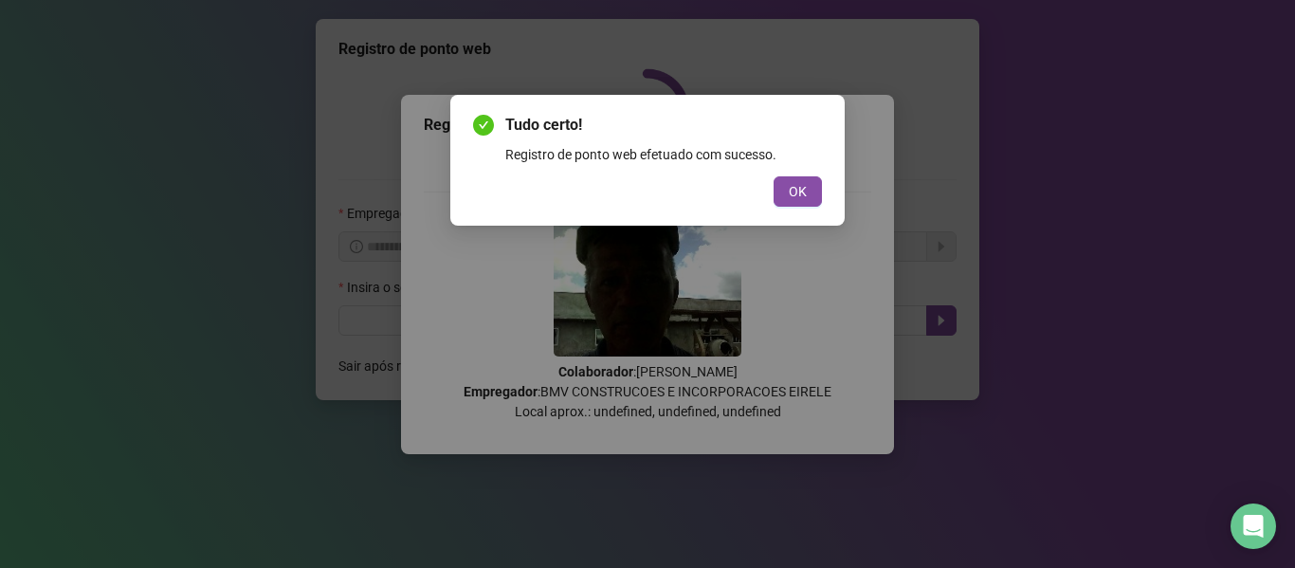
scroll to position [0, 0]
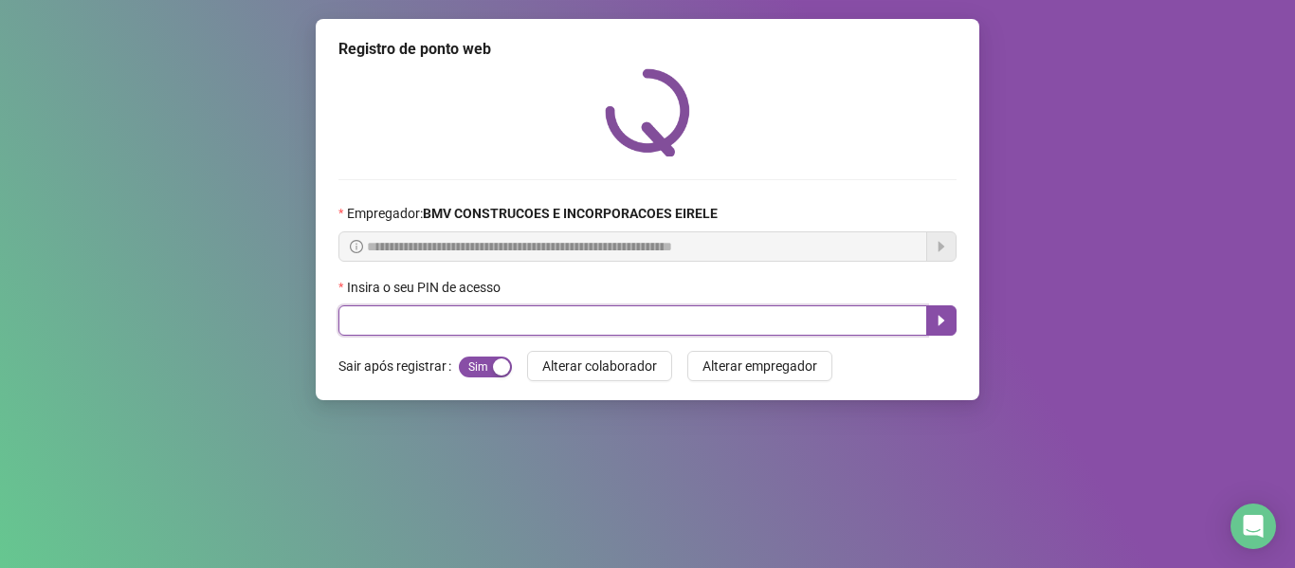
click at [879, 314] on input "text" at bounding box center [632, 320] width 589 height 30
